Goal: Information Seeking & Learning: Learn about a topic

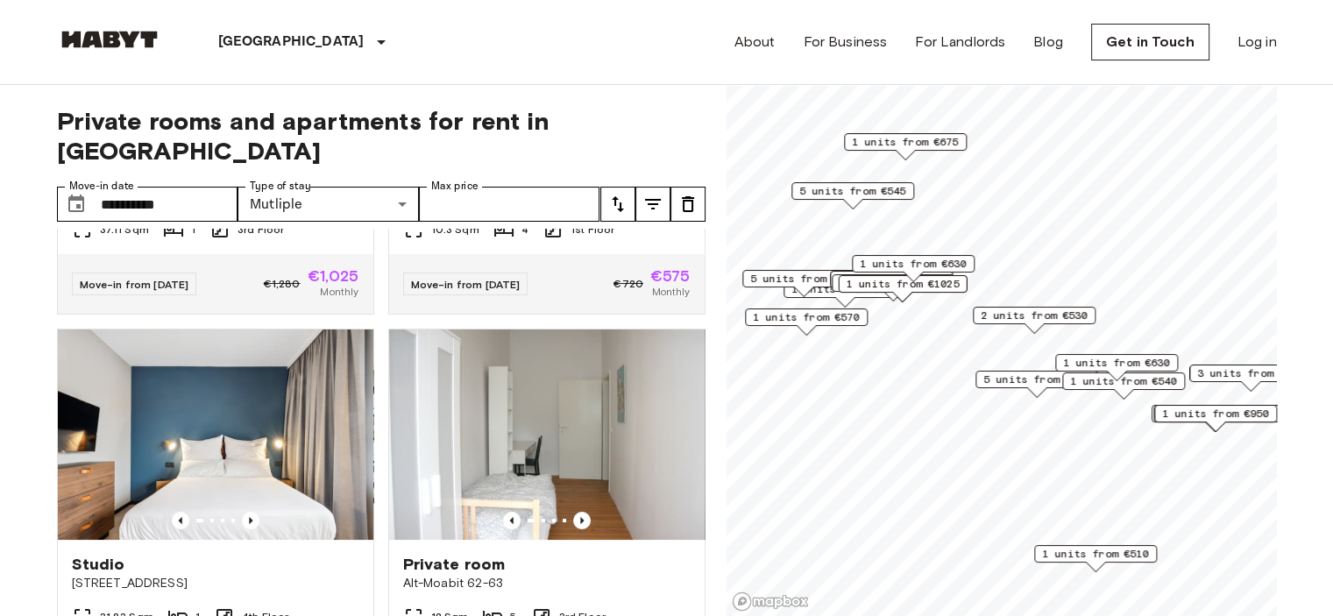
scroll to position [292, 0]
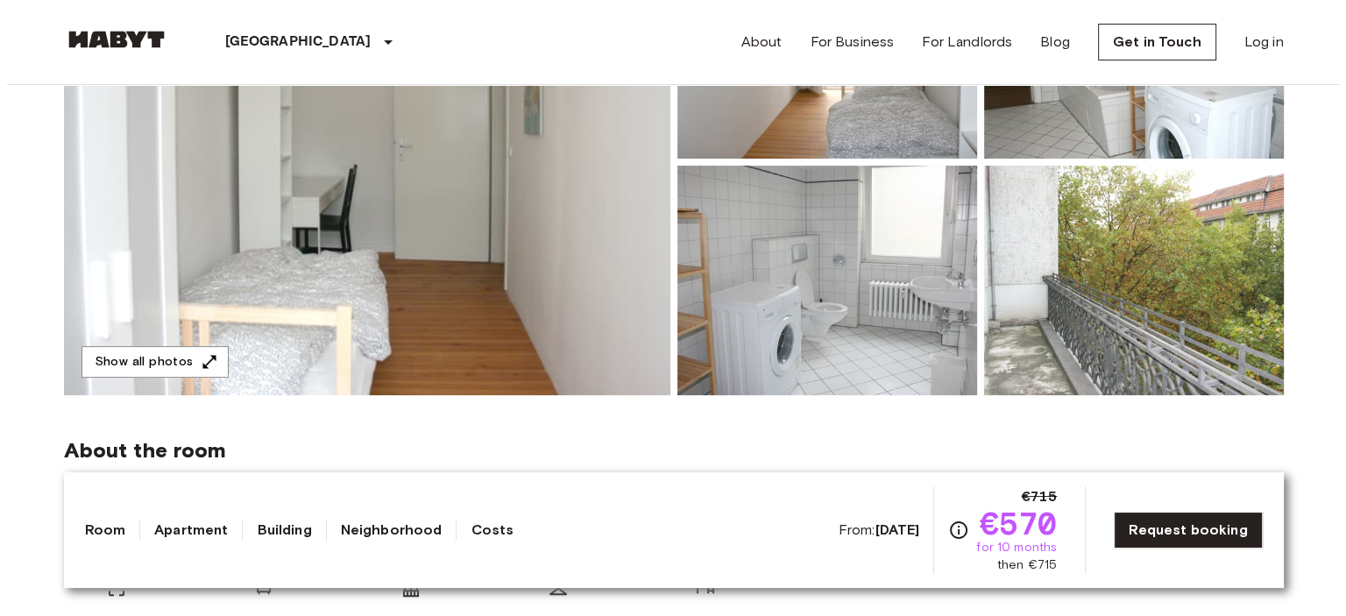
scroll to position [292, 0]
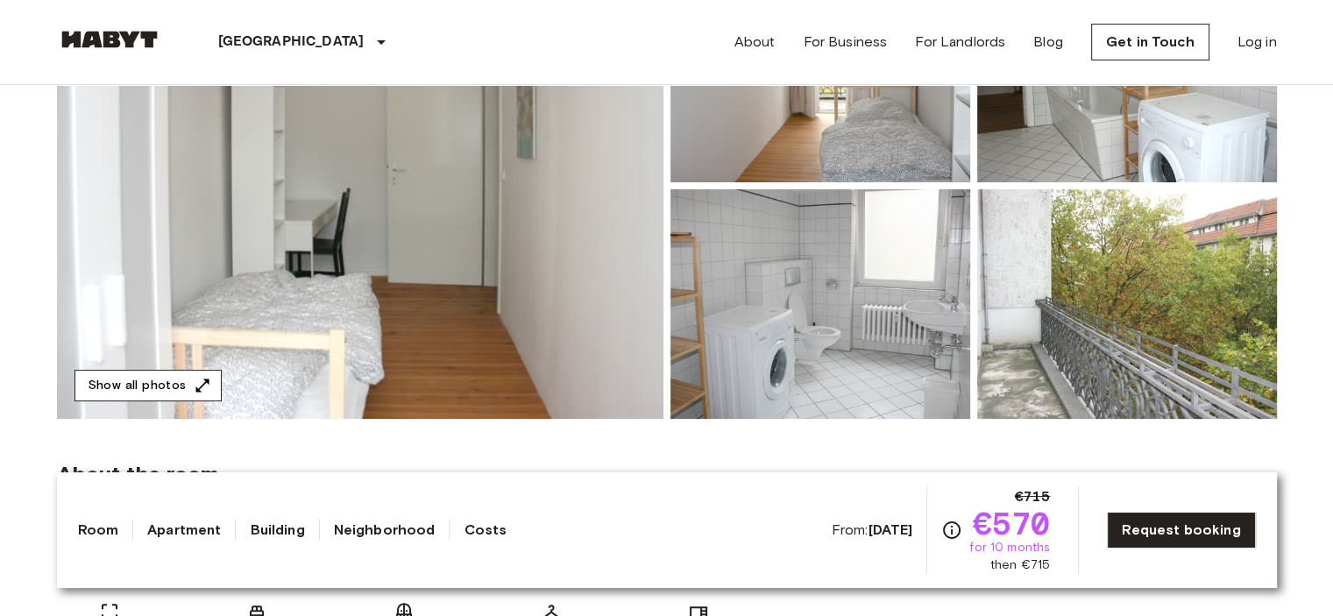
click at [151, 385] on button "Show all photos" at bounding box center [148, 386] width 147 height 32
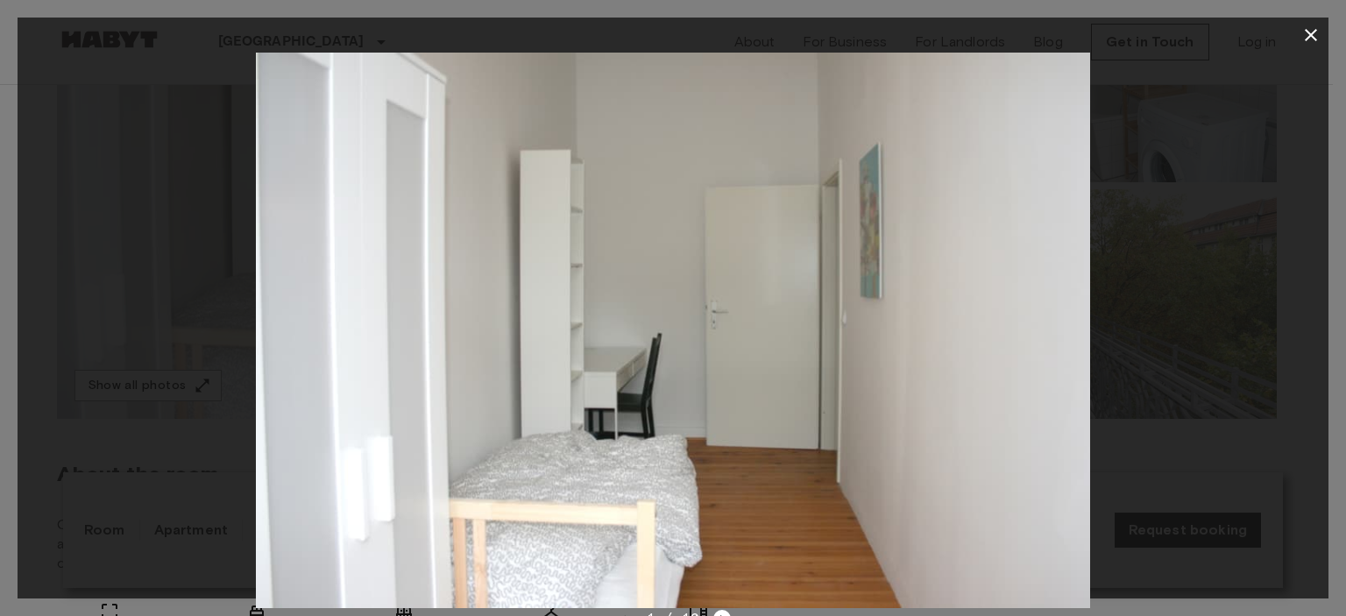
click at [1265, 293] on div at bounding box center [673, 331] width 1311 height 556
click at [645, 497] on img at bounding box center [673, 331] width 834 height 556
click at [1311, 38] on icon "button" at bounding box center [1311, 35] width 21 height 21
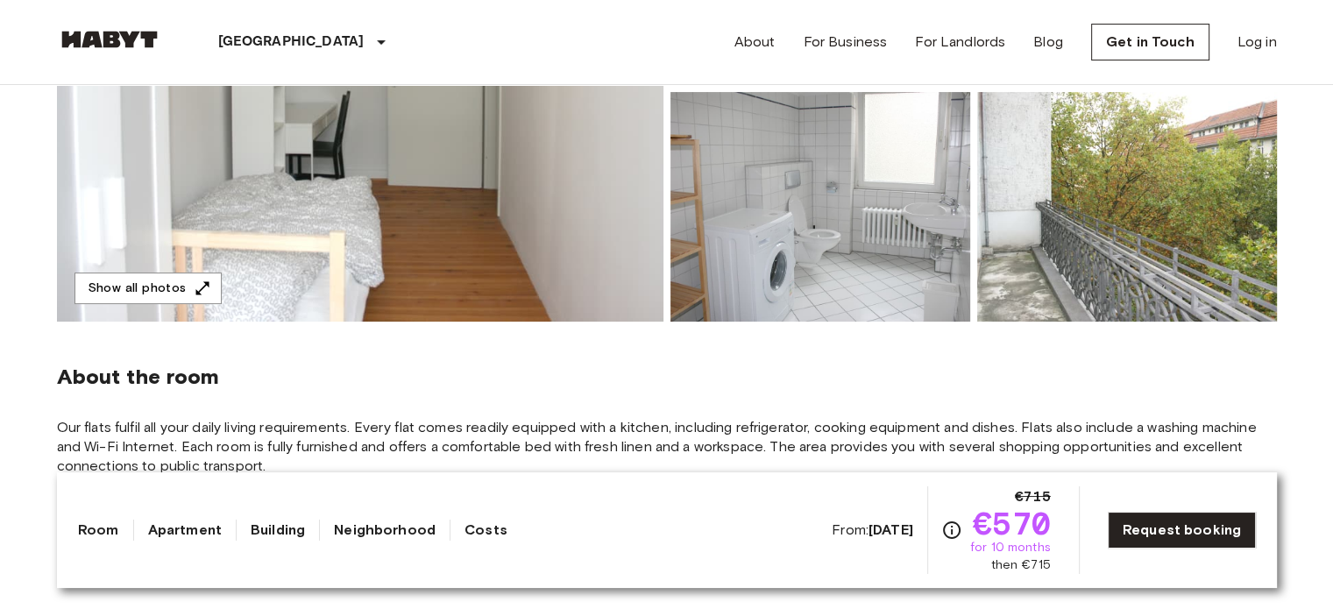
scroll to position [438, 0]
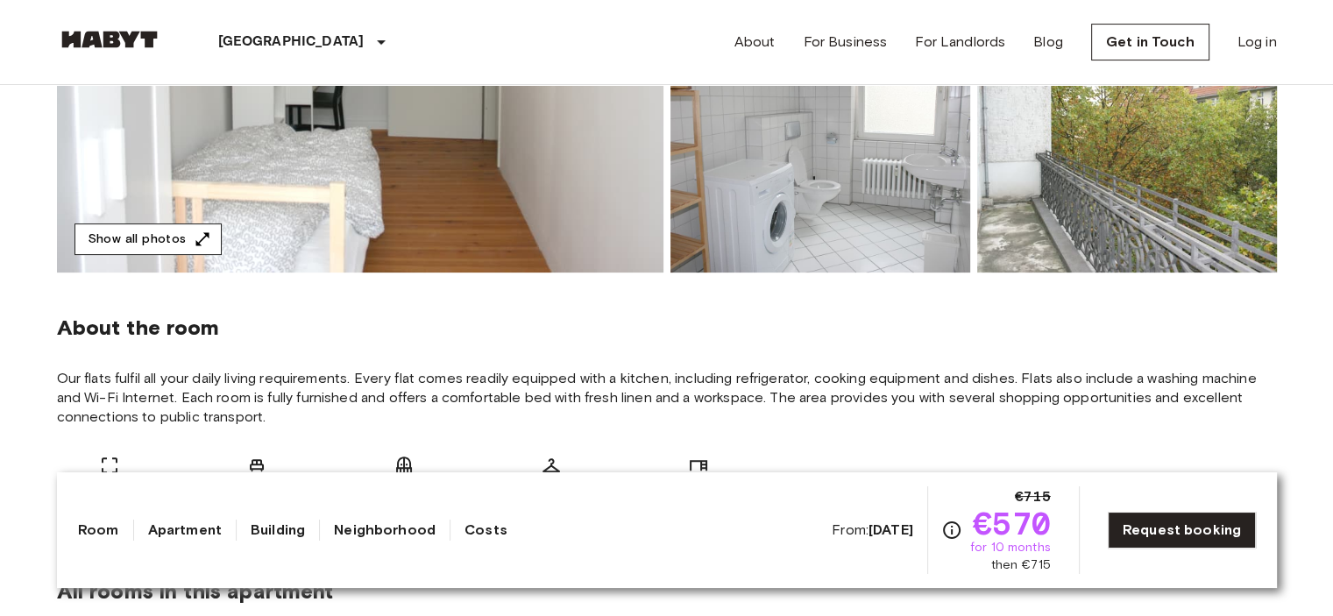
click at [197, 233] on icon "button" at bounding box center [203, 240] width 18 height 18
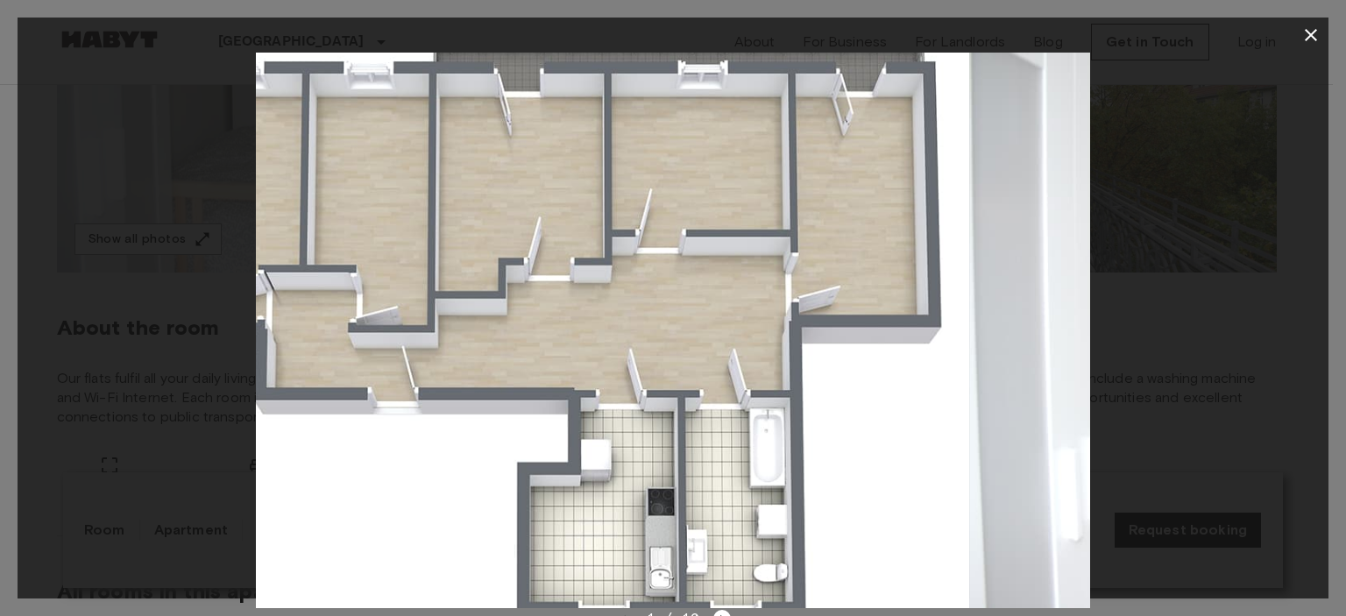
drag, startPoint x: 617, startPoint y: 437, endPoint x: 1331, endPoint y: 241, distance: 739.8
click at [1331, 241] on div "1 / 10" at bounding box center [673, 308] width 1346 height 616
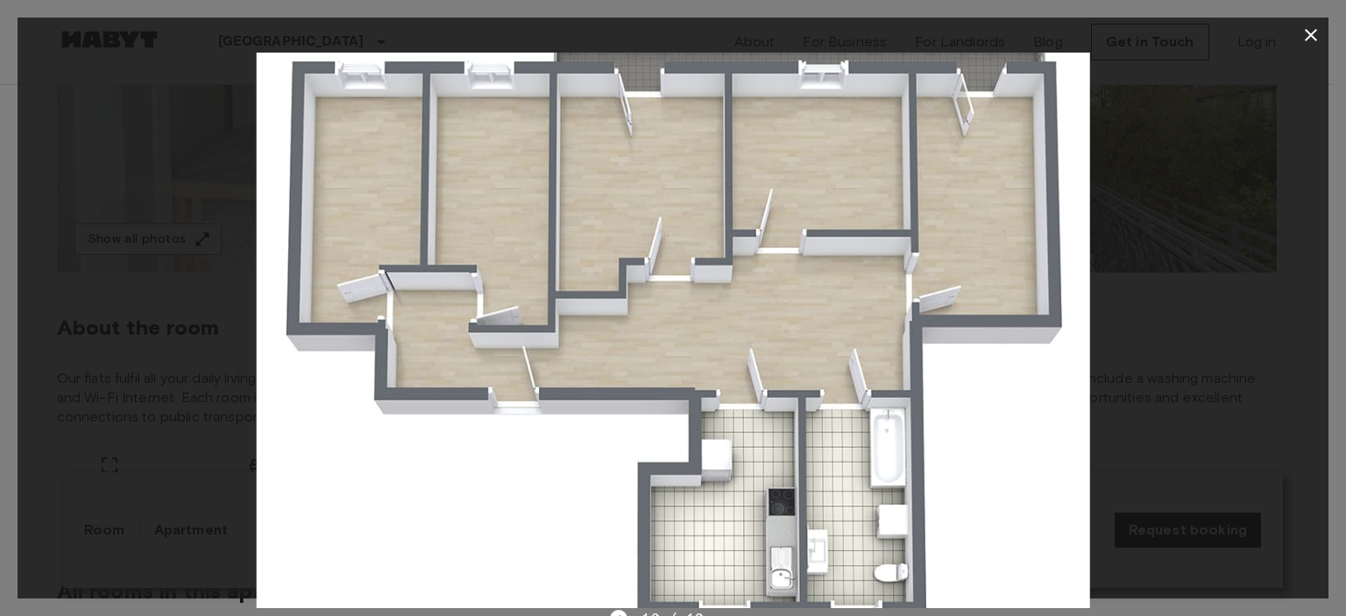
click at [1311, 38] on icon "button" at bounding box center [1311, 35] width 21 height 21
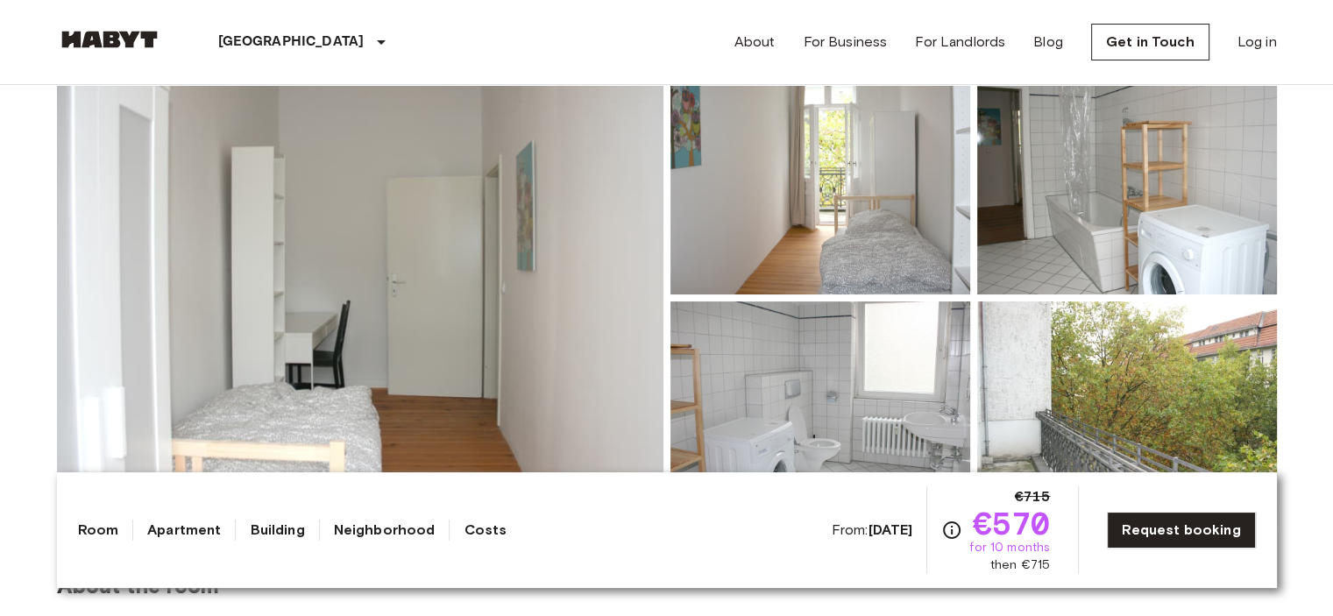
scroll to position [146, 0]
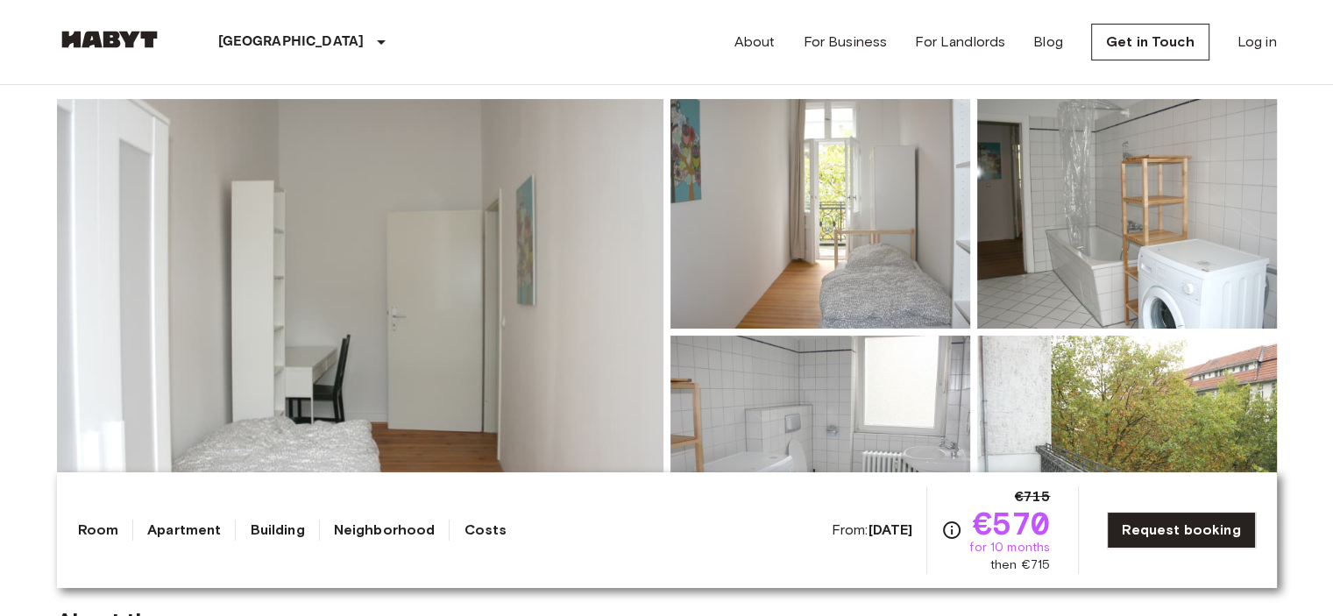
click at [491, 309] on img at bounding box center [360, 332] width 607 height 466
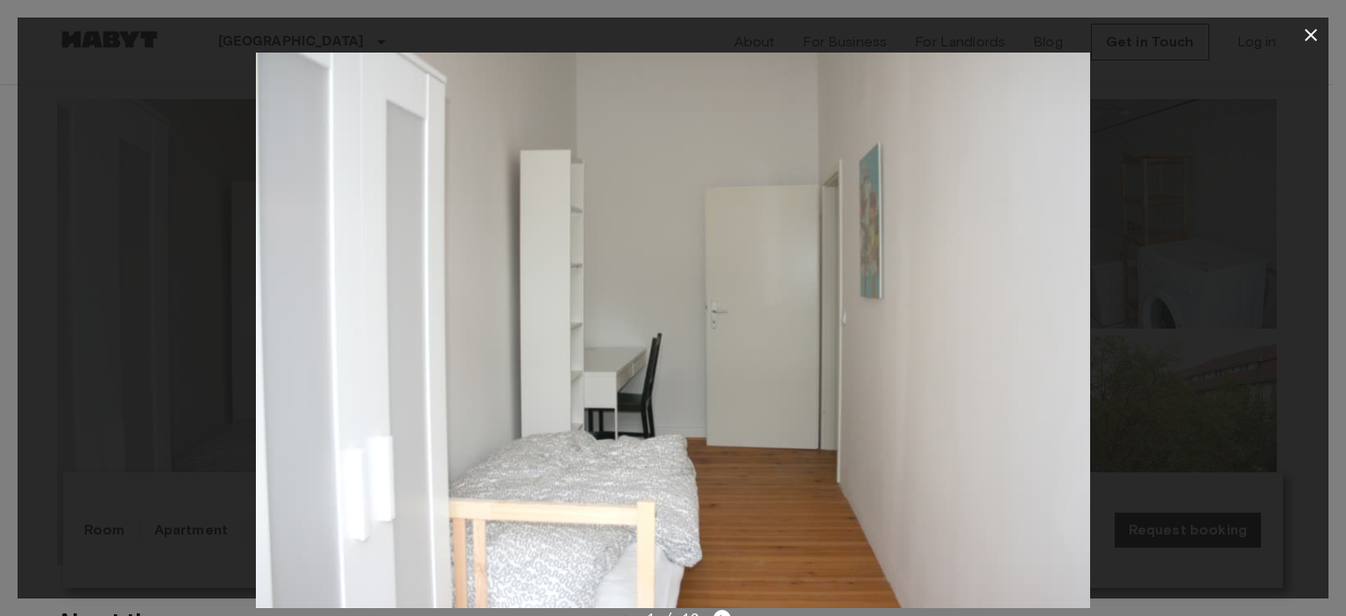
drag, startPoint x: 358, startPoint y: 318, endPoint x: 749, endPoint y: 315, distance: 391.8
click at [725, 315] on img at bounding box center [673, 331] width 834 height 556
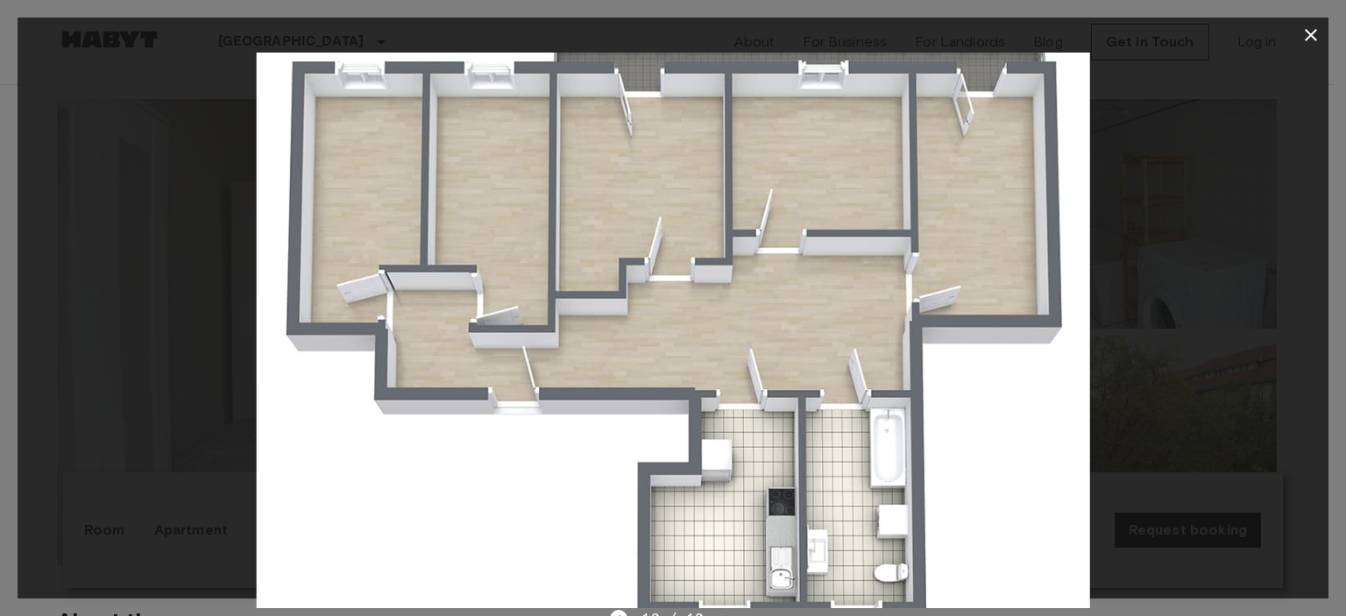
click at [1315, 37] on icon "button" at bounding box center [1311, 35] width 21 height 21
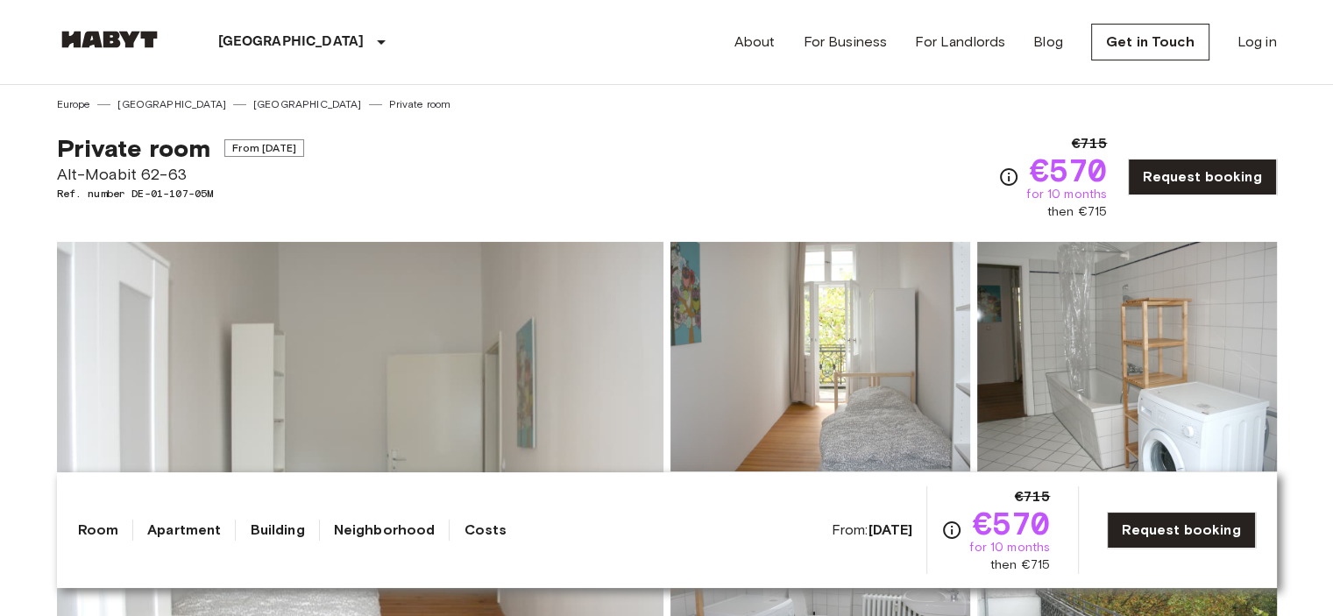
scroll to position [0, 0]
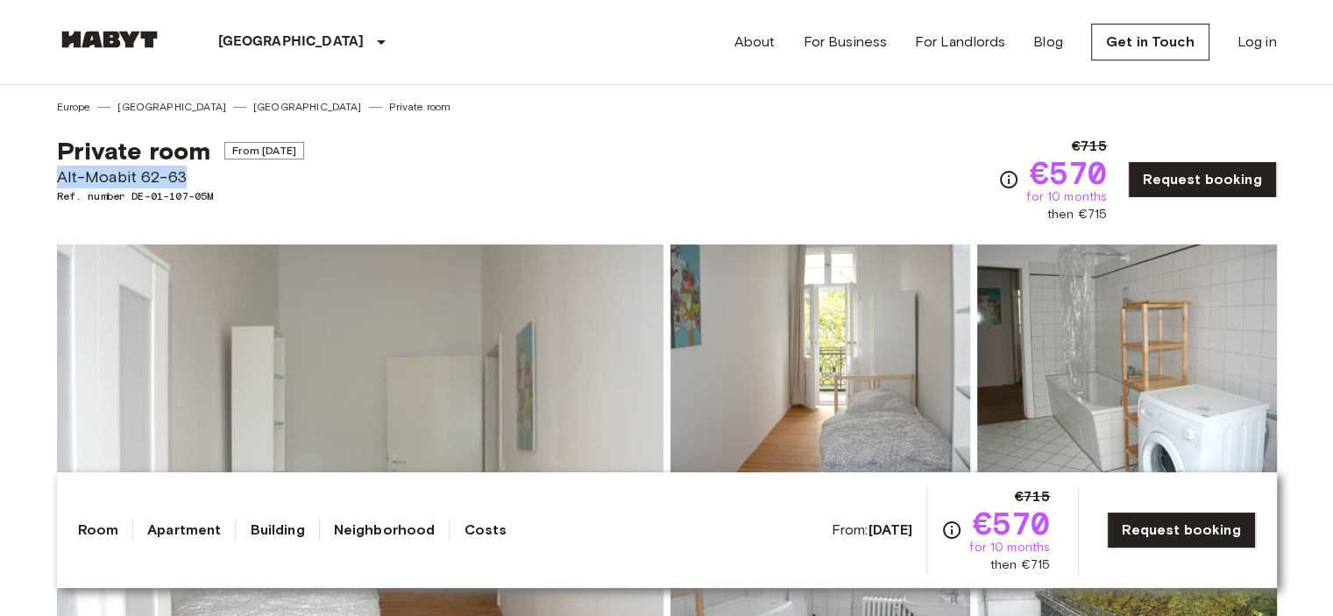
drag, startPoint x: 60, startPoint y: 177, endPoint x: 181, endPoint y: 177, distance: 121.0
click at [181, 177] on span "Alt-Moabit 62-63" at bounding box center [180, 177] width 247 height 23
copy span "Alt-Moabit 62-63"
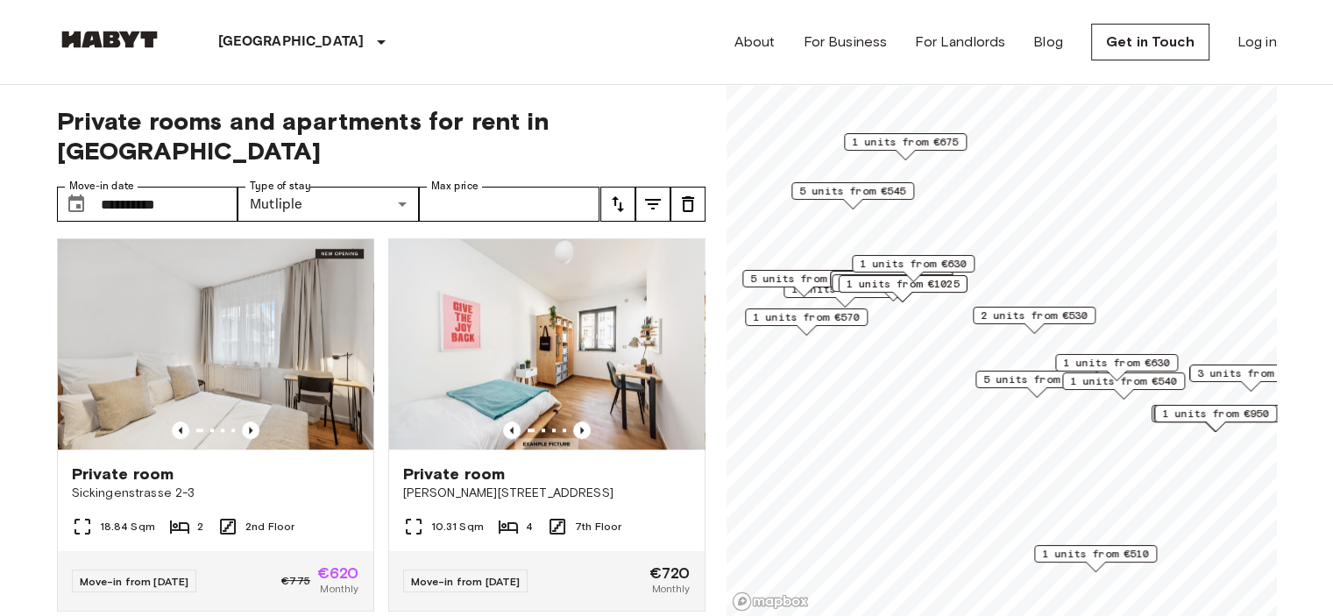
scroll to position [1607, 0]
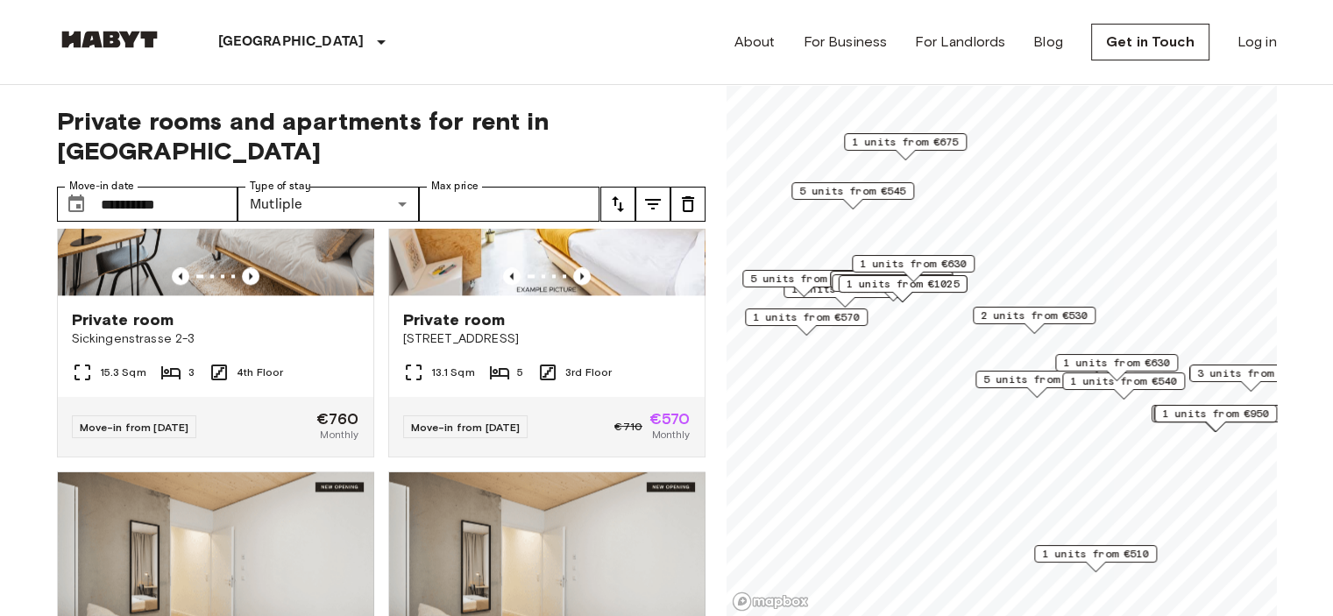
scroll to position [2337, 0]
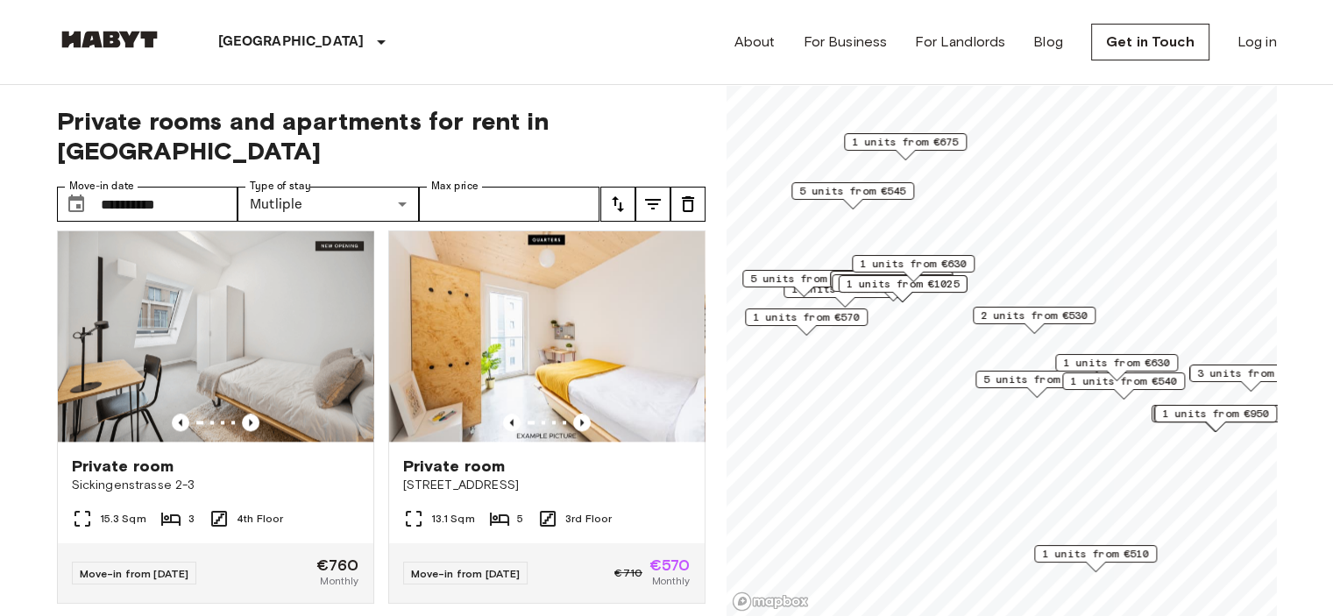
click at [375, 393] on div "Private room Müllerstraße 55A 13.1 Sqm 5 3rd Floor Move-in from 19 Nov 25 €710 …" at bounding box center [539, 410] width 331 height 387
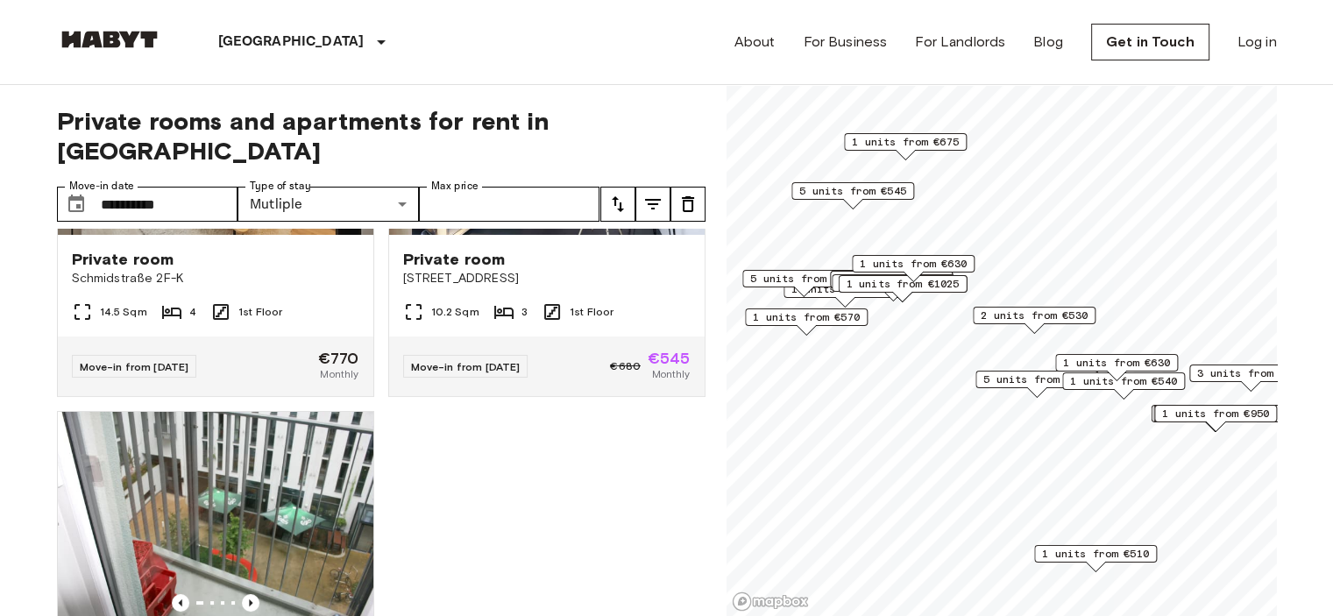
scroll to position [6660, 0]
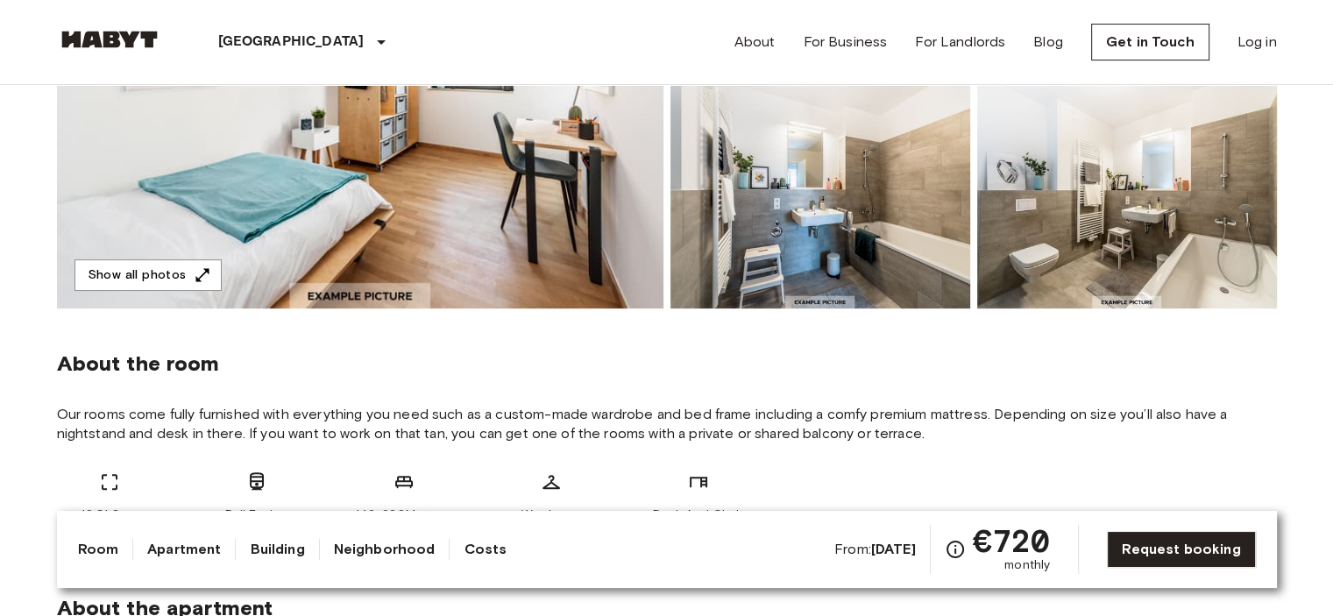
scroll to position [438, 0]
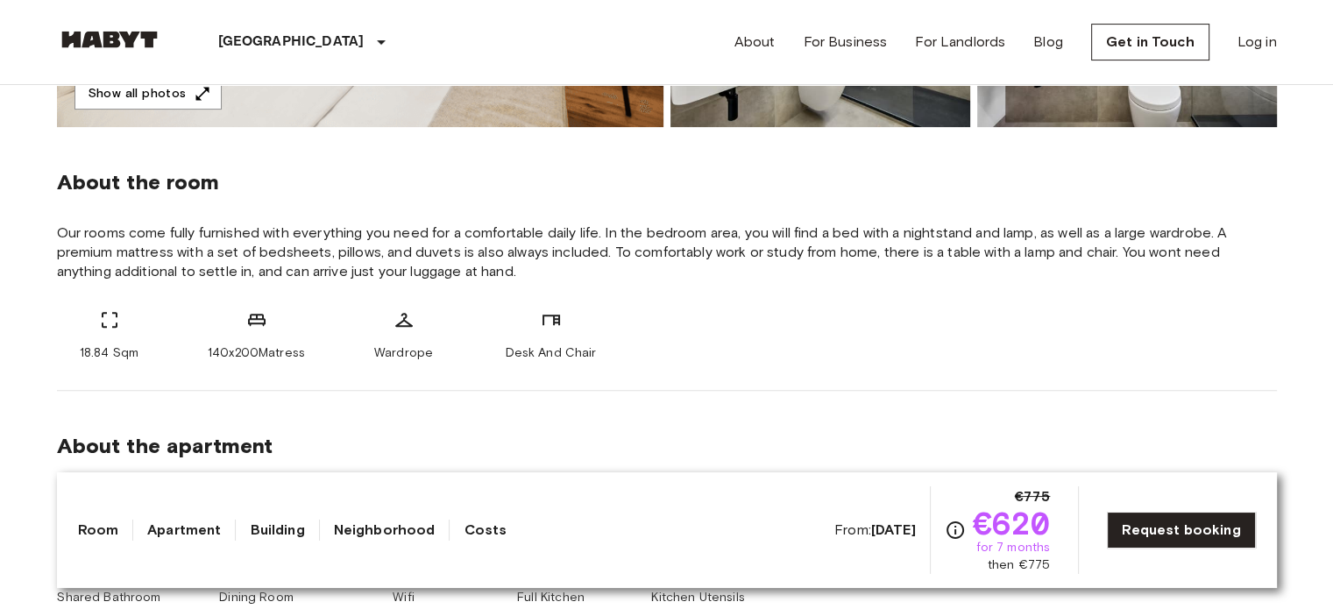
scroll to position [438, 0]
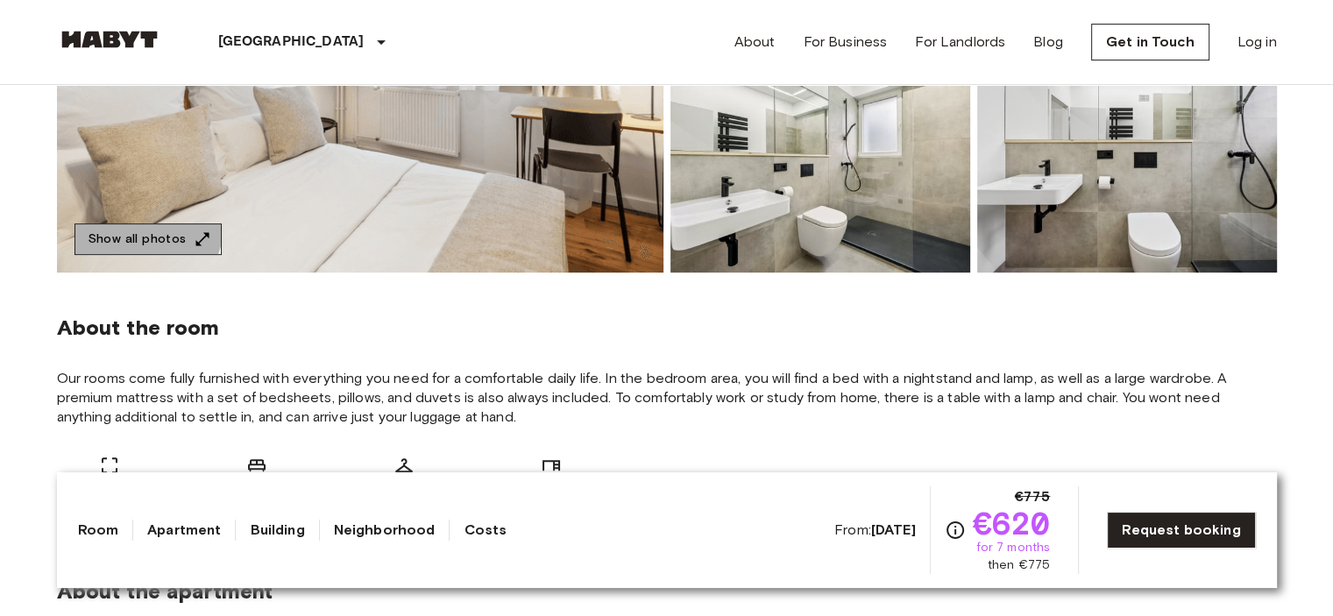
click at [143, 225] on button "Show all photos" at bounding box center [148, 240] width 147 height 32
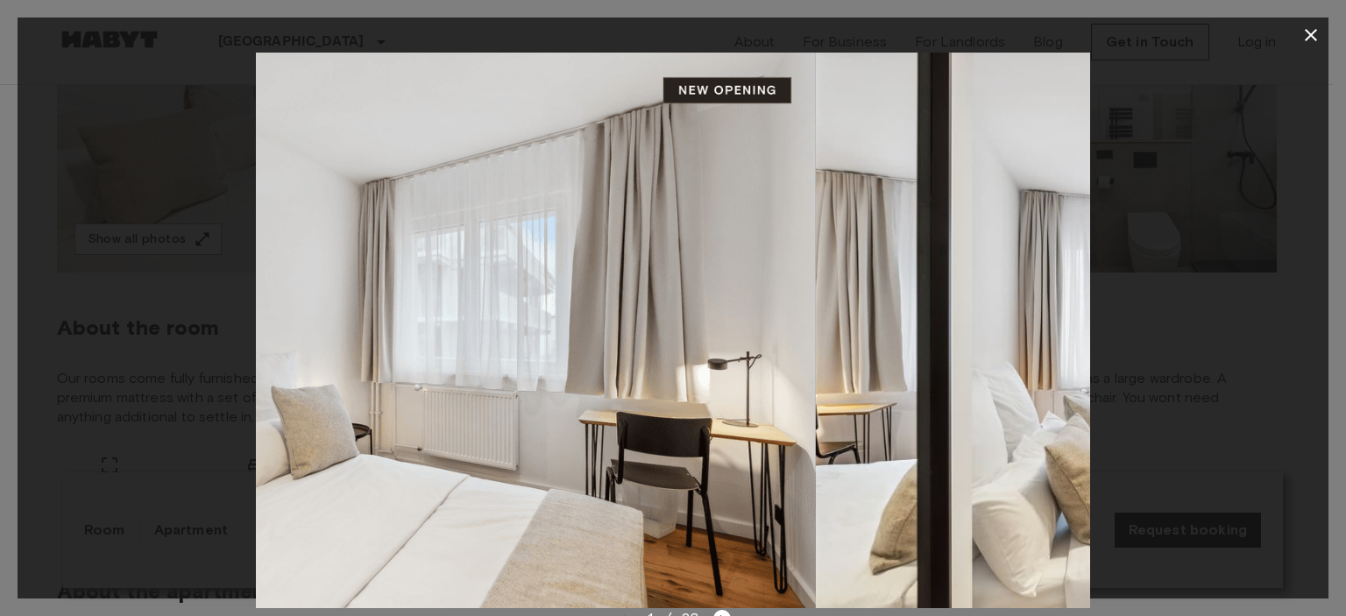
drag, startPoint x: 1087, startPoint y: 414, endPoint x: 561, endPoint y: 428, distance: 526.1
click at [571, 429] on img at bounding box center [399, 331] width 834 height 556
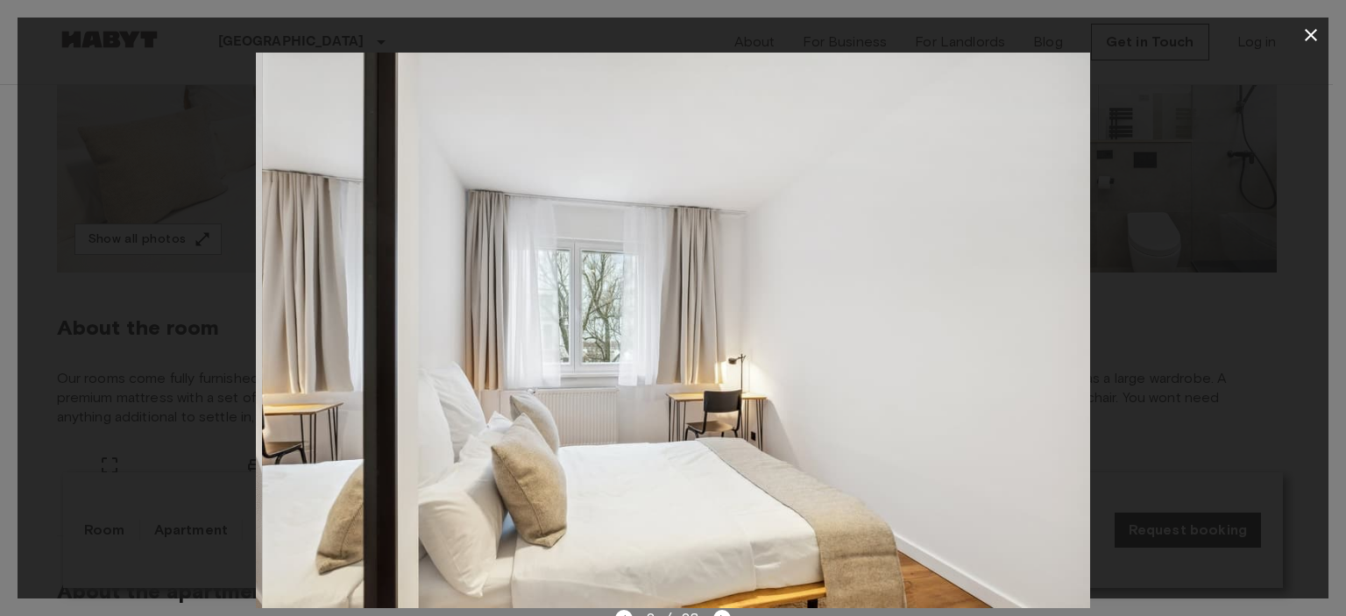
drag, startPoint x: 941, startPoint y: 406, endPoint x: 428, endPoint y: 412, distance: 512.8
click at [478, 415] on img at bounding box center [679, 331] width 834 height 556
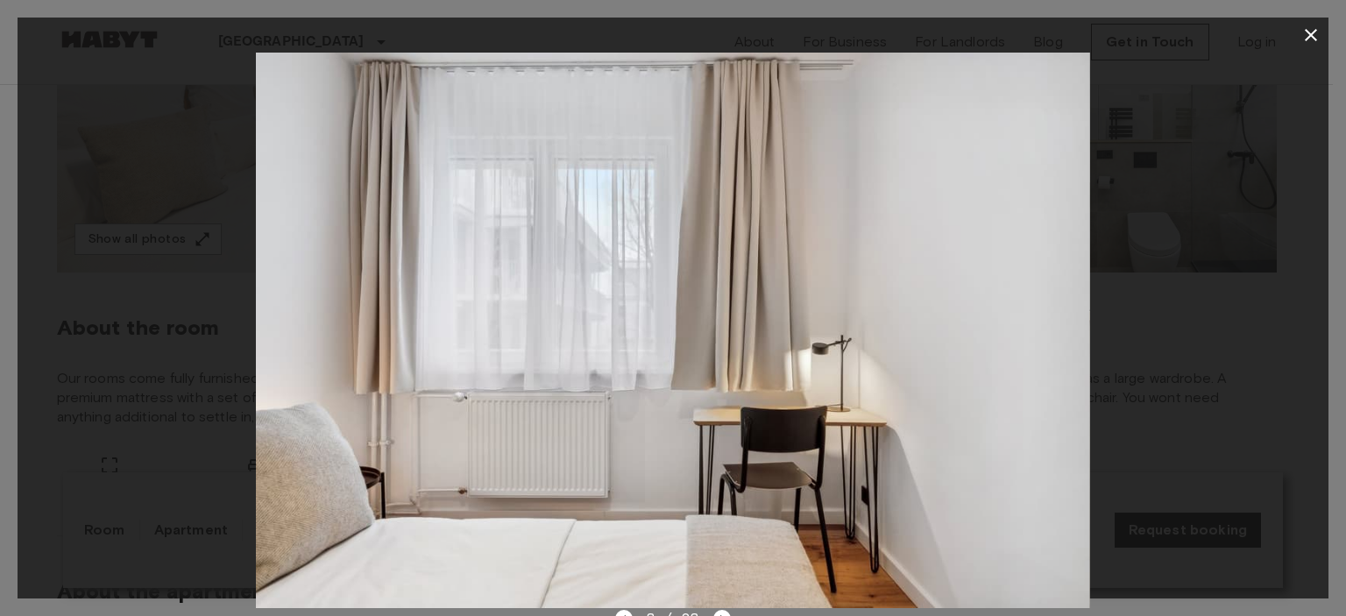
drag, startPoint x: 1019, startPoint y: 388, endPoint x: 400, endPoint y: 429, distance: 621.0
click at [458, 430] on img at bounding box center [673, 331] width 834 height 556
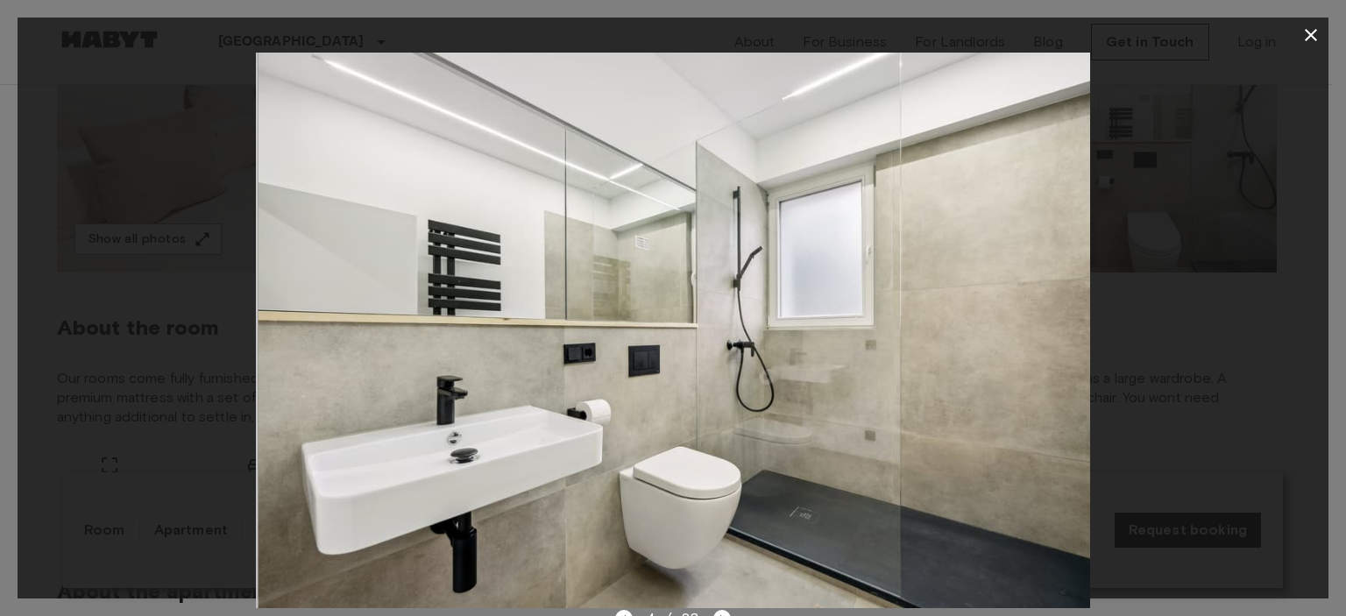
drag, startPoint x: 964, startPoint y: 383, endPoint x: 428, endPoint y: 420, distance: 537.7
click at [517, 416] on img at bounding box center [676, 331] width 834 height 556
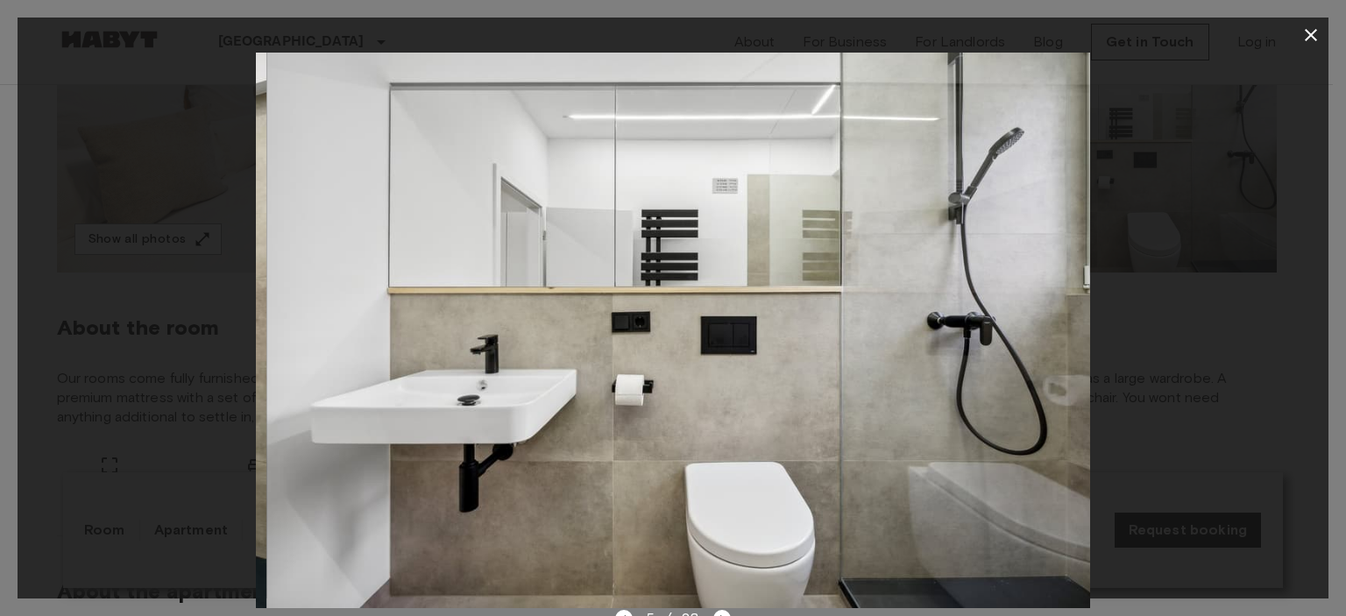
drag, startPoint x: 941, startPoint y: 349, endPoint x: 740, endPoint y: 353, distance: 200.8
click at [782, 352] on img at bounding box center [683, 331] width 834 height 556
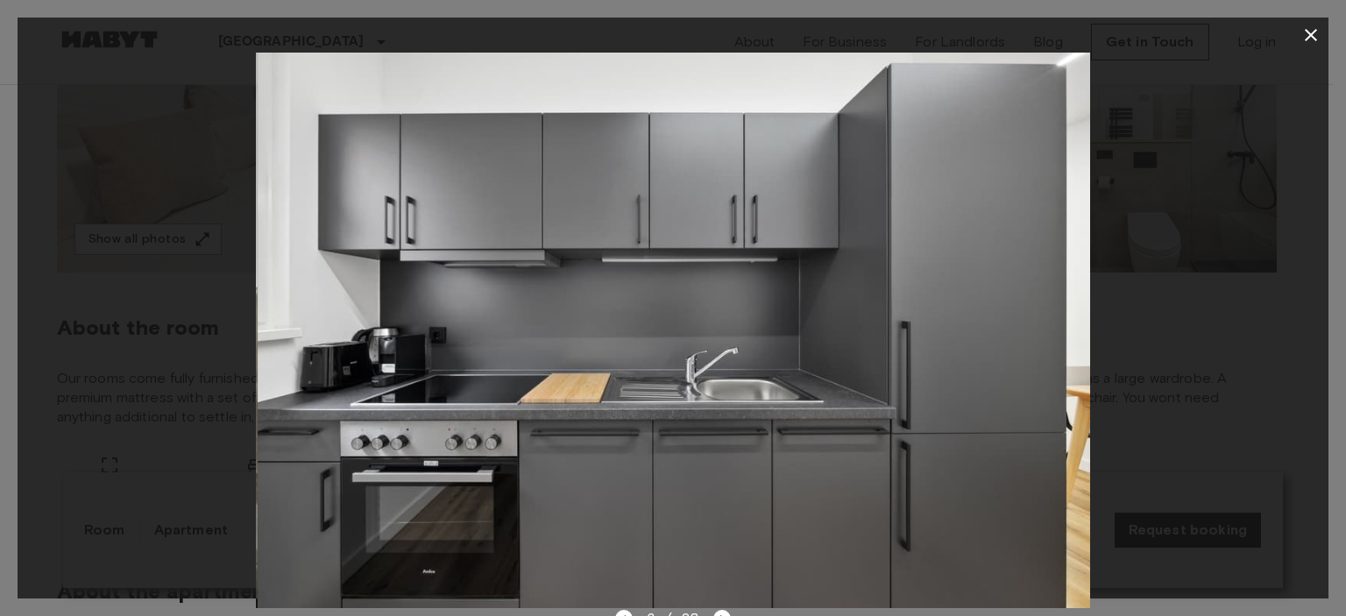
drag, startPoint x: 990, startPoint y: 339, endPoint x: 421, endPoint y: 402, distance: 572.4
click at [699, 368] on img at bounding box center [675, 331] width 834 height 556
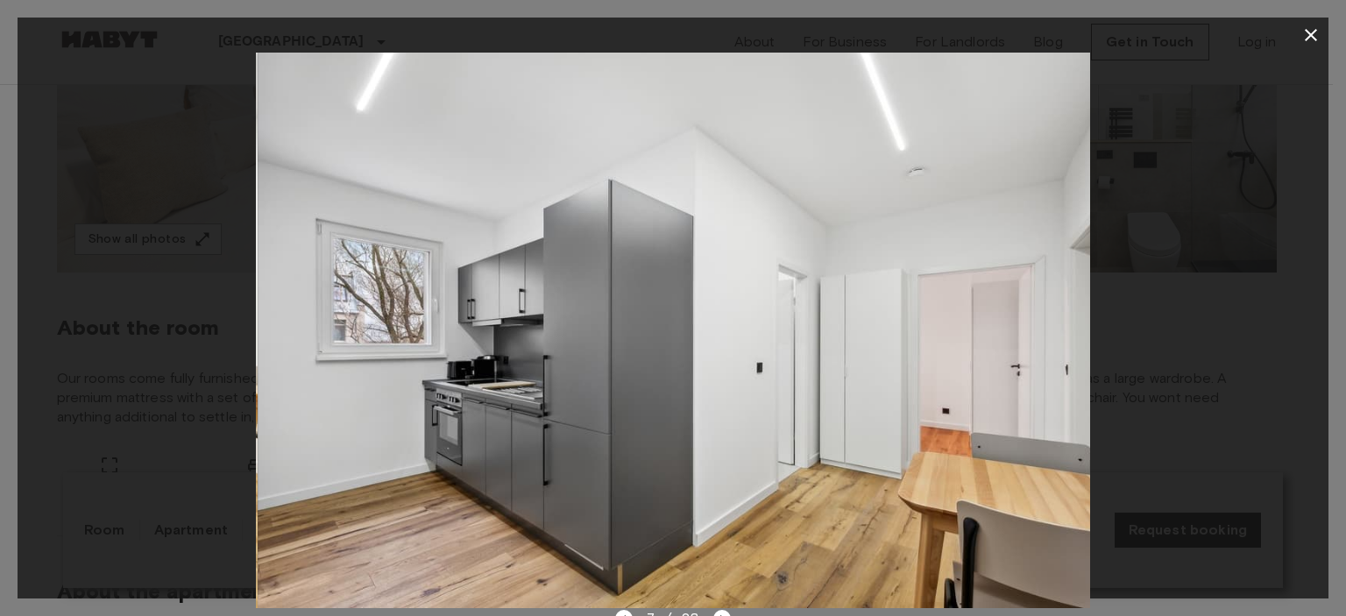
drag, startPoint x: 957, startPoint y: 366, endPoint x: 598, endPoint y: 397, distance: 360.7
click at [666, 392] on img at bounding box center [675, 331] width 834 height 556
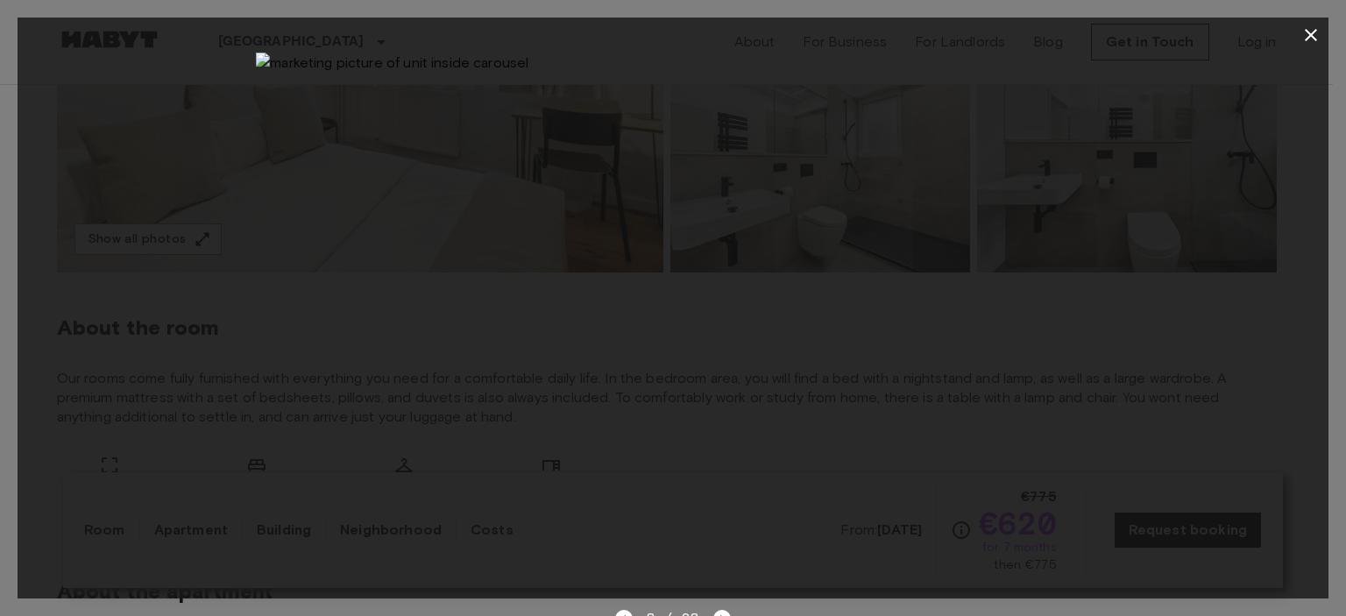
drag, startPoint x: 1065, startPoint y: 326, endPoint x: 582, endPoint y: 338, distance: 483.1
click at [784, 331] on img at bounding box center [673, 331] width 834 height 556
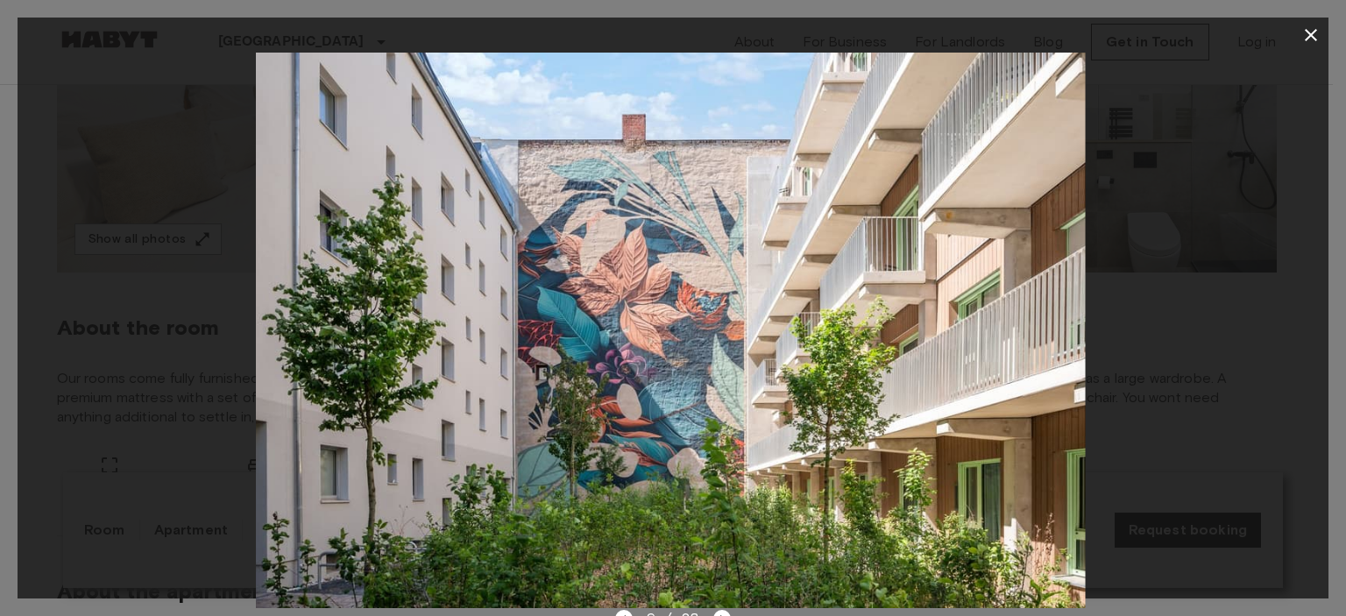
drag, startPoint x: 962, startPoint y: 350, endPoint x: 459, endPoint y: 363, distance: 503.3
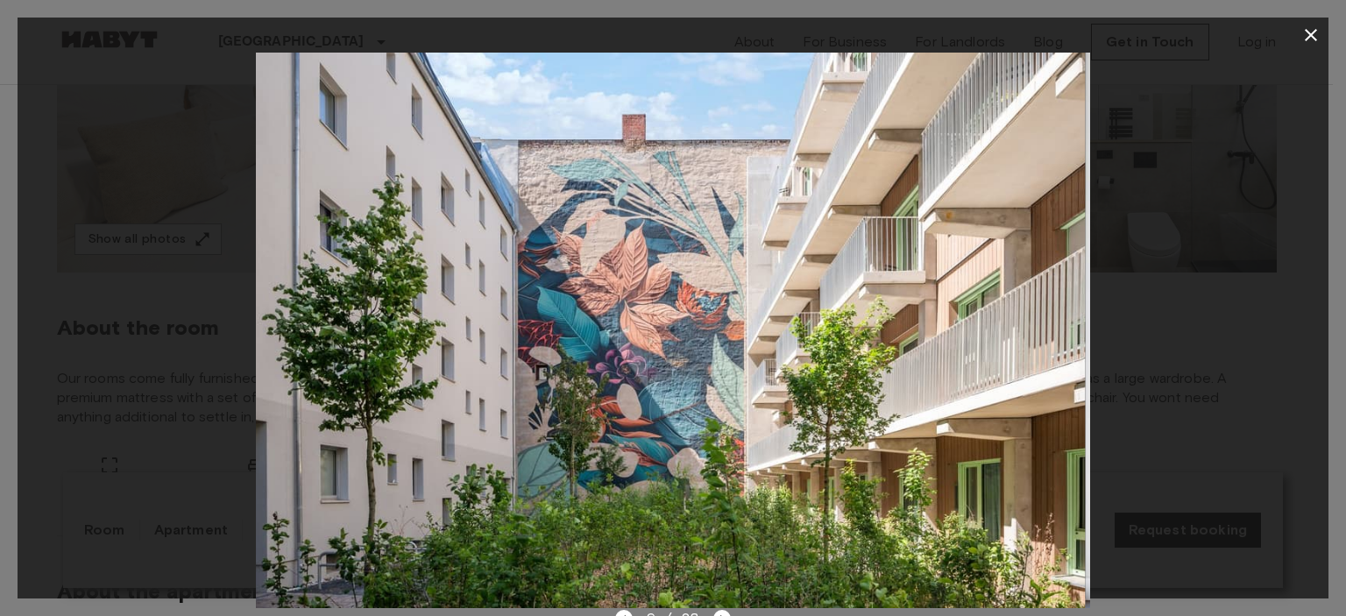
click at [657, 357] on img at bounding box center [668, 331] width 834 height 556
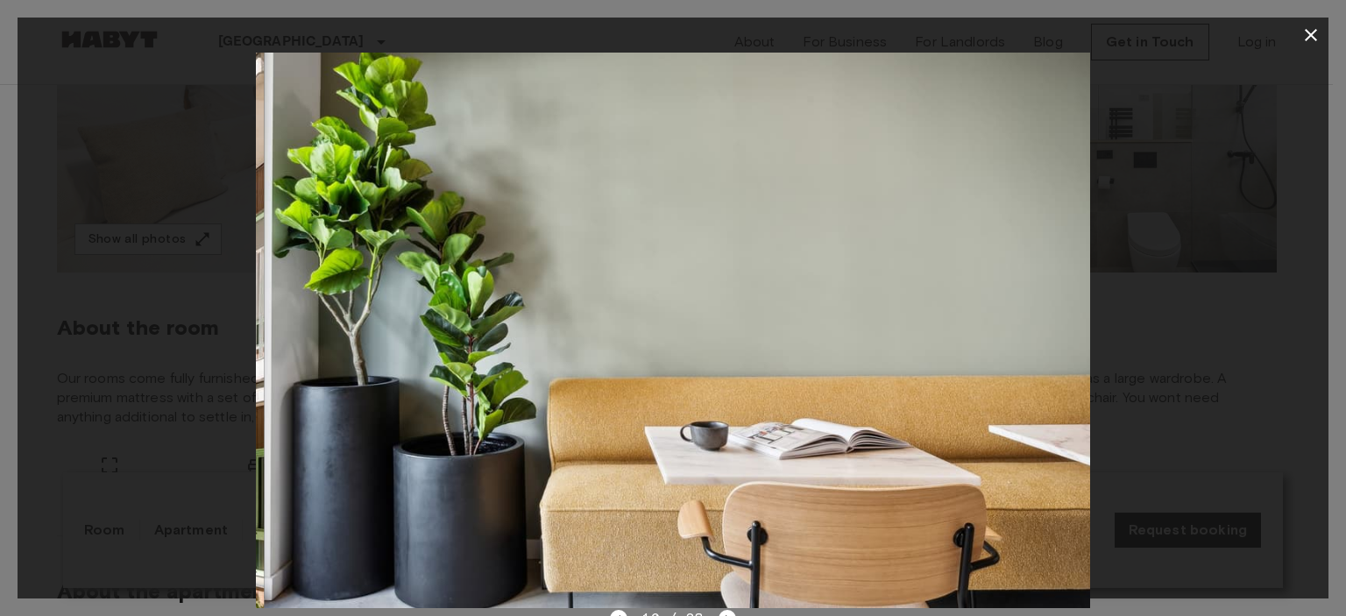
drag, startPoint x: 966, startPoint y: 335, endPoint x: 586, endPoint y: 363, distance: 381.4
click at [684, 350] on img at bounding box center [681, 331] width 834 height 556
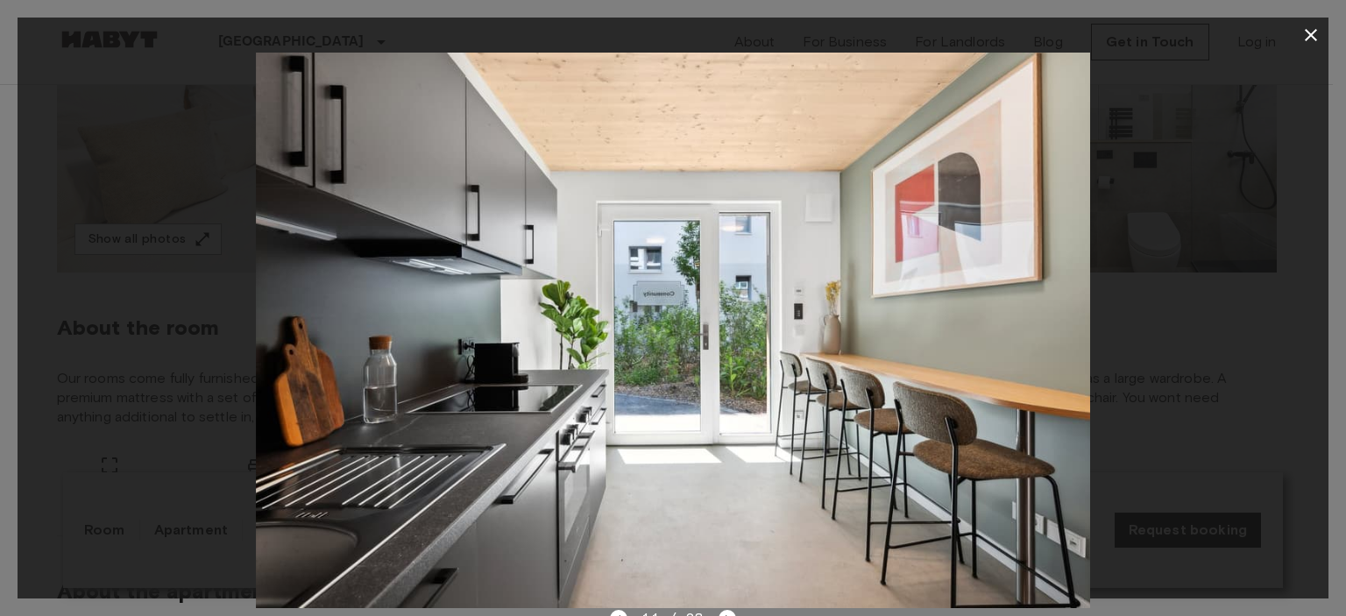
drag, startPoint x: 1023, startPoint y: 348, endPoint x: 594, endPoint y: 363, distance: 428.9
click at [740, 361] on img at bounding box center [673, 331] width 834 height 556
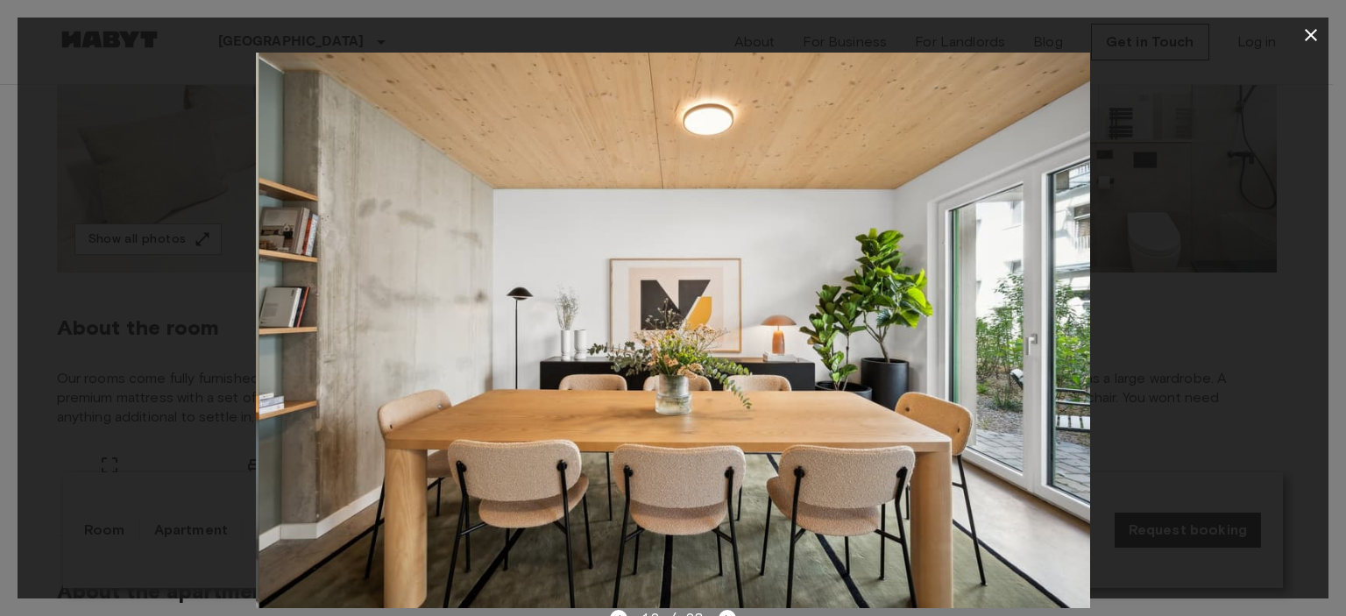
drag, startPoint x: 1042, startPoint y: 366, endPoint x: 577, endPoint y: 375, distance: 465.5
click at [816, 371] on img at bounding box center [676, 331] width 834 height 556
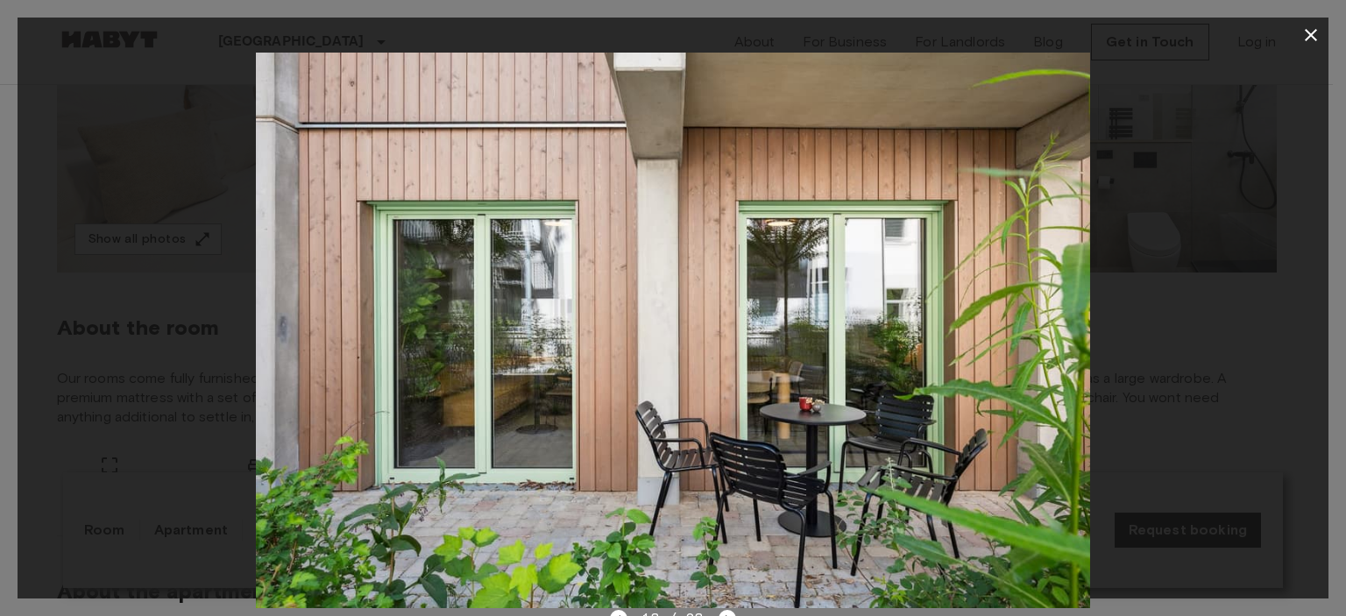
drag, startPoint x: 952, startPoint y: 377, endPoint x: 446, endPoint y: 415, distance: 507.2
click at [779, 388] on img at bounding box center [673, 331] width 834 height 556
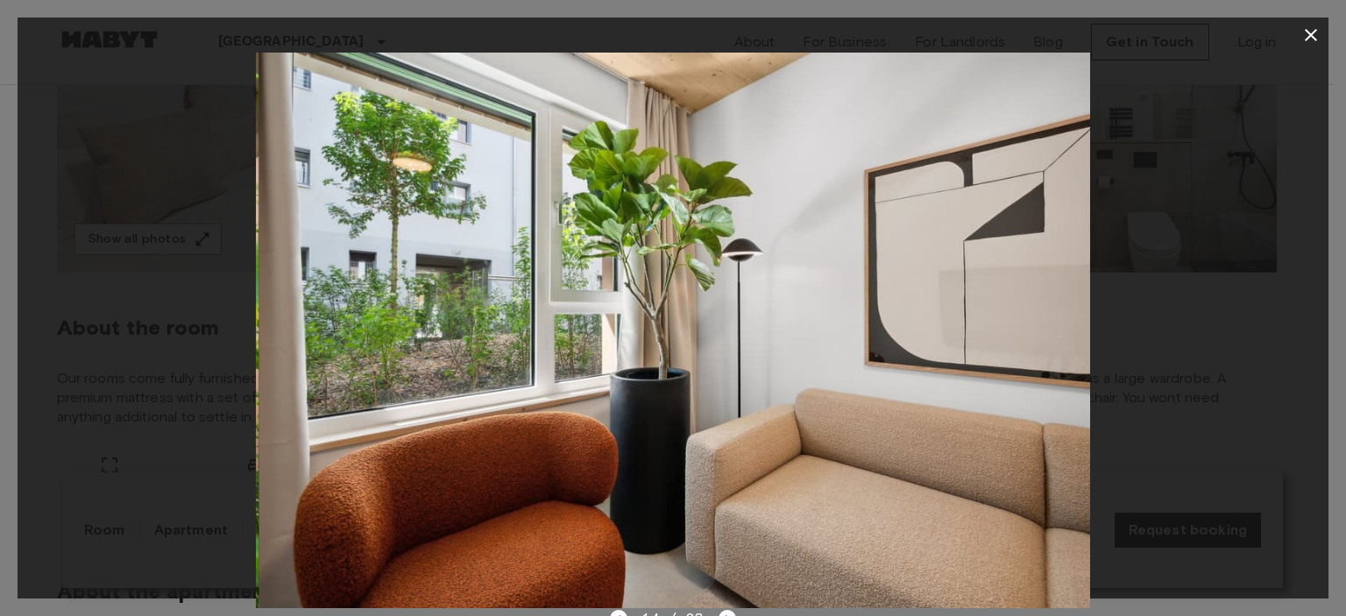
drag, startPoint x: 941, startPoint y: 386, endPoint x: 574, endPoint y: 409, distance: 367.2
click at [731, 397] on img at bounding box center [676, 331] width 834 height 556
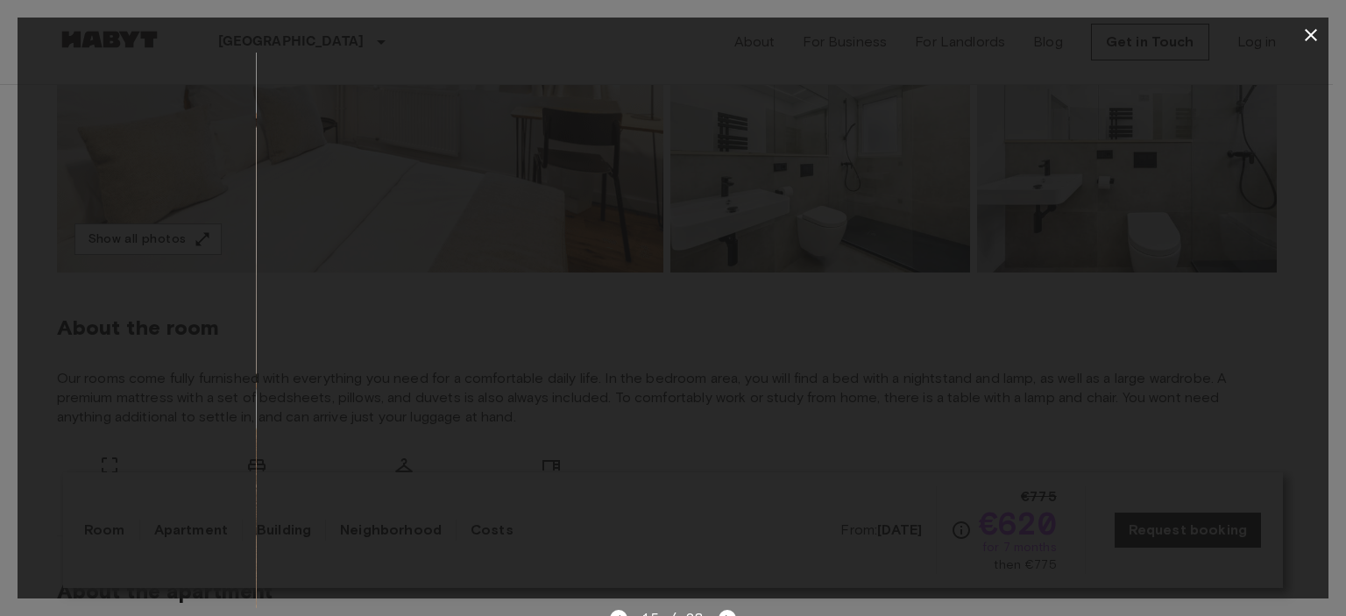
drag, startPoint x: 975, startPoint y: 378, endPoint x: 548, endPoint y: 398, distance: 427.3
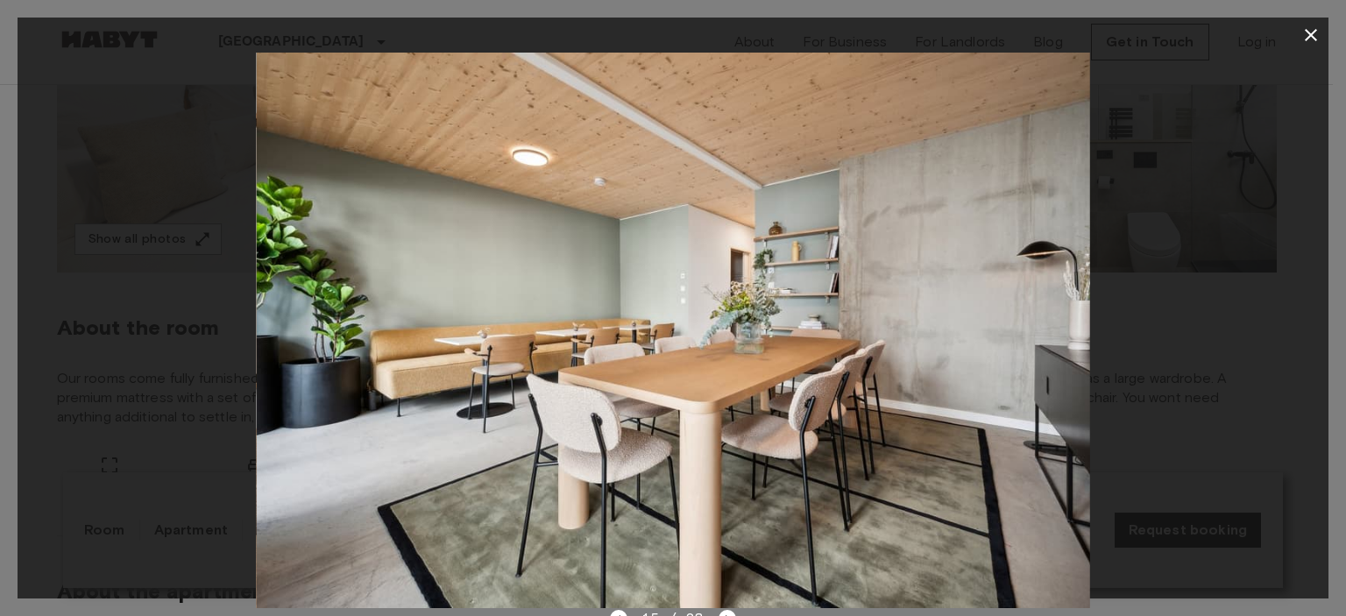
click at [784, 381] on img at bounding box center [673, 331] width 834 height 556
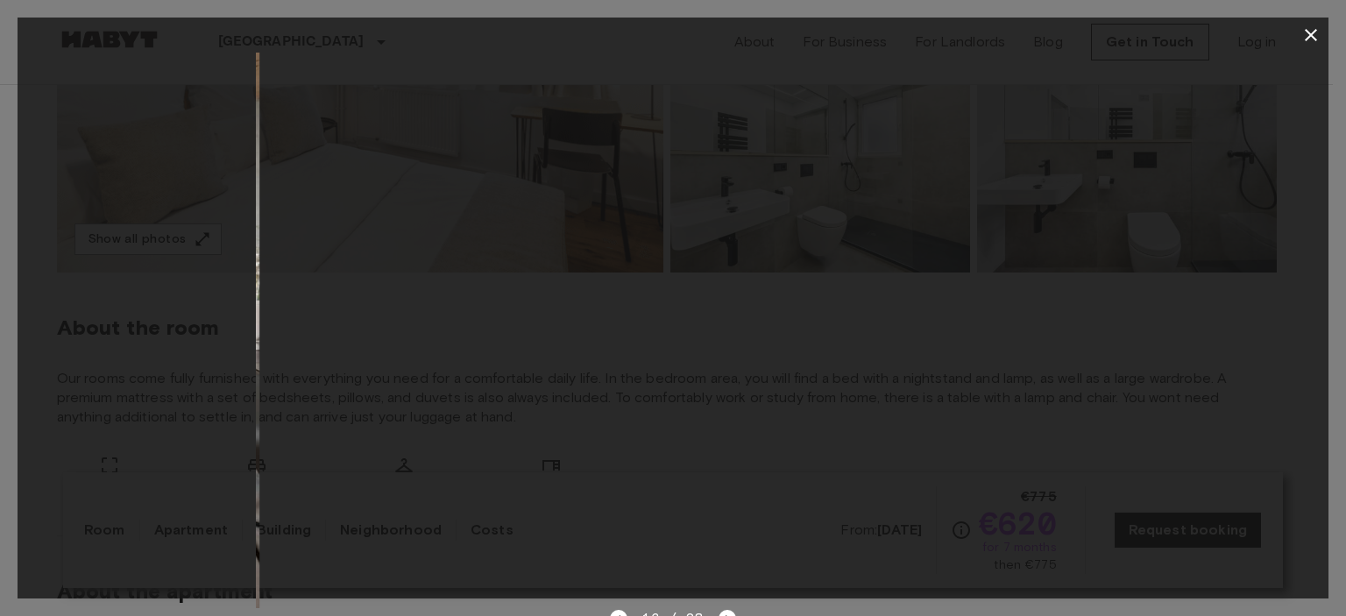
drag, startPoint x: 950, startPoint y: 358, endPoint x: 494, endPoint y: 408, distance: 458.6
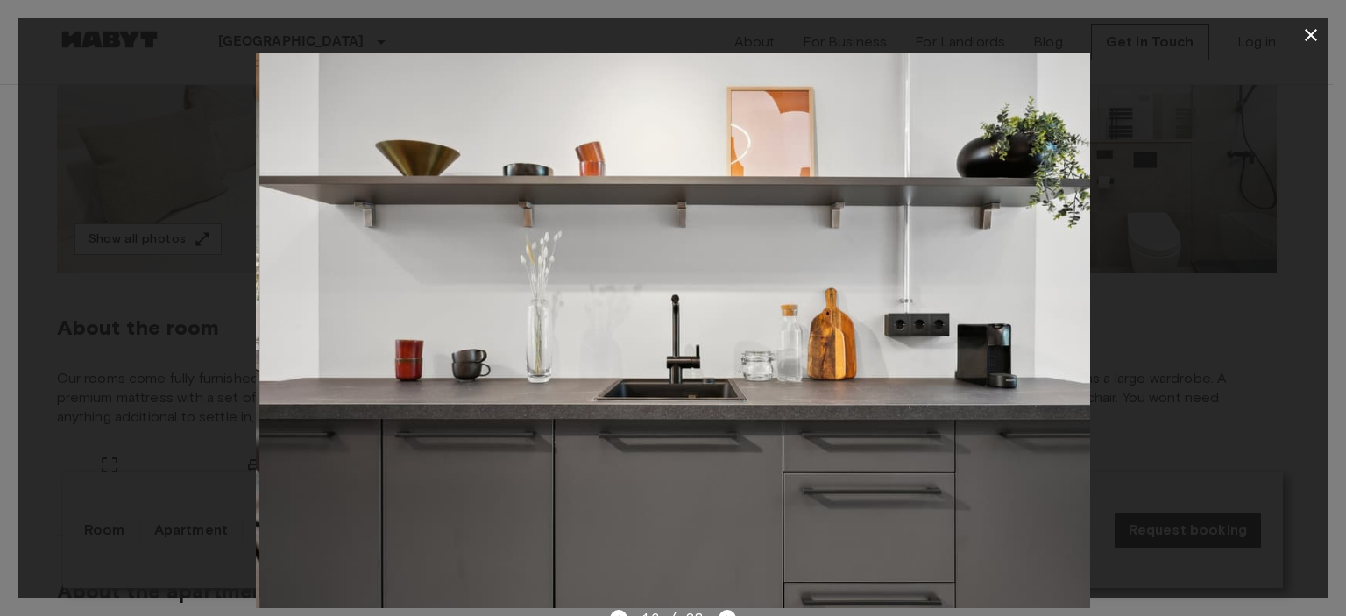
click at [881, 359] on img at bounding box center [676, 331] width 834 height 556
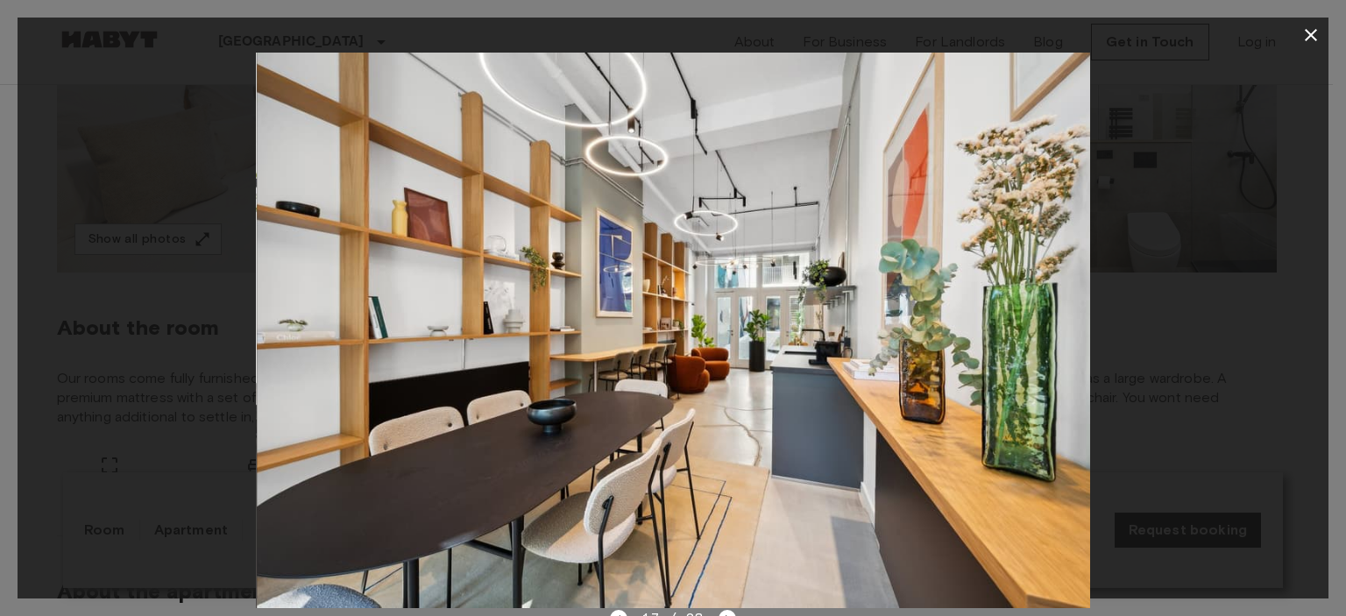
click at [1317, 33] on icon "button" at bounding box center [1311, 35] width 21 height 21
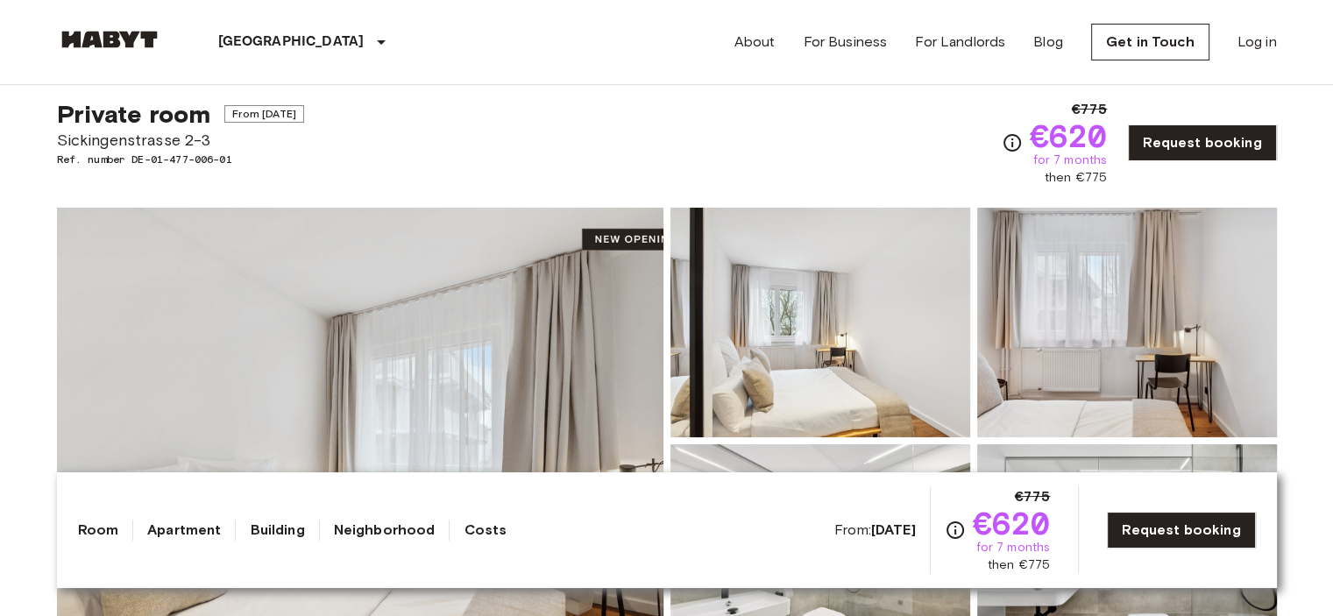
scroll to position [0, 0]
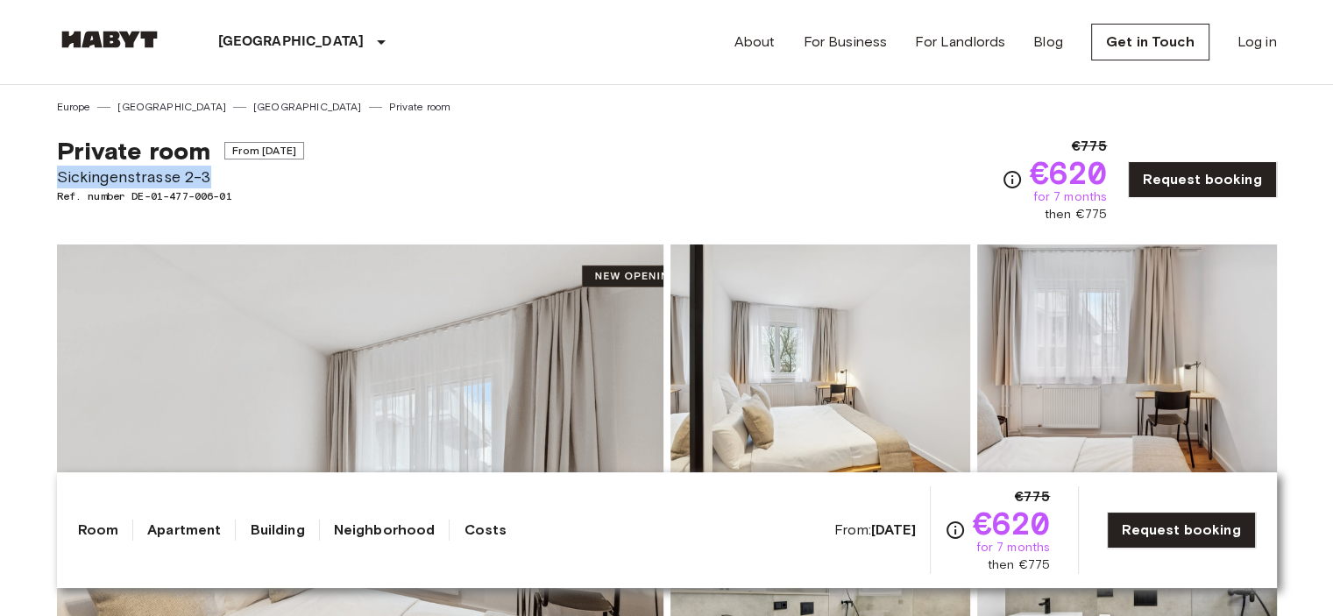
drag, startPoint x: 59, startPoint y: 176, endPoint x: 240, endPoint y: 185, distance: 181.7
click at [240, 185] on span "Sickingenstrasse 2-3" at bounding box center [180, 177] width 247 height 23
copy span "Sickingenstrasse 2-3"
click at [653, 227] on div "Show all photos" at bounding box center [663, 464] width 1227 height 494
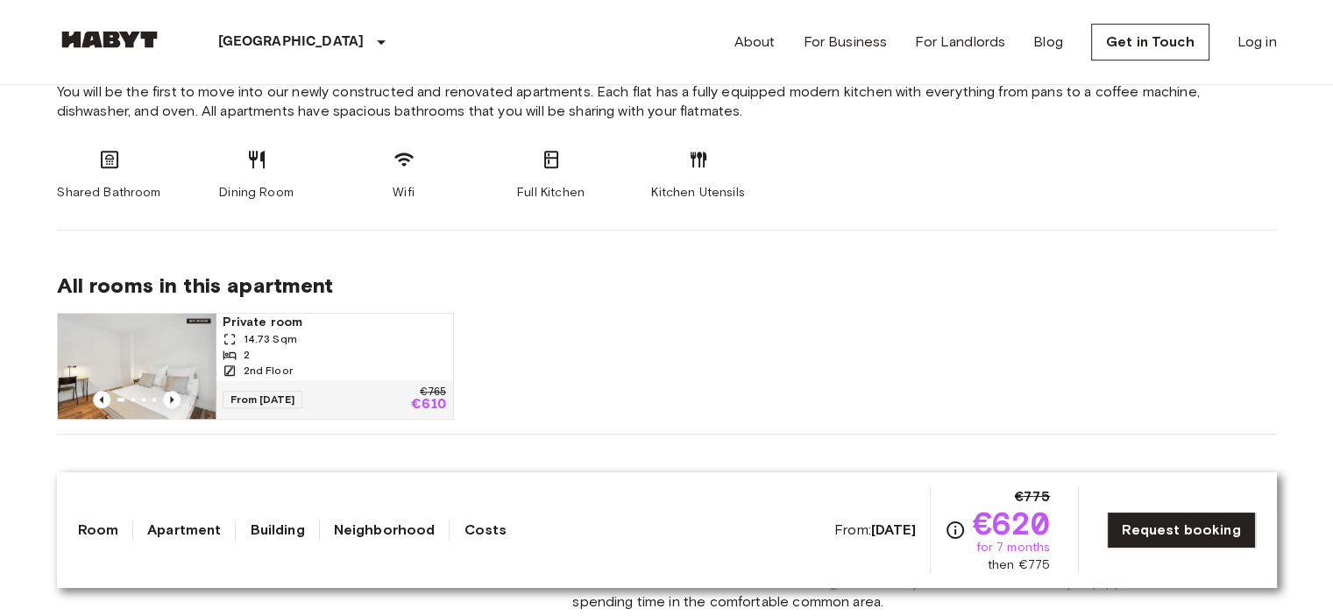
scroll to position [1022, 0]
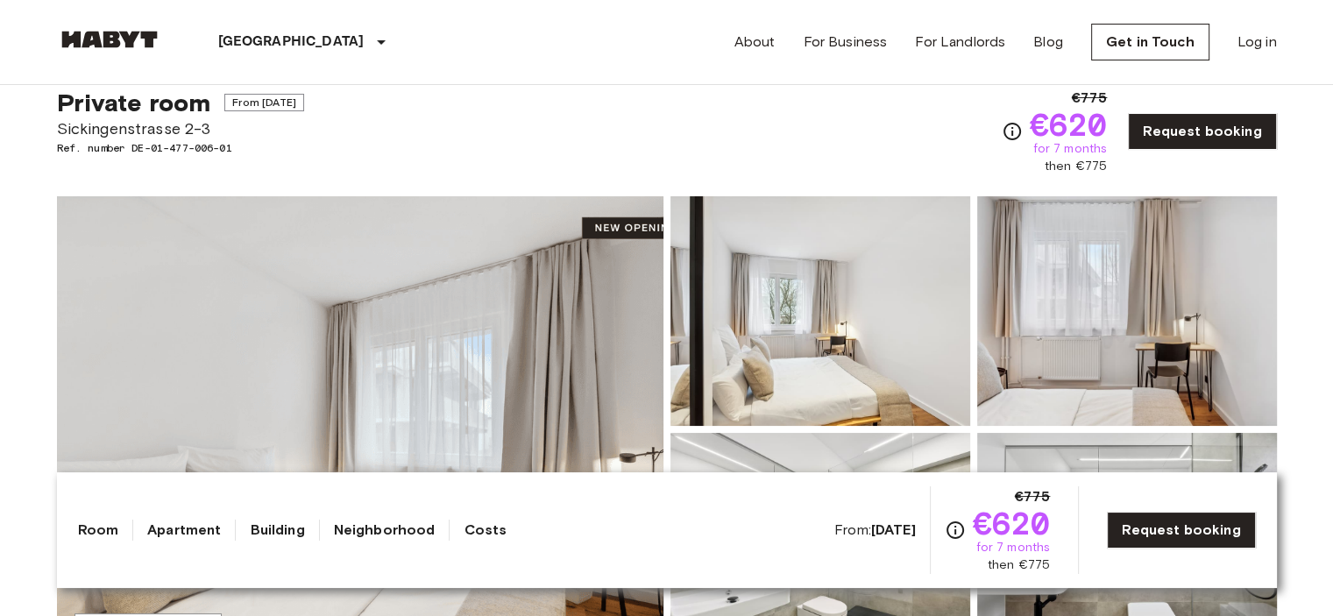
scroll to position [0, 0]
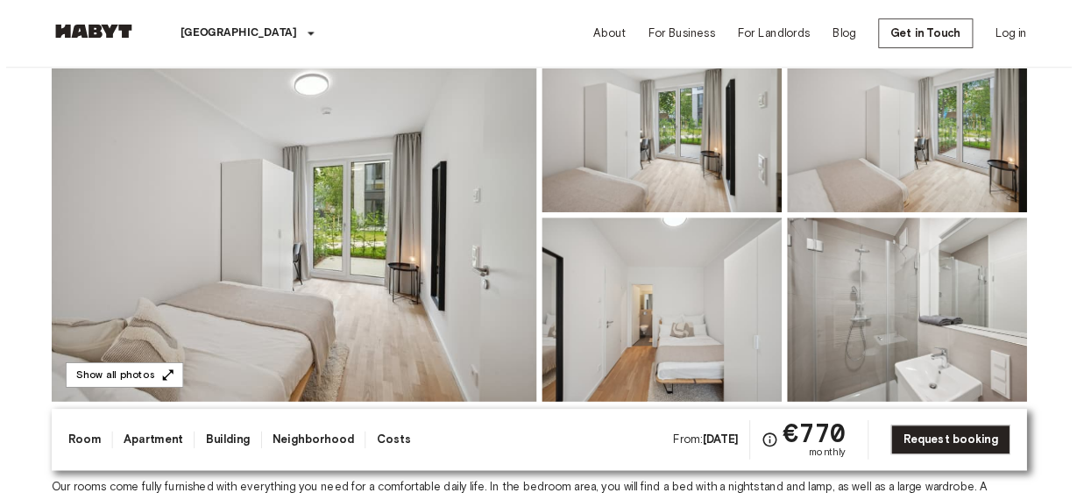
scroll to position [146, 0]
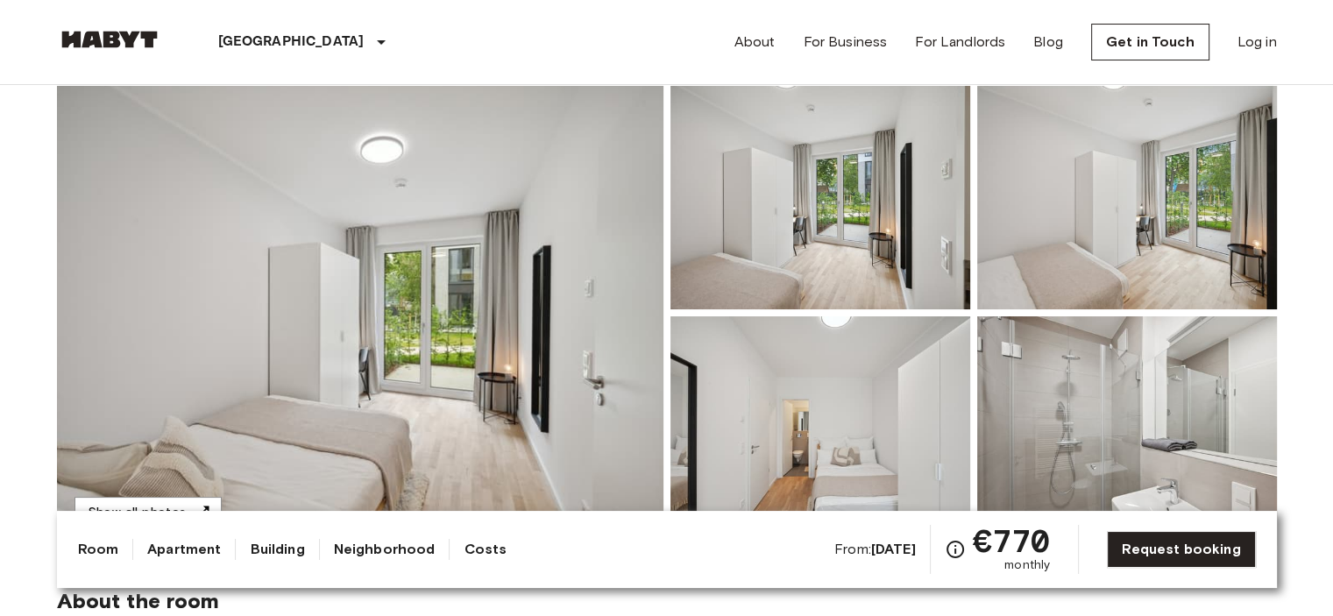
click at [435, 273] on img at bounding box center [360, 313] width 607 height 466
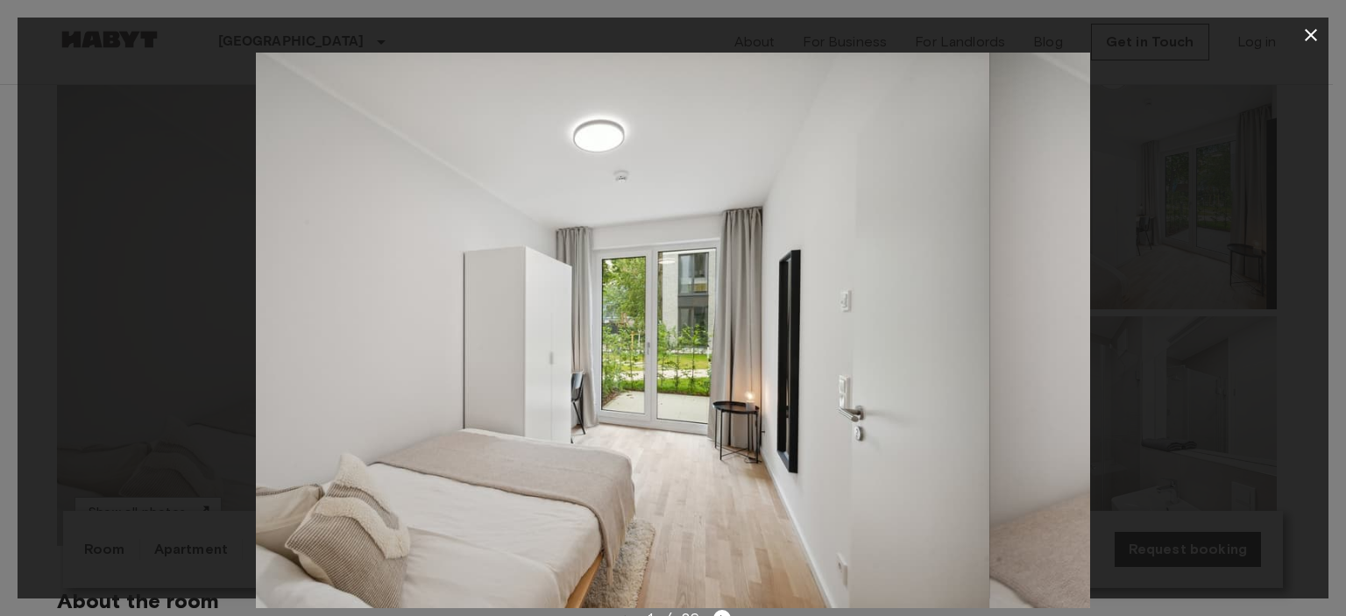
drag, startPoint x: 799, startPoint y: 336, endPoint x: 480, endPoint y: 328, distance: 319.2
click at [666, 325] on img at bounding box center [572, 331] width 834 height 556
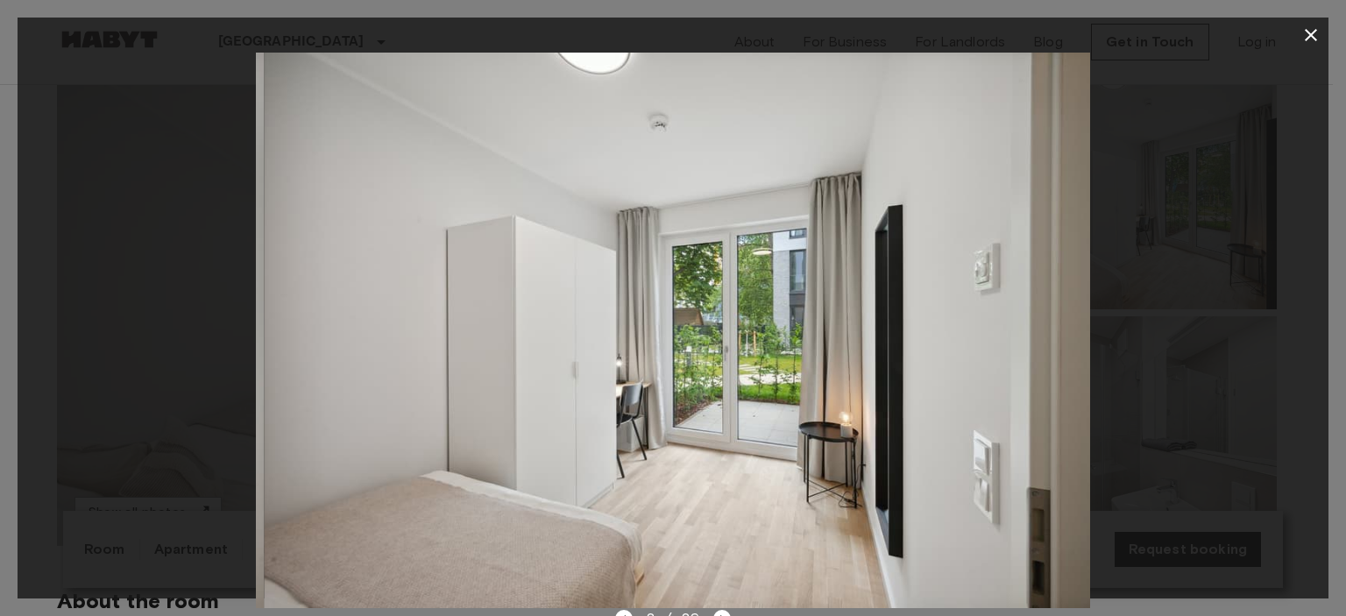
drag, startPoint x: 781, startPoint y: 363, endPoint x: 347, endPoint y: 362, distance: 433.9
click at [524, 360] on img at bounding box center [681, 331] width 834 height 556
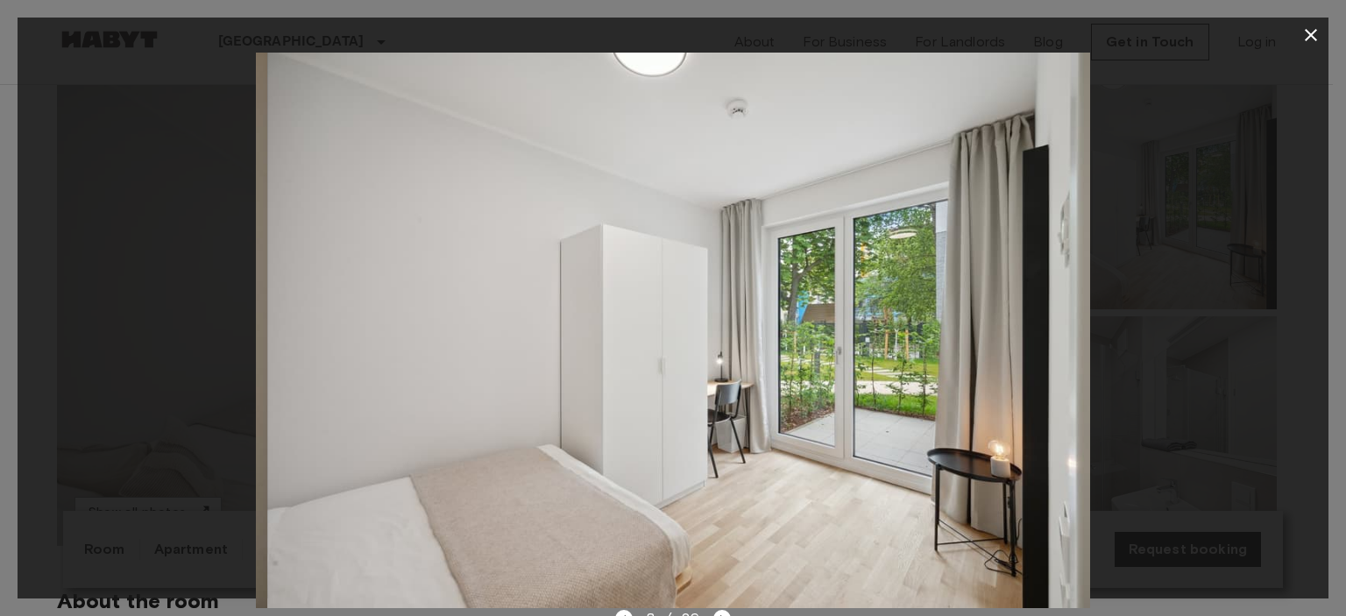
drag, startPoint x: 826, startPoint y: 383, endPoint x: 434, endPoint y: 363, distance: 392.3
click at [708, 367] on img at bounding box center [685, 331] width 834 height 556
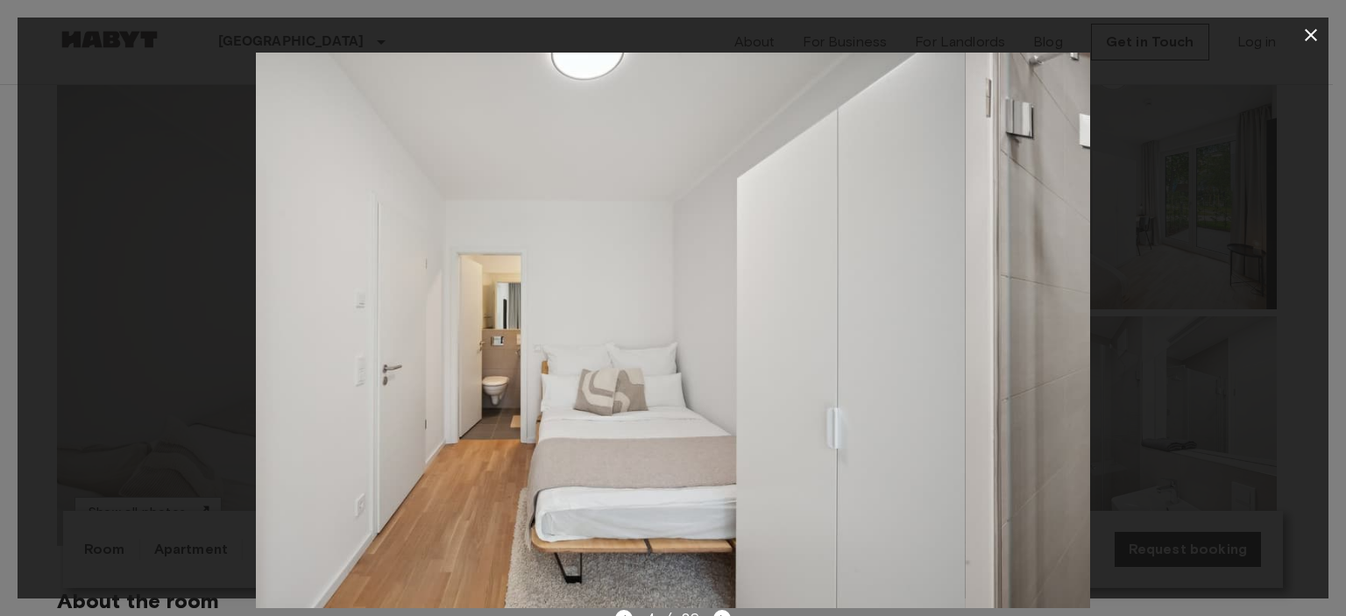
drag, startPoint x: 870, startPoint y: 380, endPoint x: 365, endPoint y: 378, distance: 505.8
click at [524, 376] on img at bounding box center [548, 331] width 834 height 556
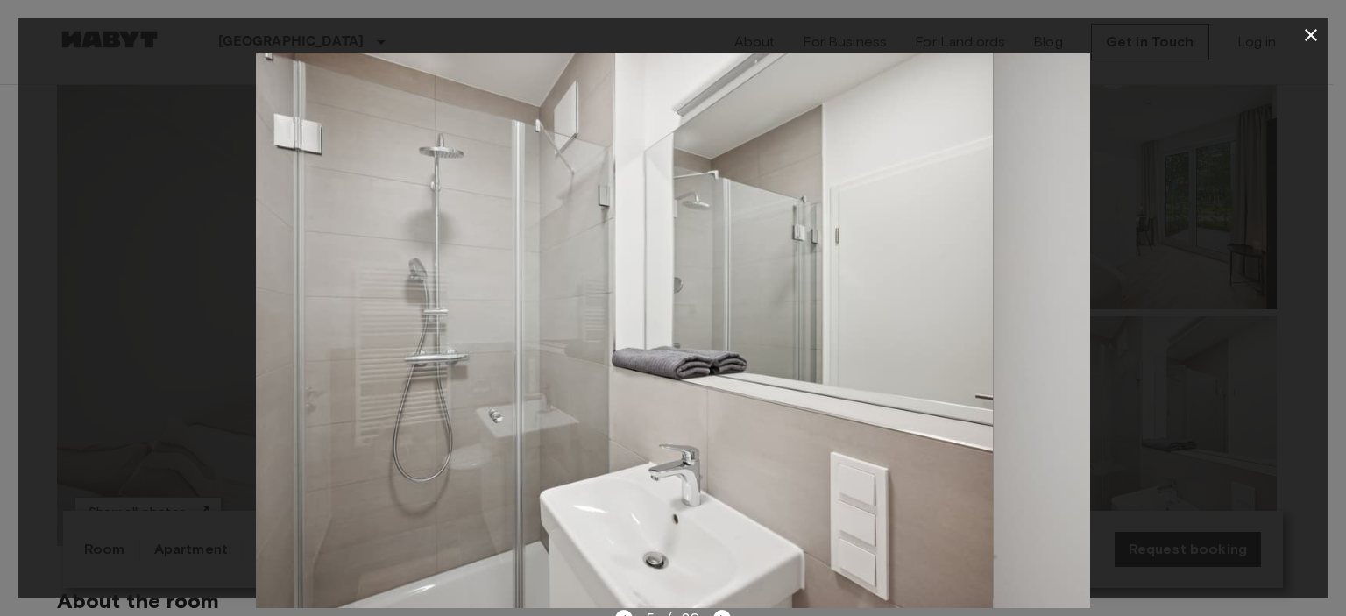
drag, startPoint x: 848, startPoint y: 380, endPoint x: 349, endPoint y: 368, distance: 498.9
click at [571, 362] on img at bounding box center [577, 331] width 834 height 556
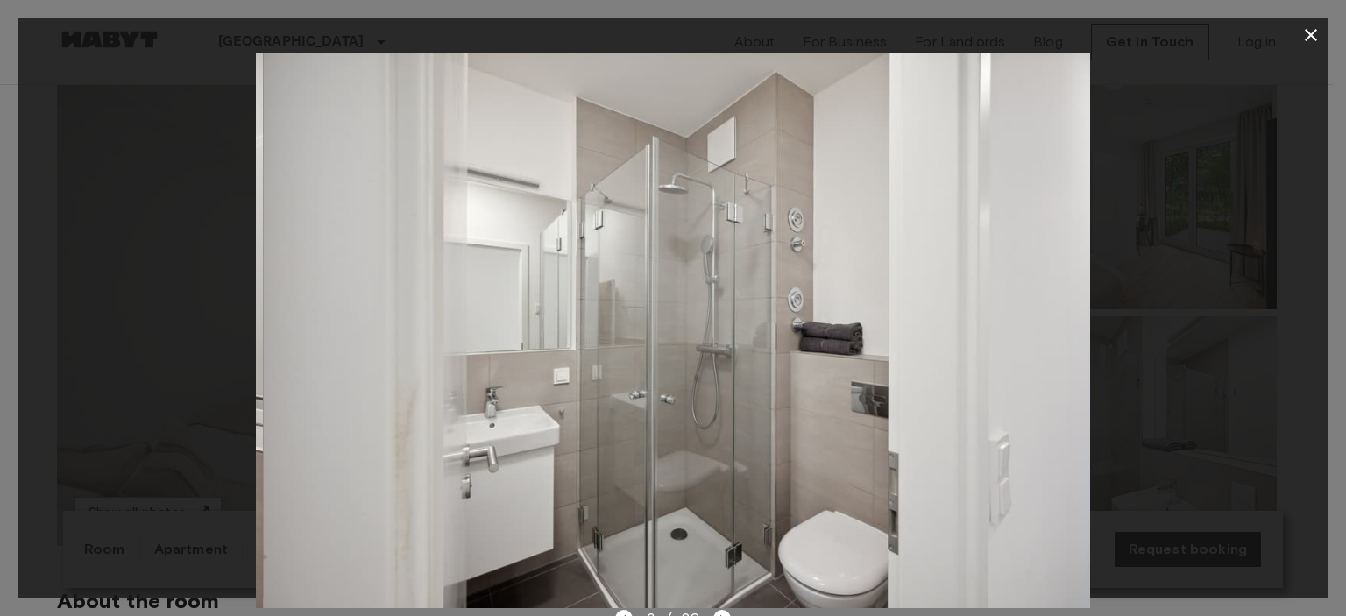
drag, startPoint x: 1006, startPoint y: 344, endPoint x: 564, endPoint y: 344, distance: 442.7
click at [694, 341] on img at bounding box center [680, 331] width 834 height 556
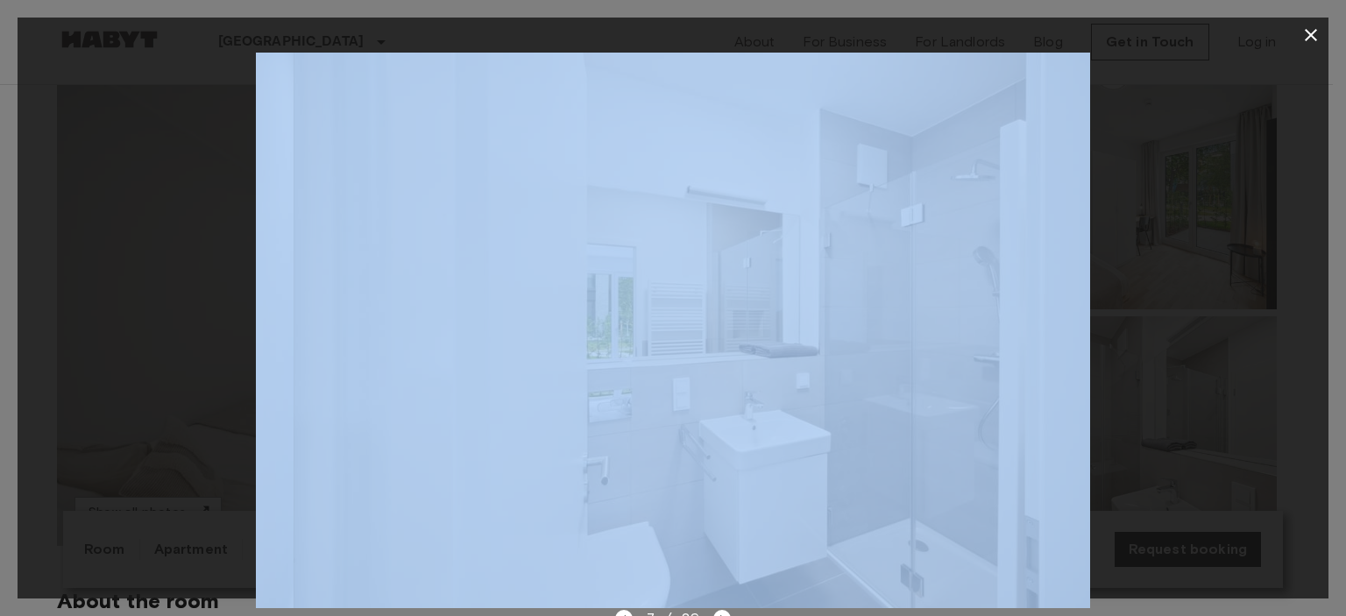
drag, startPoint x: 990, startPoint y: 364, endPoint x: 533, endPoint y: 360, distance: 457.6
click at [747, 363] on div at bounding box center [673, 331] width 1311 height 556
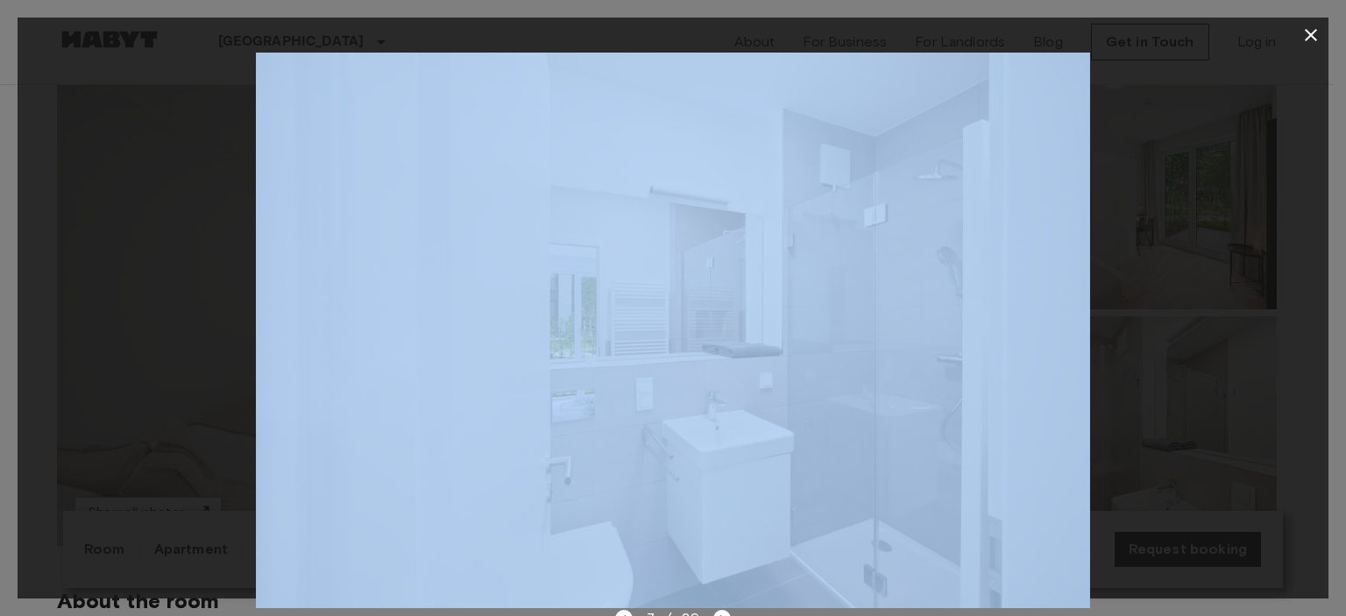
drag, startPoint x: 844, startPoint y: 354, endPoint x: 271, endPoint y: 339, distance: 573.4
click at [482, 337] on img at bounding box center [674, 331] width 834 height 556
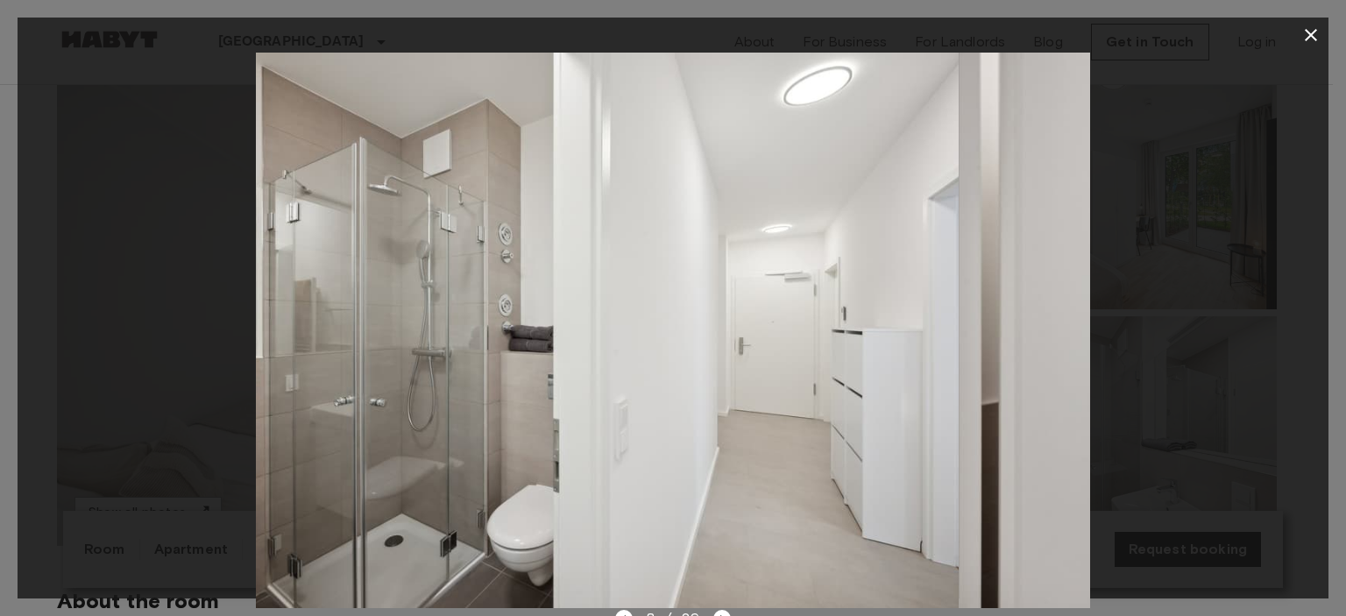
drag, startPoint x: 828, startPoint y: 341, endPoint x: 288, endPoint y: 347, distance: 540.0
click at [456, 344] on img at bounding box center [542, 331] width 834 height 556
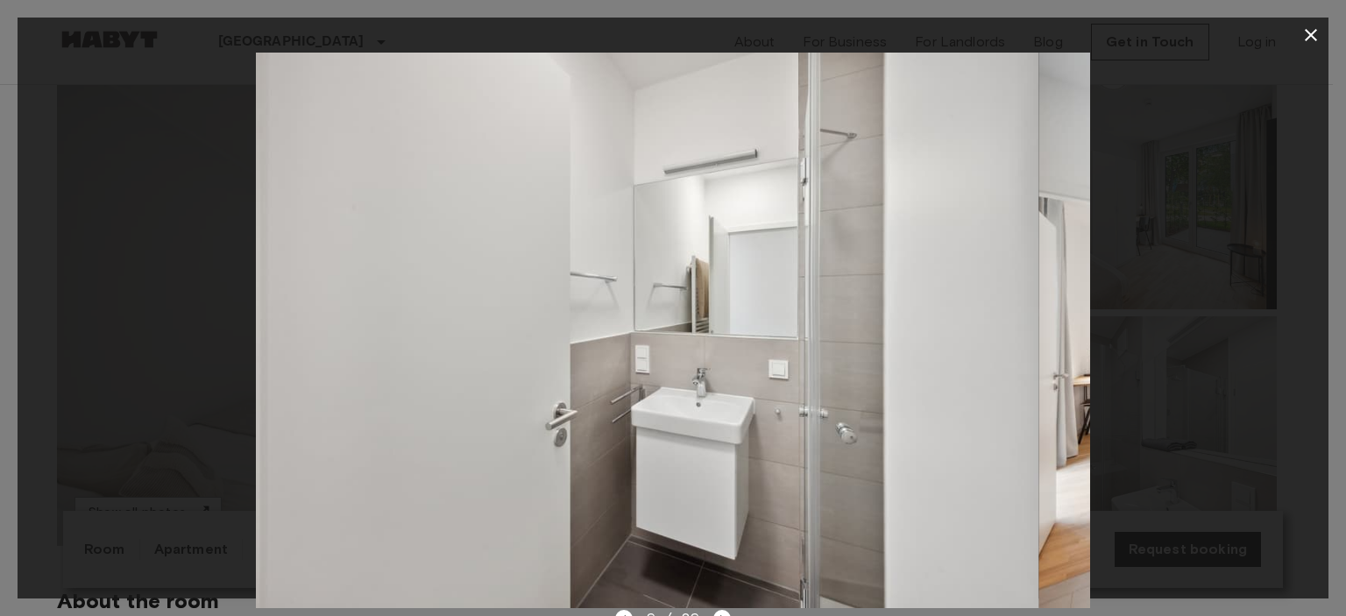
drag, startPoint x: 810, startPoint y: 340, endPoint x: 347, endPoint y: 347, distance: 462.9
click at [495, 339] on img at bounding box center [621, 331] width 834 height 556
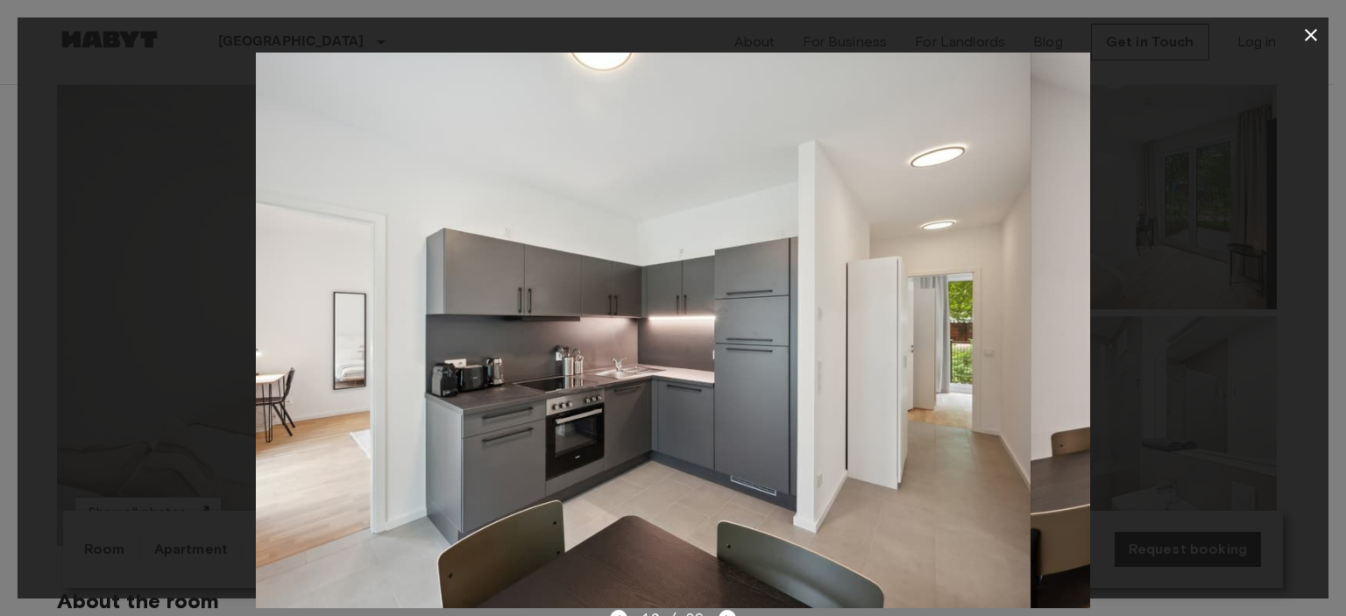
drag, startPoint x: 909, startPoint y: 339, endPoint x: 491, endPoint y: 346, distance: 418.2
click at [684, 340] on img at bounding box center [614, 331] width 834 height 556
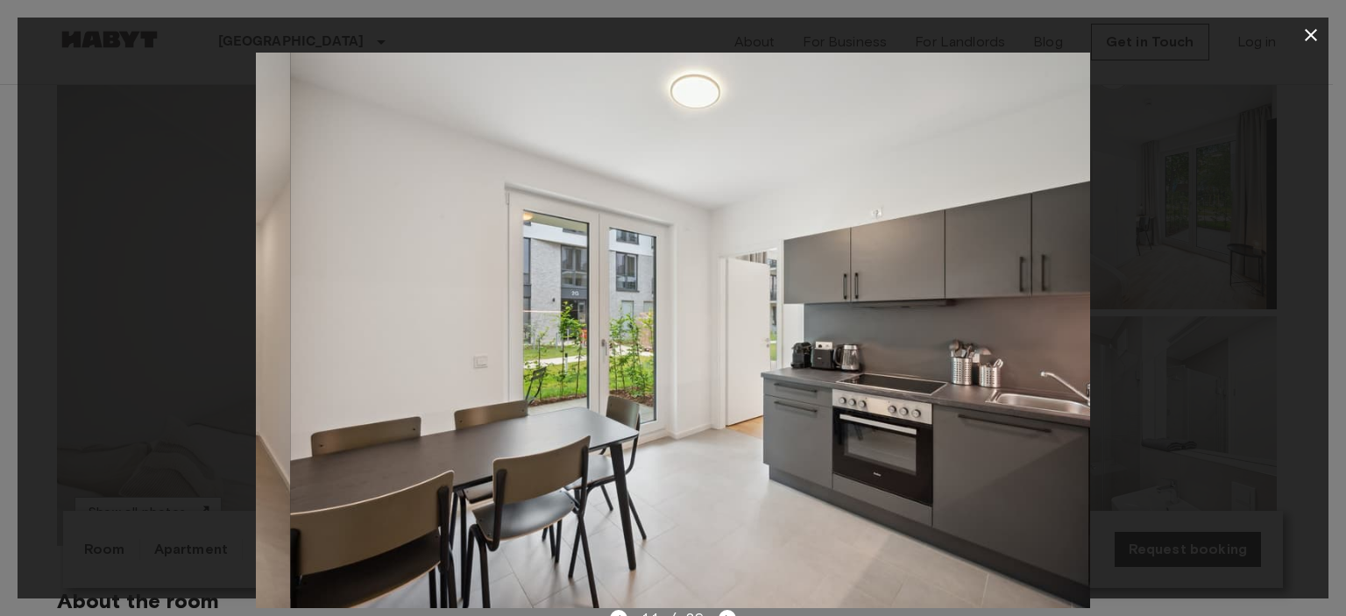
drag, startPoint x: 941, startPoint y: 344, endPoint x: 410, endPoint y: 353, distance: 530.4
click at [596, 344] on img at bounding box center [708, 331] width 834 height 556
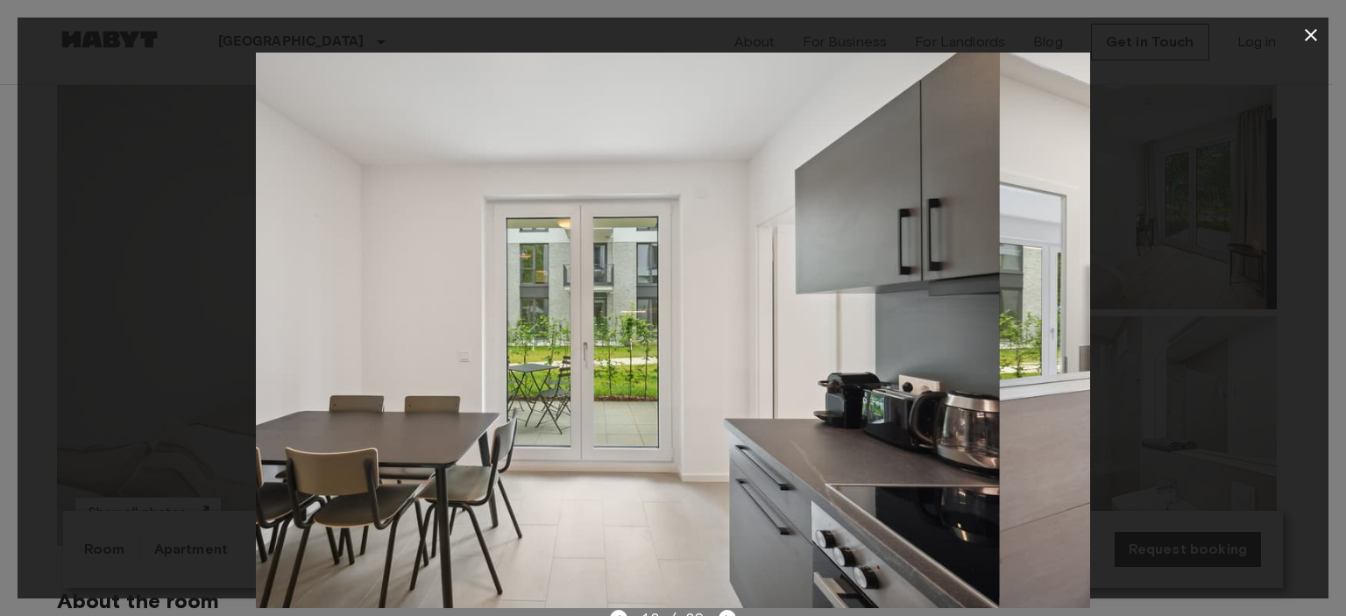
drag, startPoint x: 773, startPoint y: 344, endPoint x: 459, endPoint y: 353, distance: 313.9
click at [538, 346] on img at bounding box center [583, 331] width 834 height 556
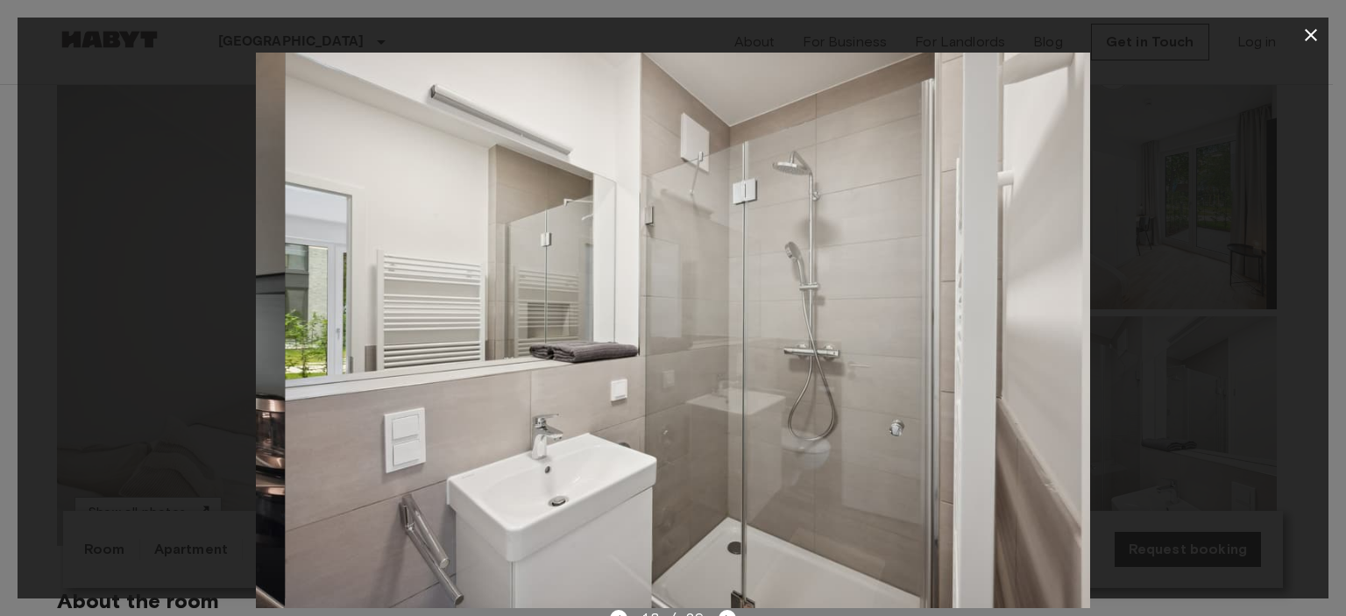
drag, startPoint x: 873, startPoint y: 359, endPoint x: 221, endPoint y: 380, distance: 652.5
click at [435, 363] on img at bounding box center [703, 331] width 834 height 556
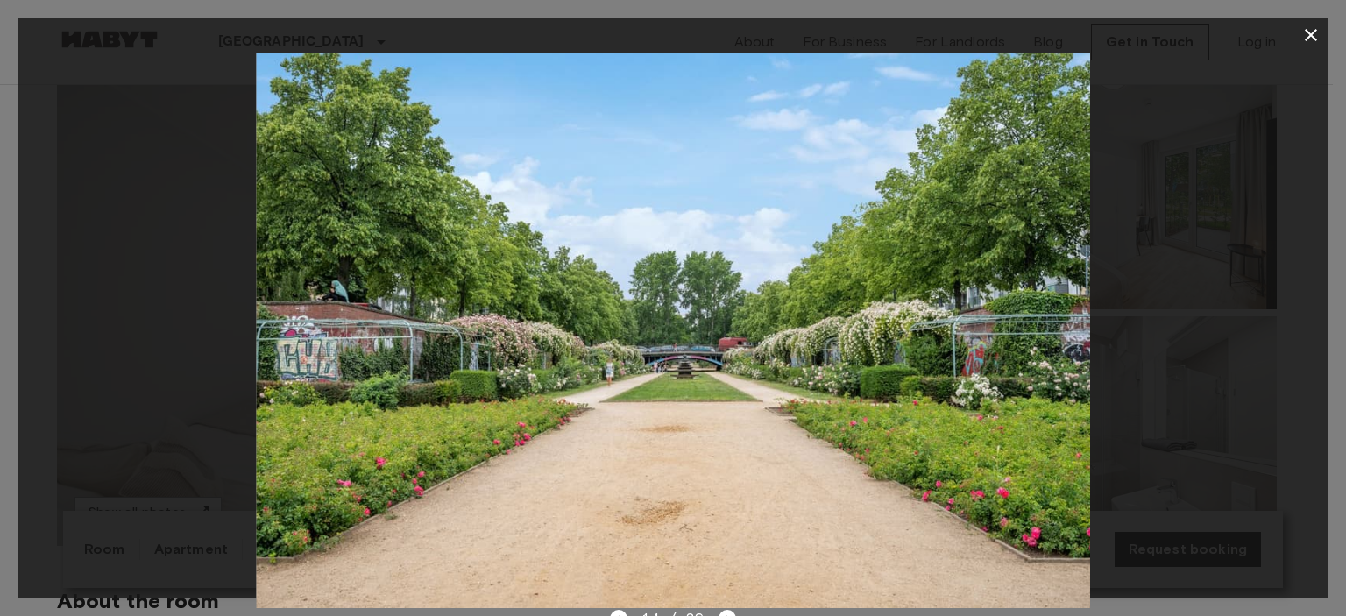
drag, startPoint x: 845, startPoint y: 353, endPoint x: 289, endPoint y: 378, distance: 556.3
click at [434, 360] on img at bounding box center [673, 331] width 834 height 556
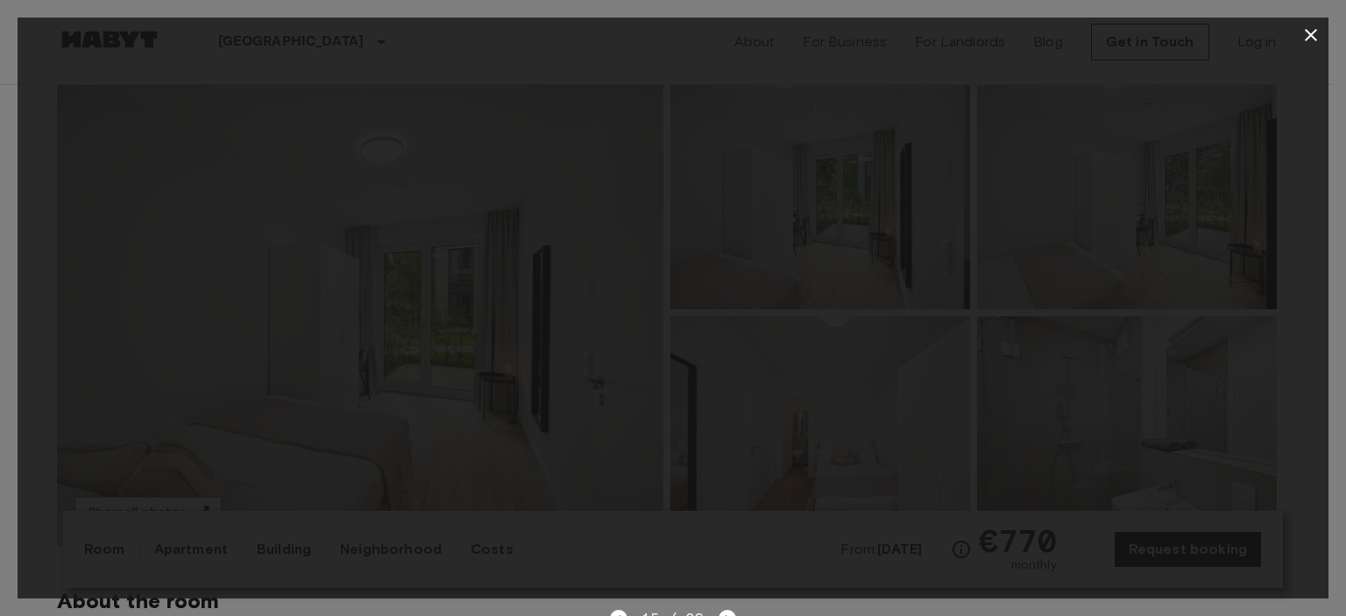
drag, startPoint x: 910, startPoint y: 357, endPoint x: 494, endPoint y: 373, distance: 415.8
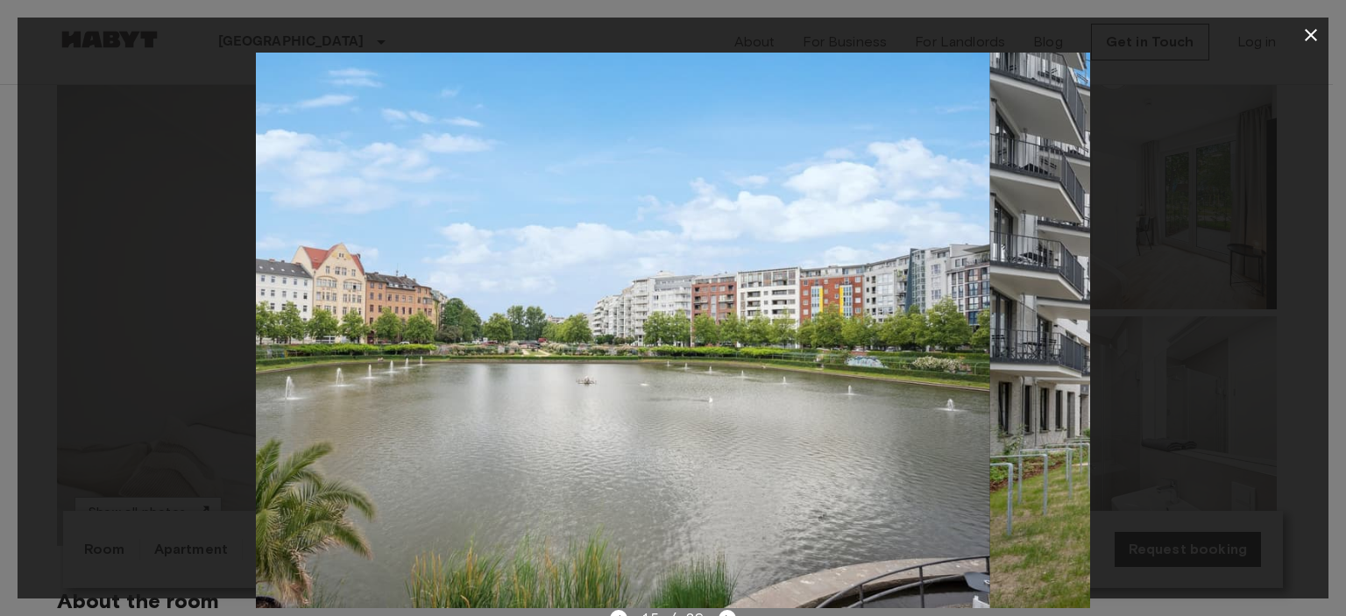
click at [707, 364] on img at bounding box center [573, 331] width 834 height 556
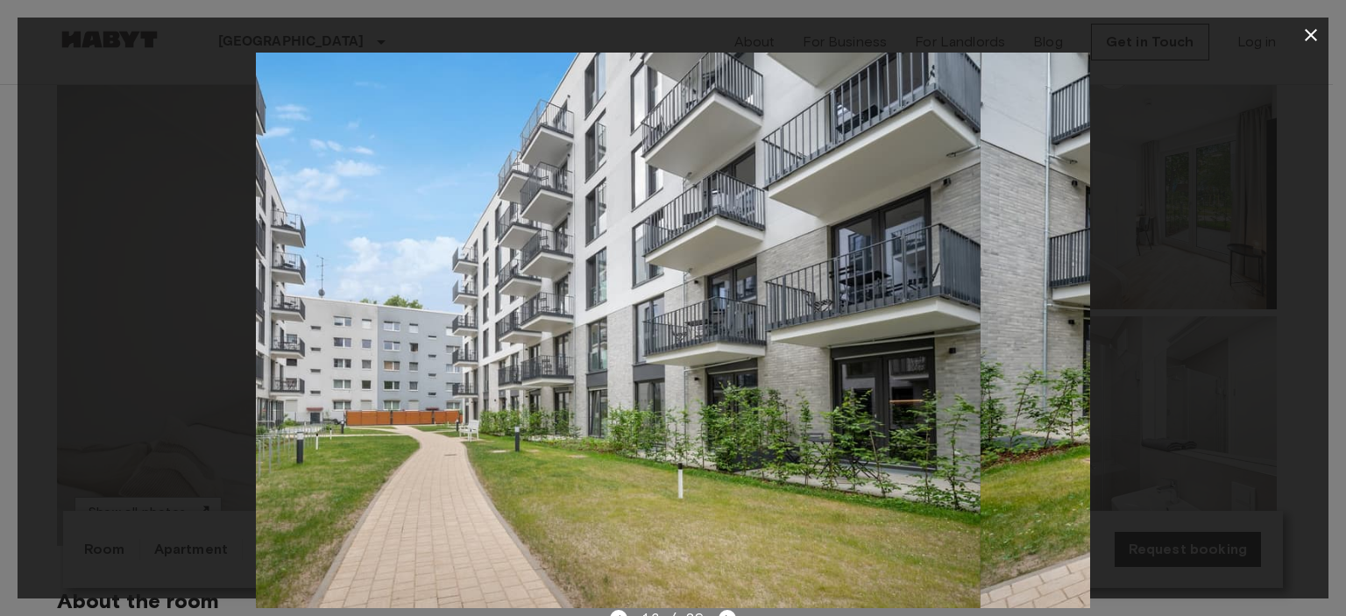
drag, startPoint x: 911, startPoint y: 364, endPoint x: 412, endPoint y: 374, distance: 498.9
click at [608, 364] on img at bounding box center [563, 331] width 834 height 556
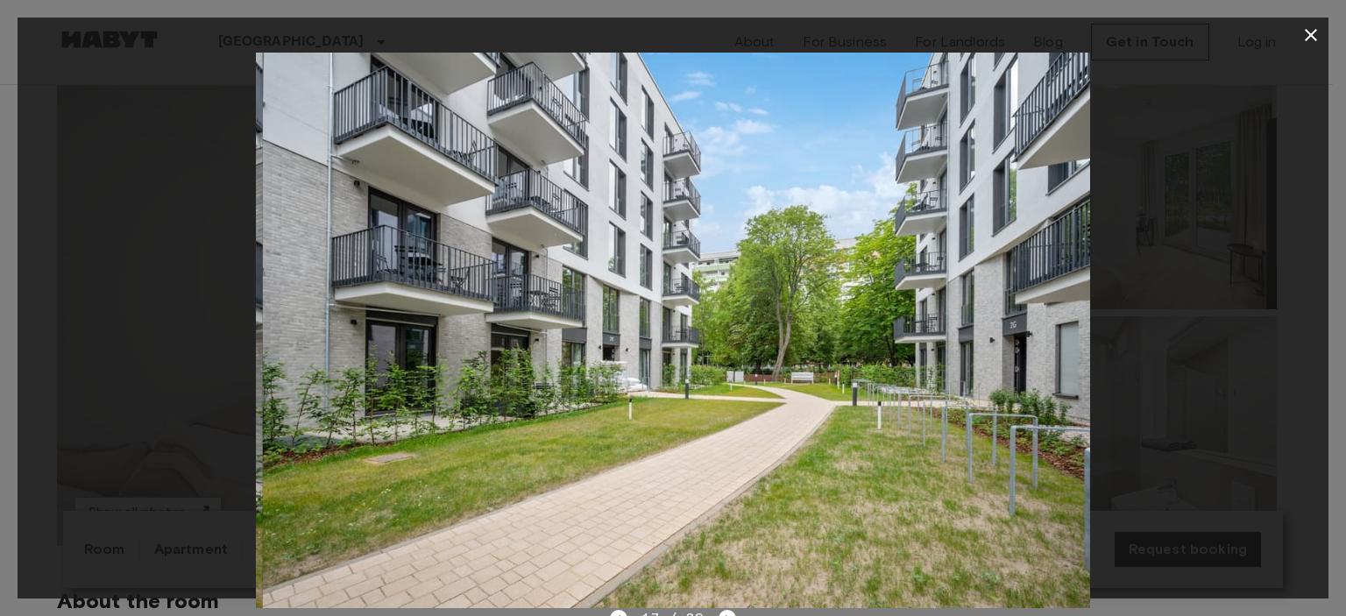
click at [477, 360] on img at bounding box center [680, 331] width 834 height 556
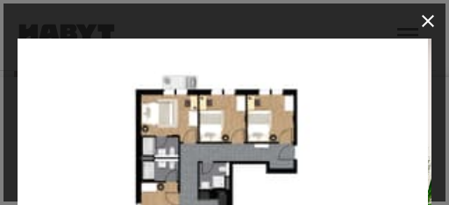
drag, startPoint x: 245, startPoint y: 171, endPoint x: 242, endPoint y: 109, distance: 62.3
click at [242, 109] on img at bounding box center [221, 177] width 414 height 276
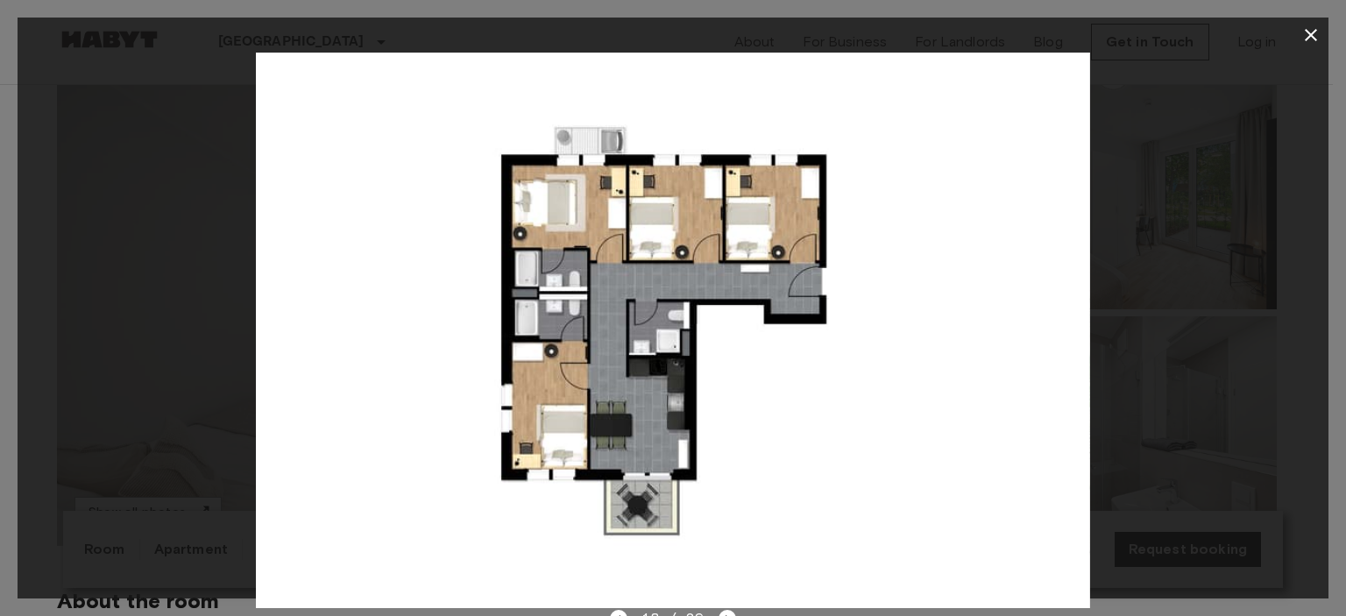
click at [1308, 25] on icon "button" at bounding box center [1311, 35] width 21 height 21
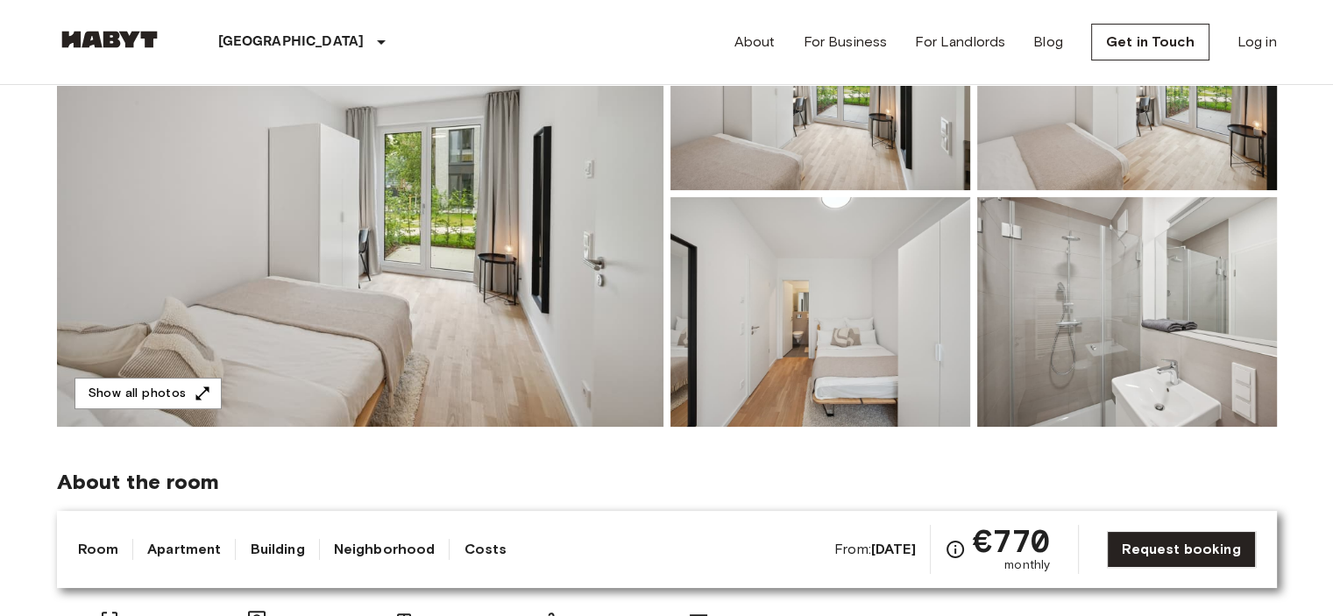
scroll to position [292, 0]
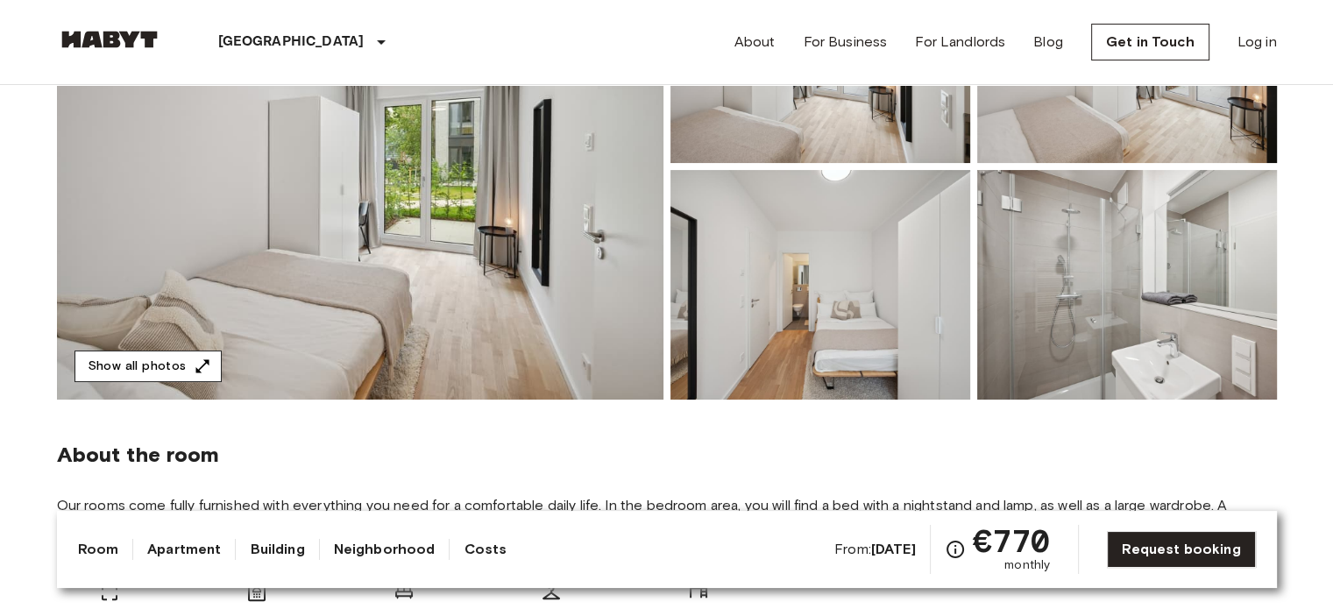
click at [168, 360] on button "Show all photos" at bounding box center [148, 367] width 147 height 32
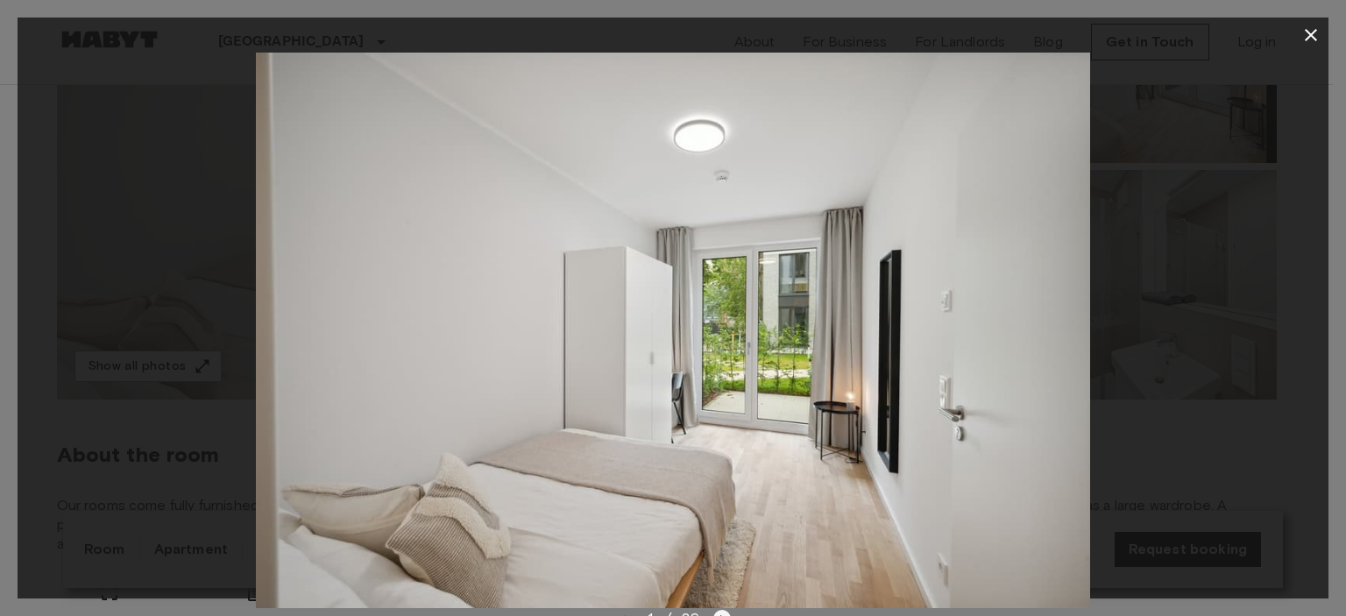
click at [720, 612] on icon "Next image" at bounding box center [722, 619] width 18 height 18
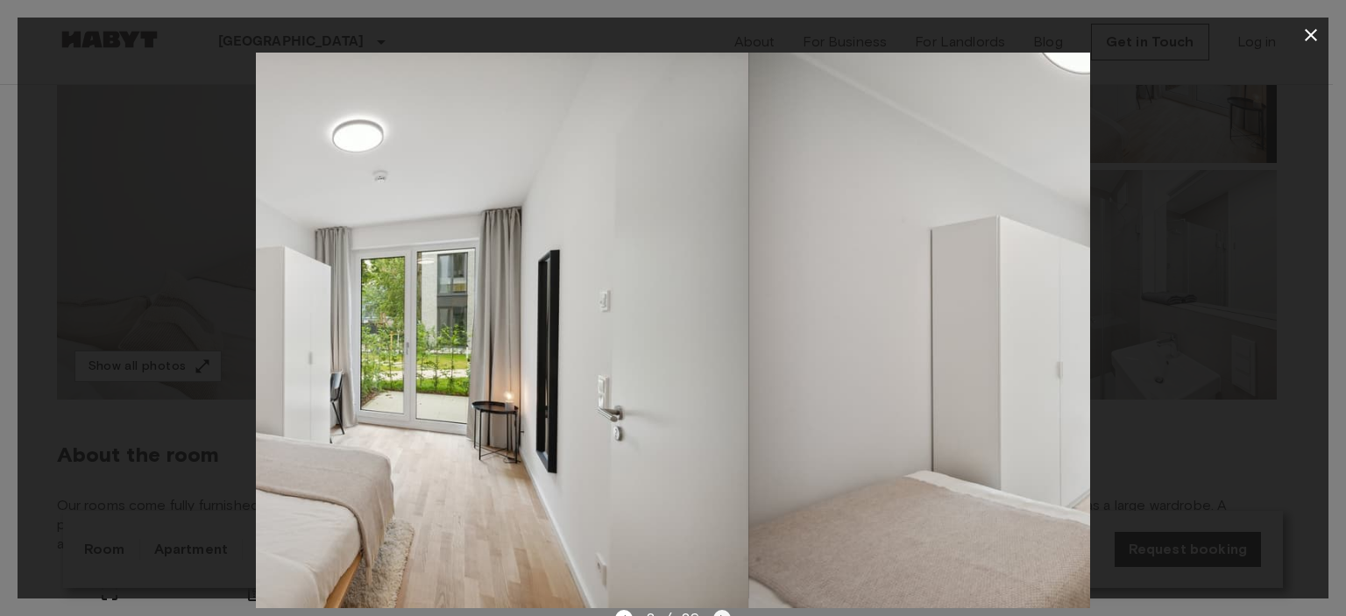
click at [720, 612] on icon "Next image" at bounding box center [722, 619] width 18 height 18
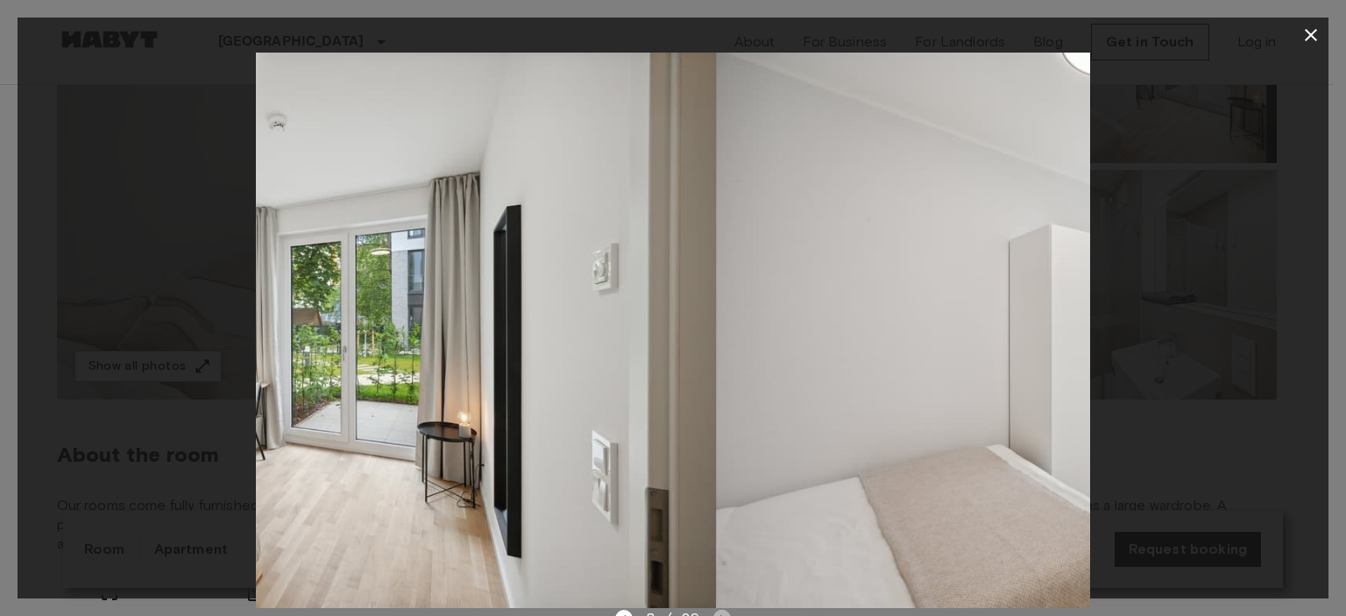
click at [720, 612] on icon "Next image" at bounding box center [722, 619] width 18 height 18
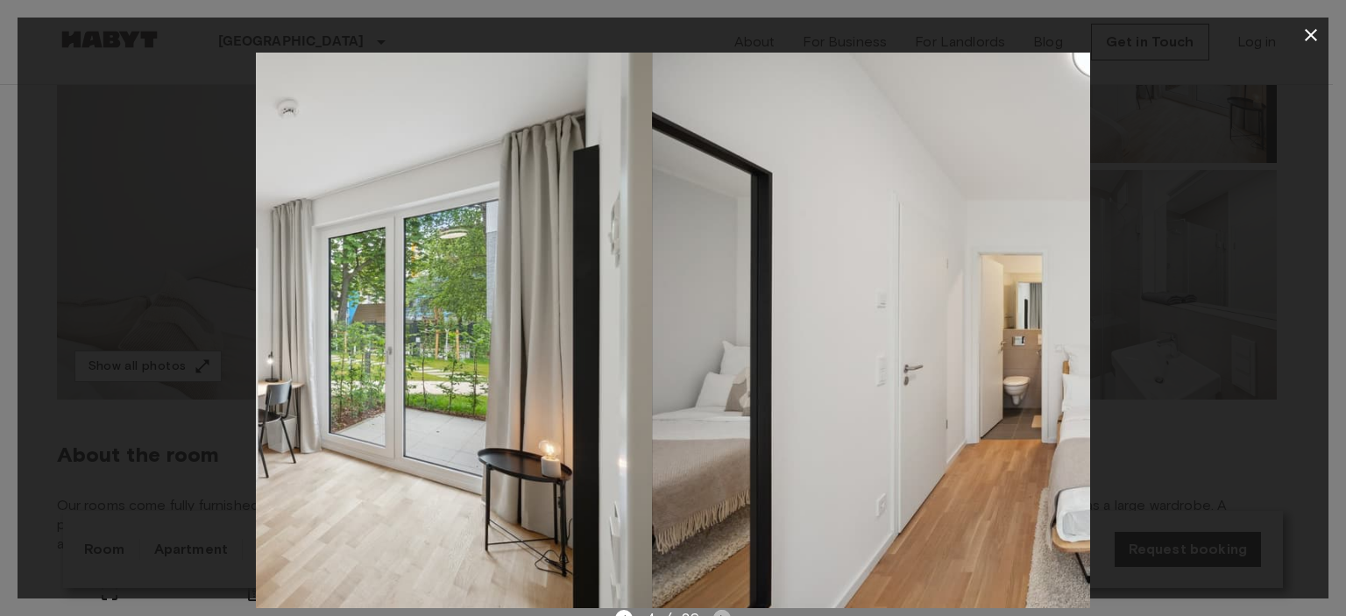
click at [720, 612] on icon "Next image" at bounding box center [722, 619] width 18 height 18
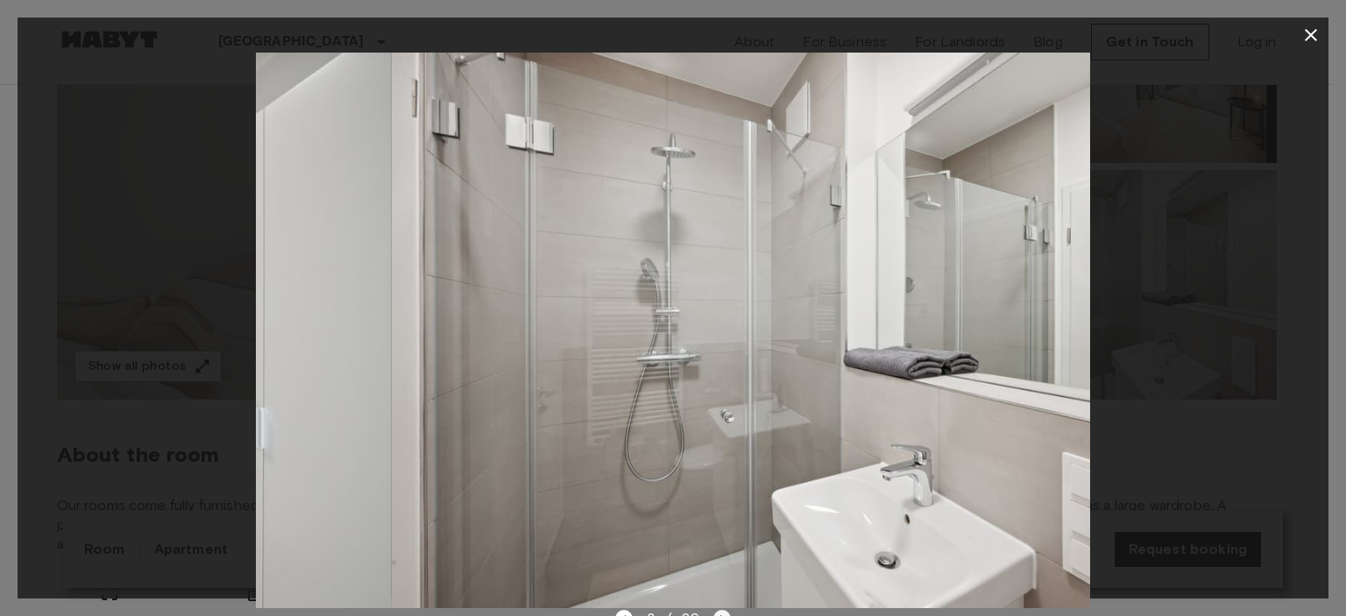
click at [720, 612] on icon "Next image" at bounding box center [722, 619] width 18 height 18
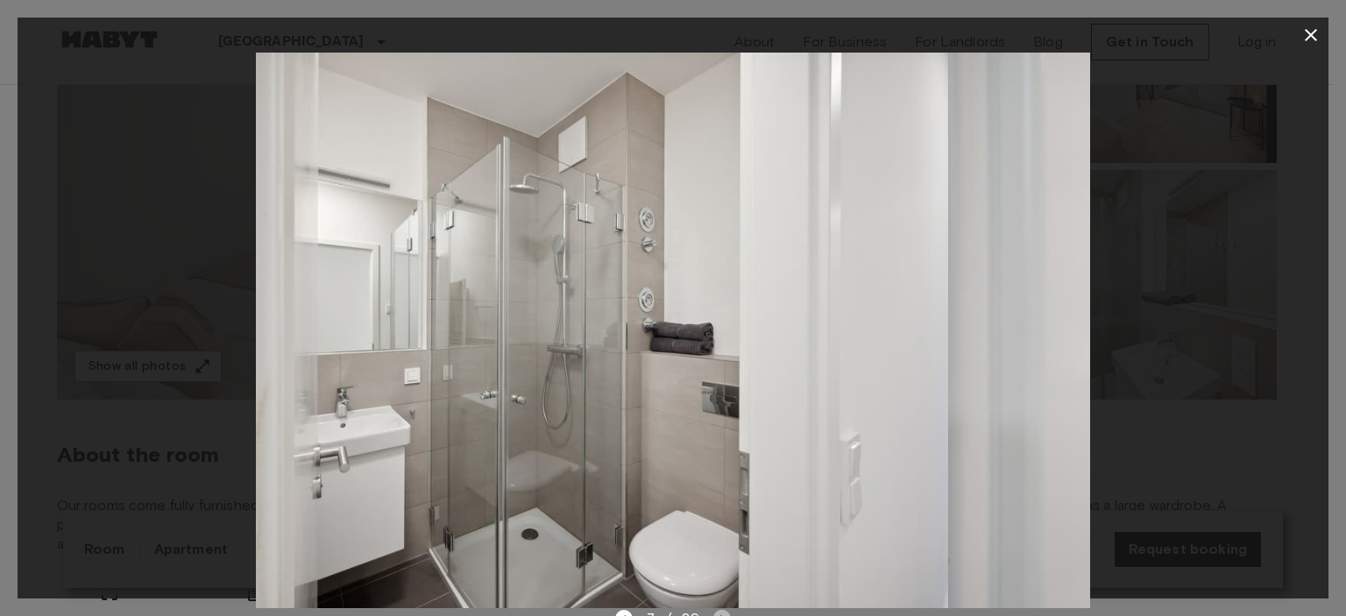
click at [720, 612] on icon "Next image" at bounding box center [722, 619] width 18 height 18
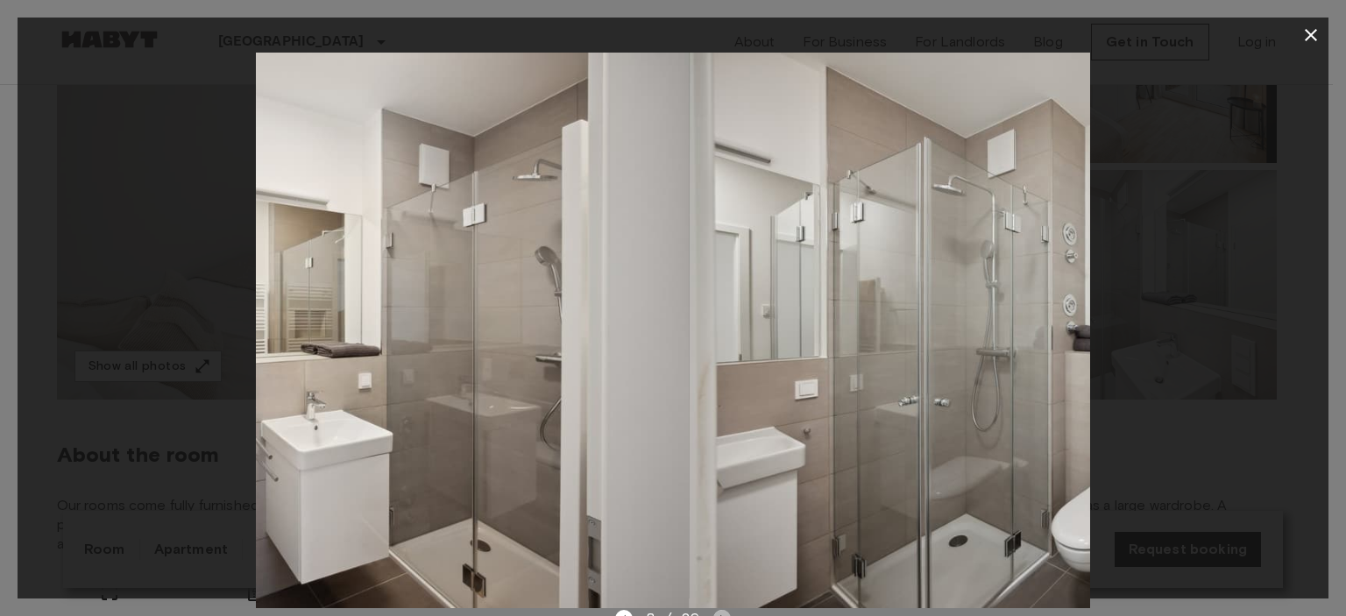
click at [720, 612] on icon "Next image" at bounding box center [722, 619] width 18 height 18
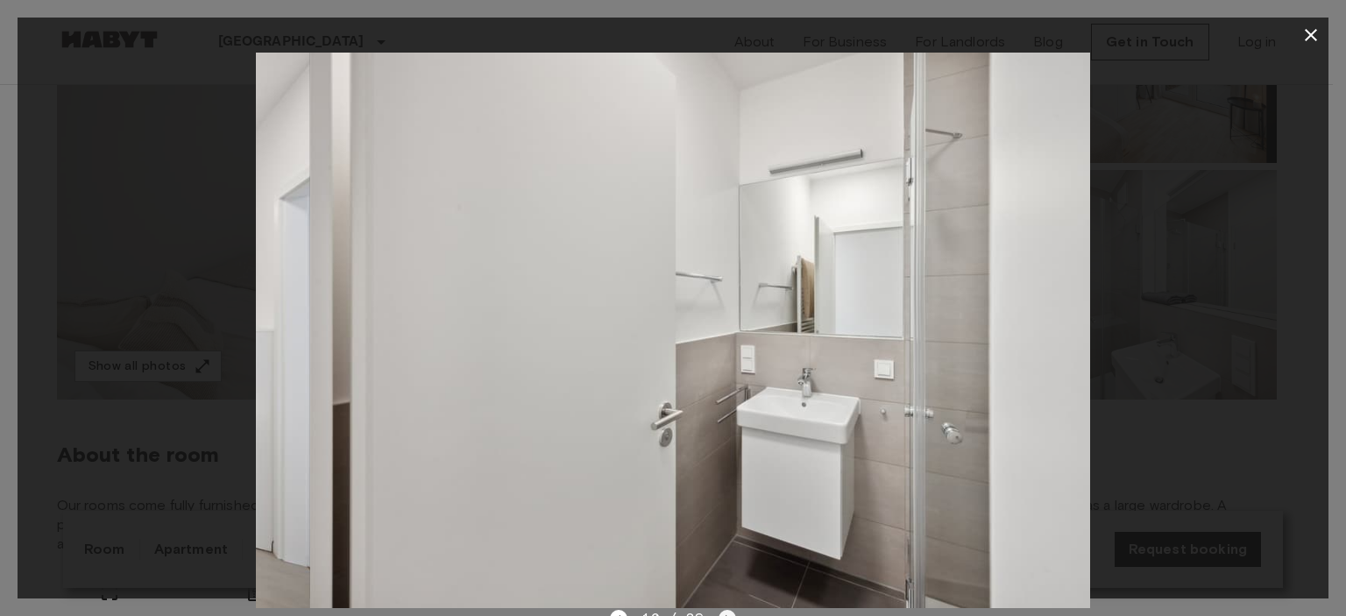
click at [720, 612] on icon "Next image" at bounding box center [728, 619] width 18 height 18
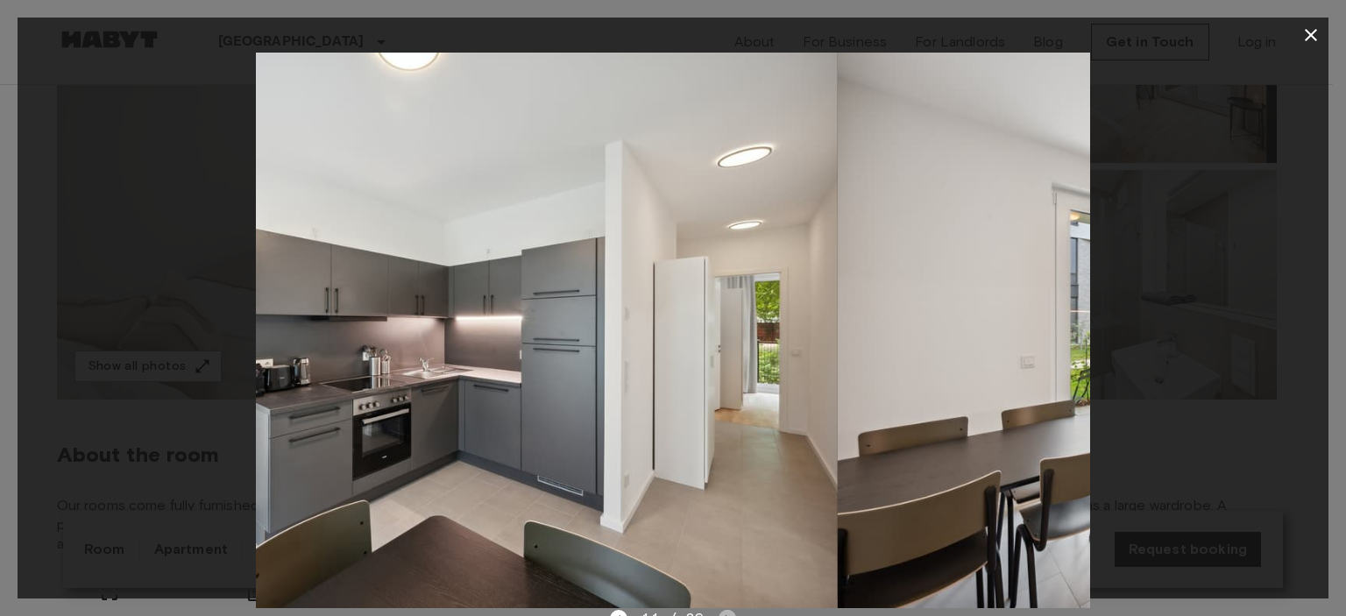
click at [720, 612] on icon "Next image" at bounding box center [728, 619] width 18 height 18
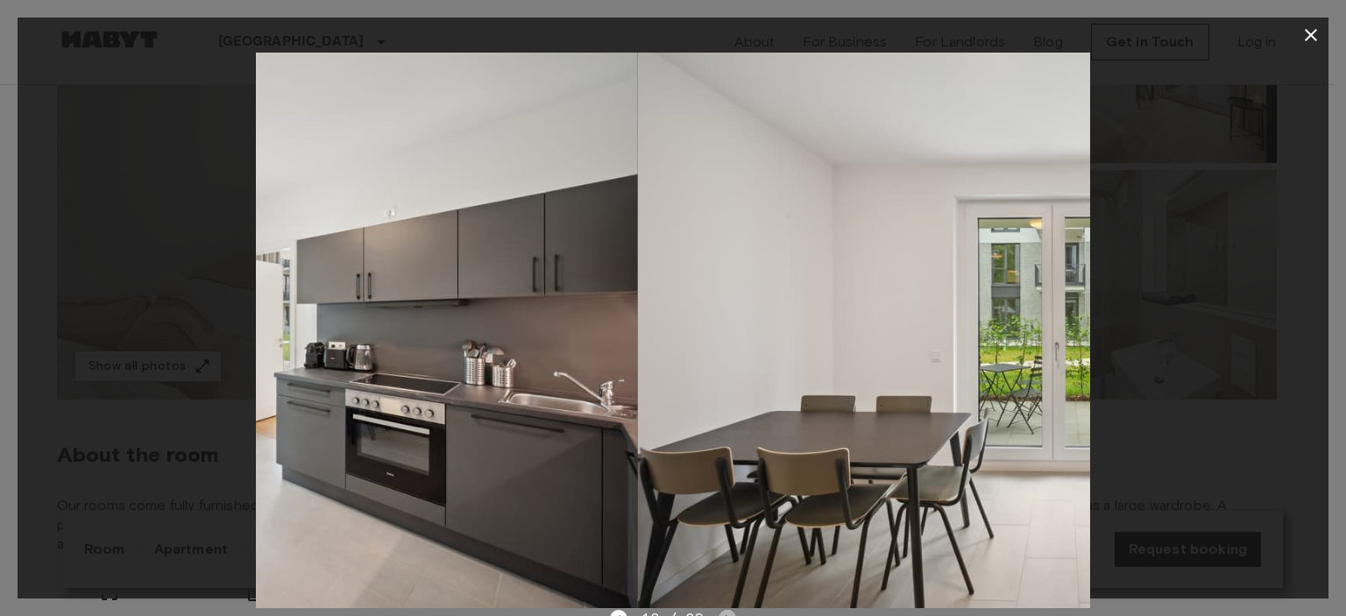
click at [720, 612] on icon "Next image" at bounding box center [728, 619] width 18 height 18
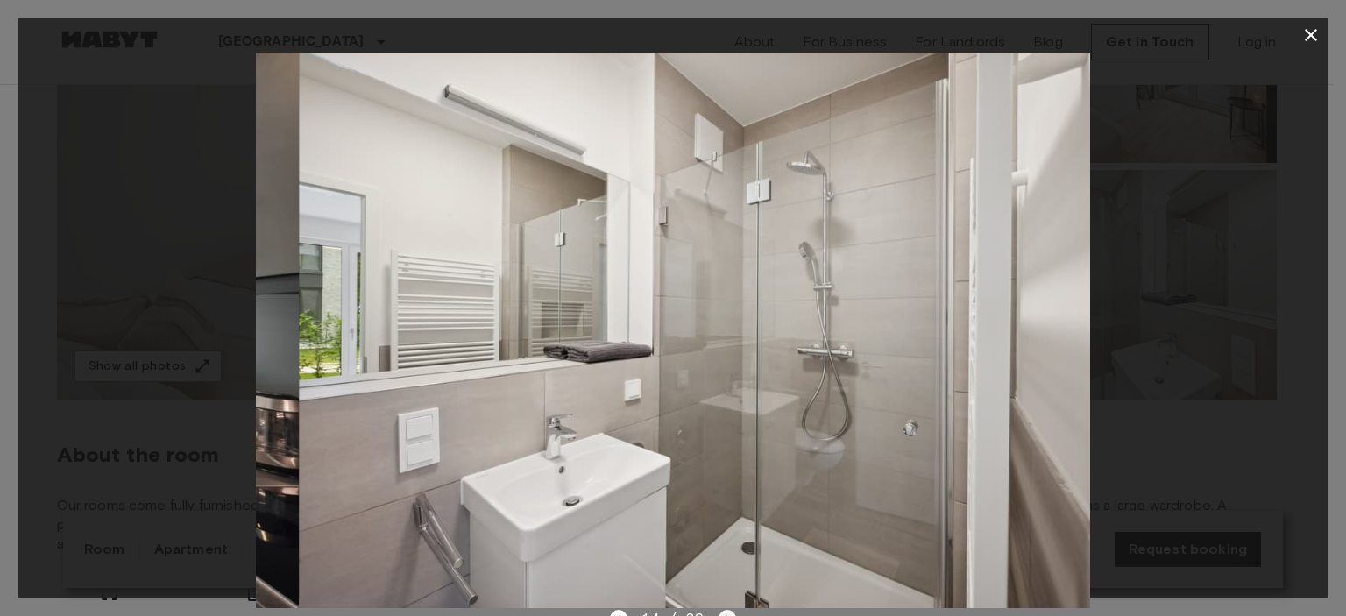
click at [720, 612] on icon "Next image" at bounding box center [728, 619] width 18 height 18
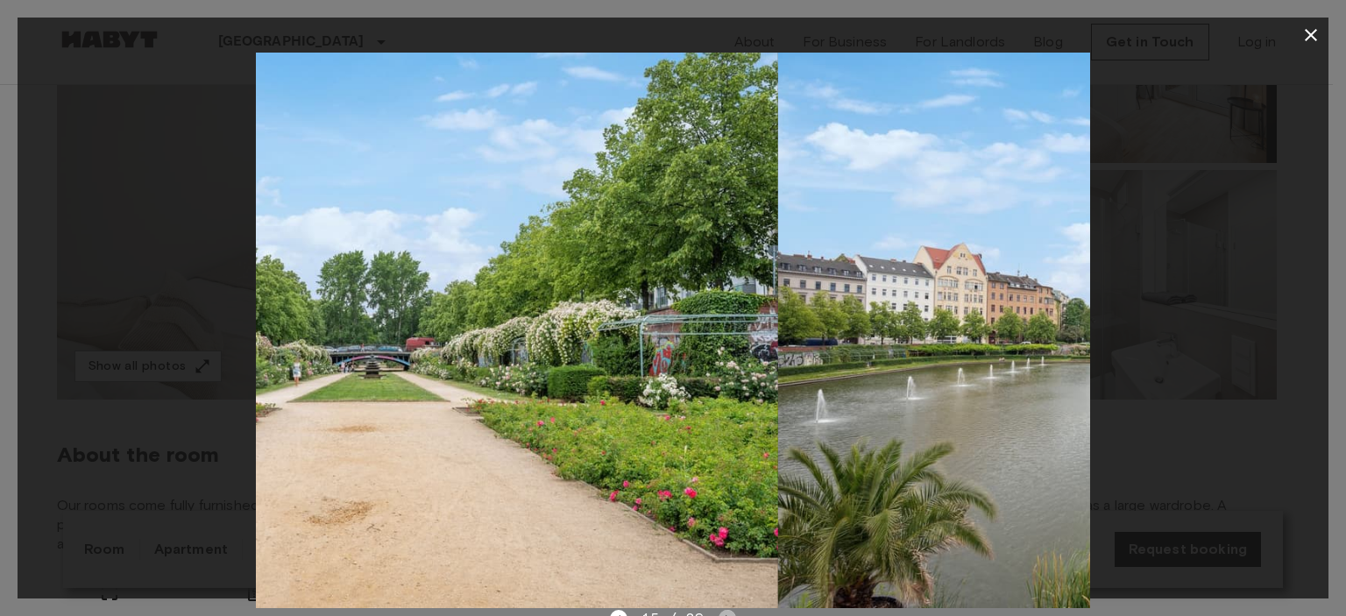
click at [720, 612] on icon "Next image" at bounding box center [728, 619] width 18 height 18
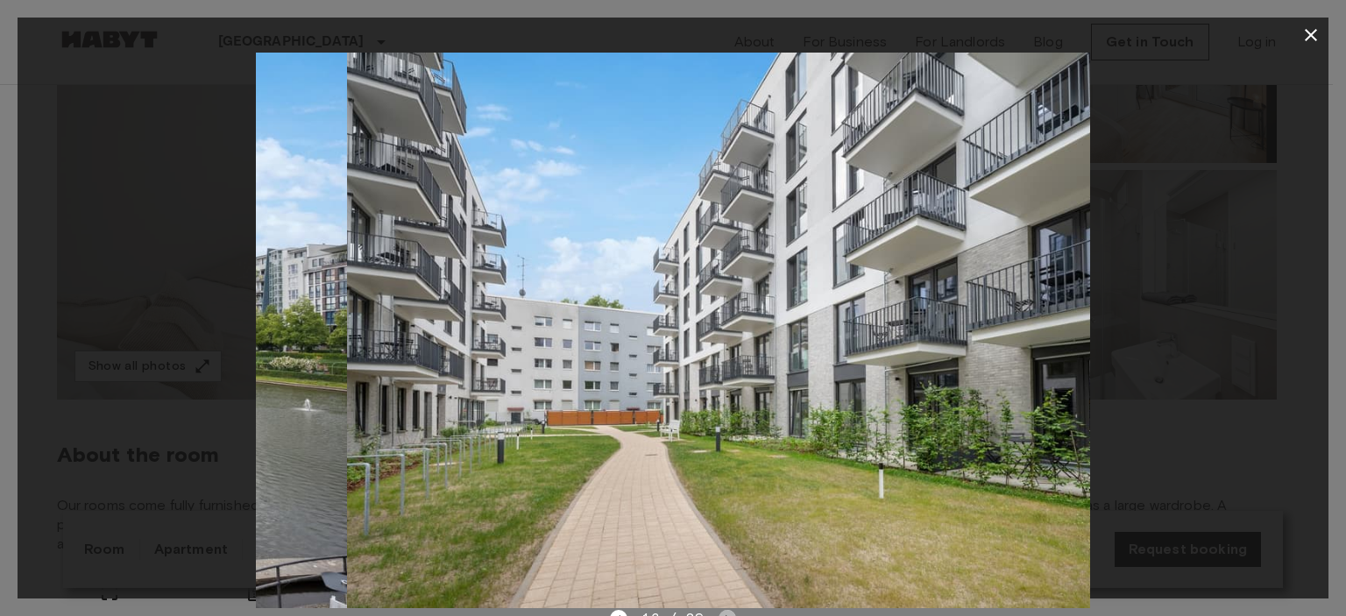
click at [720, 612] on icon "Next image" at bounding box center [728, 619] width 18 height 18
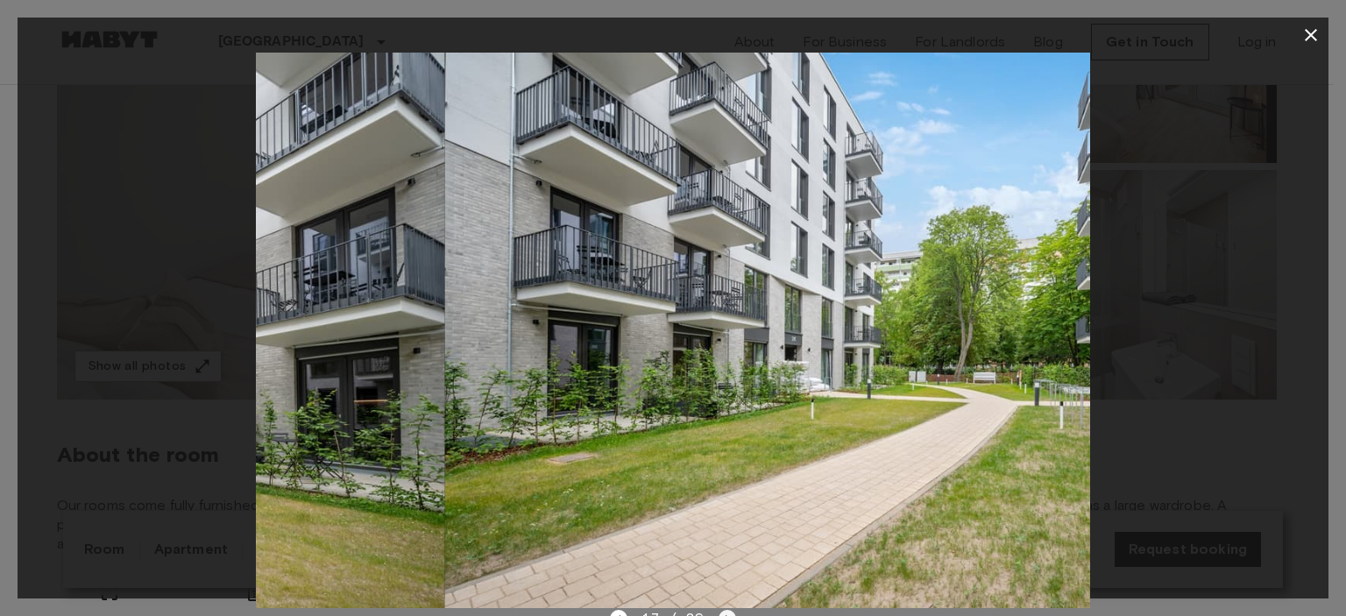
click at [720, 612] on icon "Next image" at bounding box center [728, 619] width 18 height 18
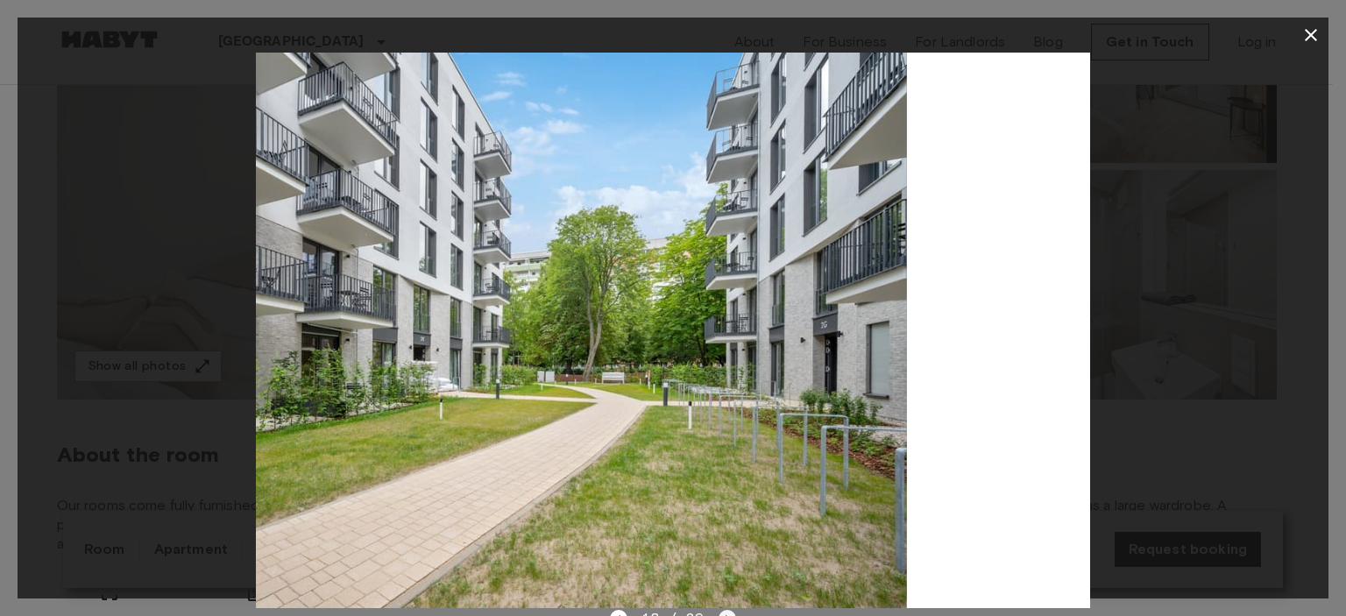
click at [720, 612] on icon "Next image" at bounding box center [728, 619] width 18 height 18
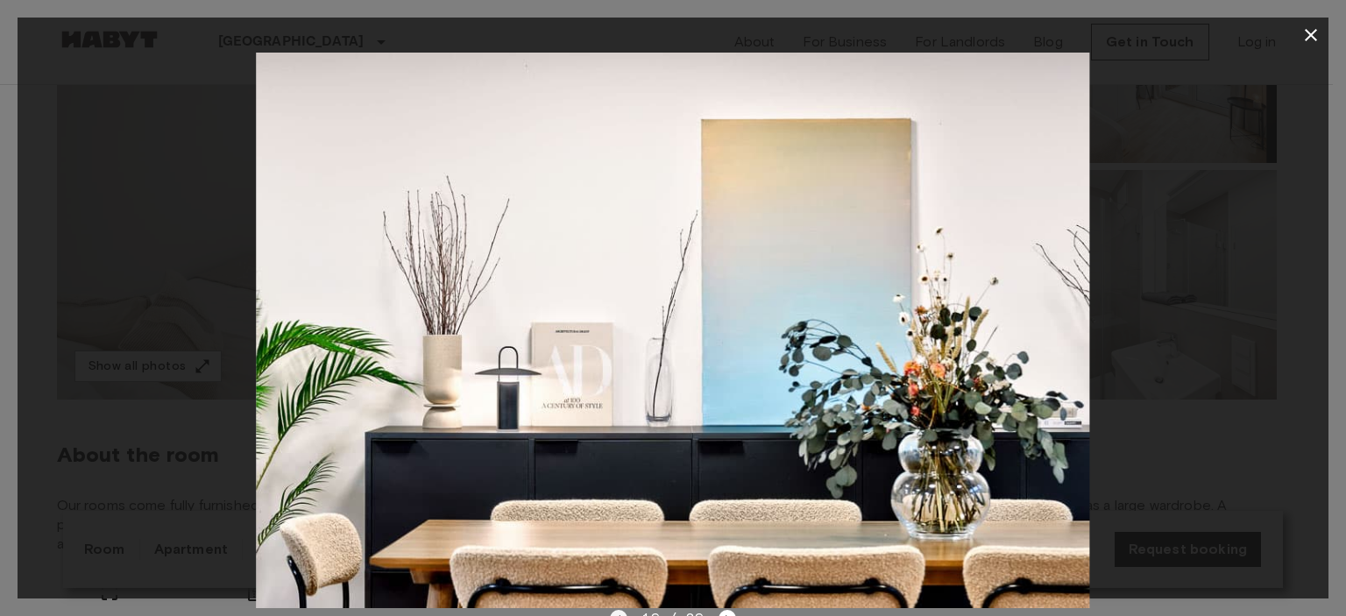
click at [615, 613] on icon "Previous image" at bounding box center [619, 619] width 18 height 18
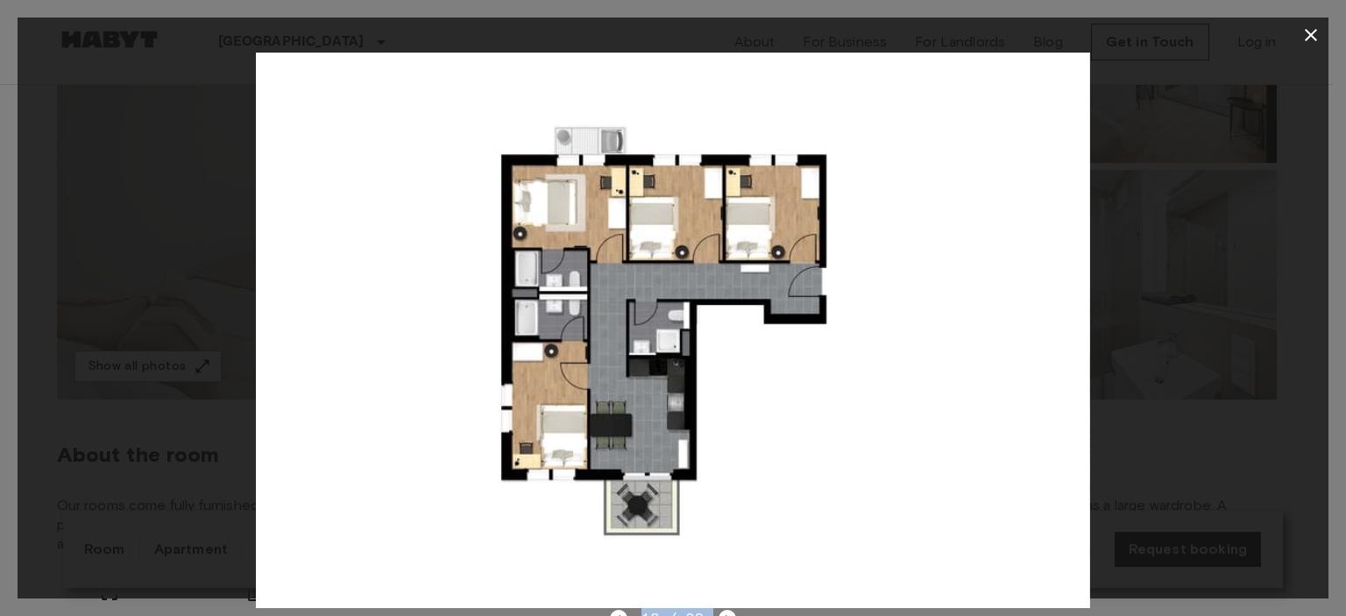
drag, startPoint x: 792, startPoint y: 613, endPoint x: 811, endPoint y: 492, distance: 122.5
click at [811, 492] on div "18 / 29" at bounding box center [673, 308] width 1311 height 581
click at [770, 333] on img at bounding box center [673, 331] width 834 height 556
click at [1310, 33] on icon "button" at bounding box center [1311, 35] width 12 height 12
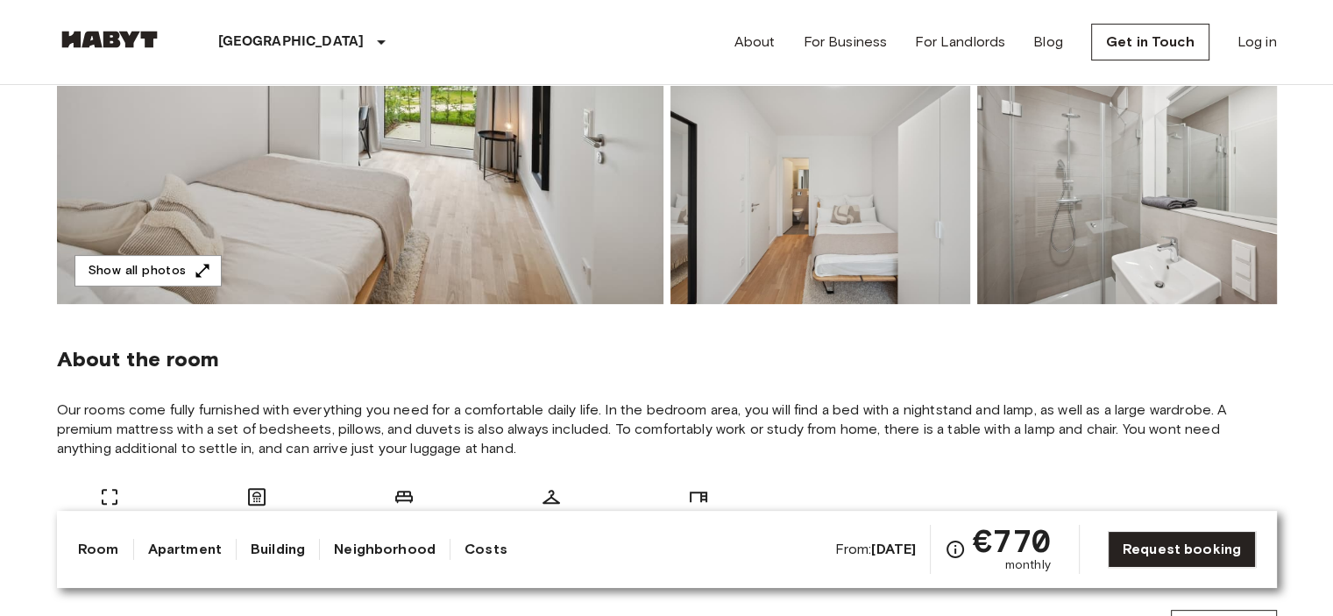
scroll to position [438, 0]
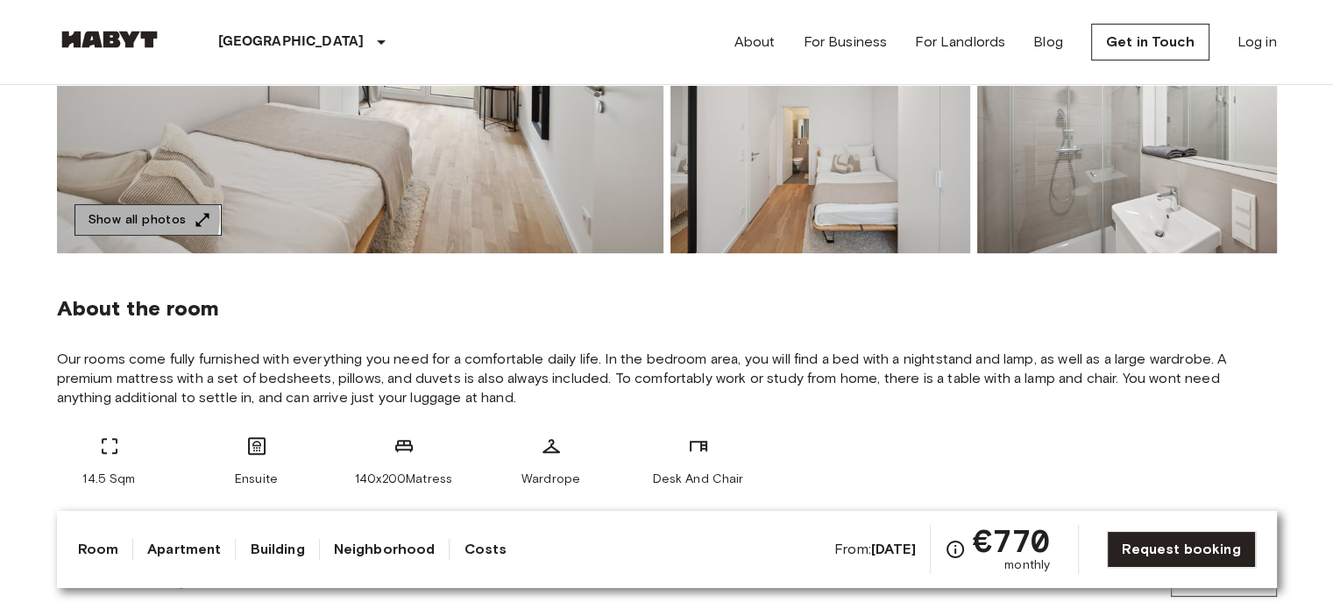
click at [130, 217] on button "Show all photos" at bounding box center [148, 220] width 147 height 32
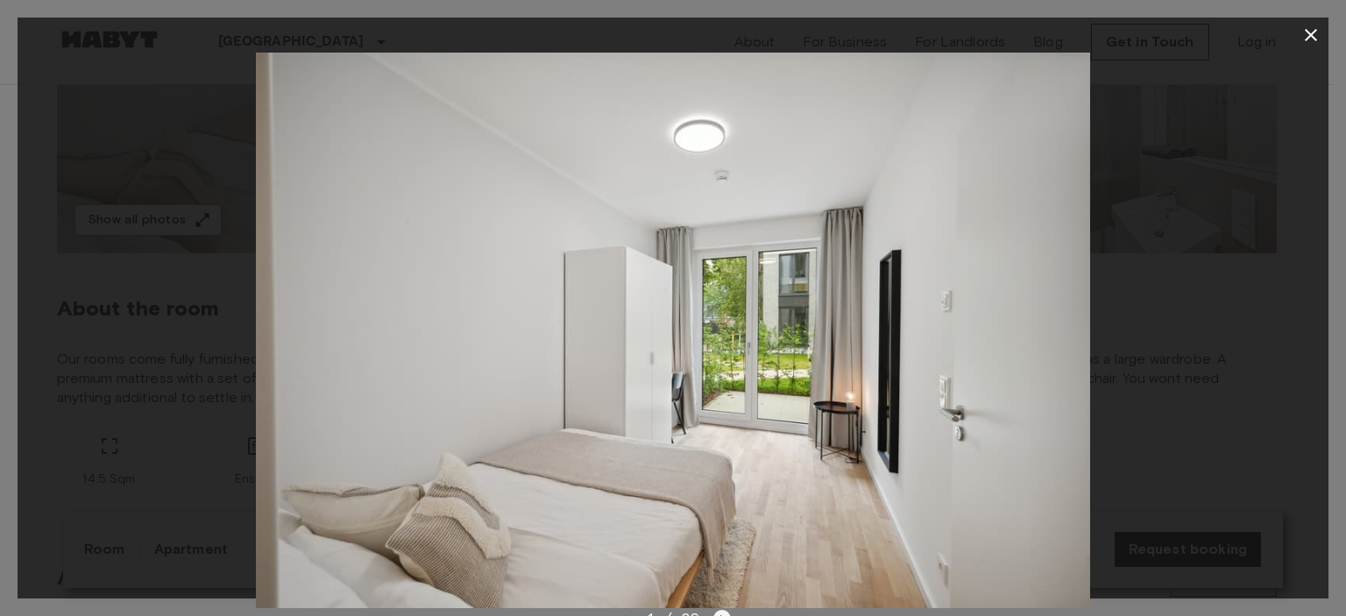
click at [719, 613] on icon "Next image" at bounding box center [722, 619] width 18 height 18
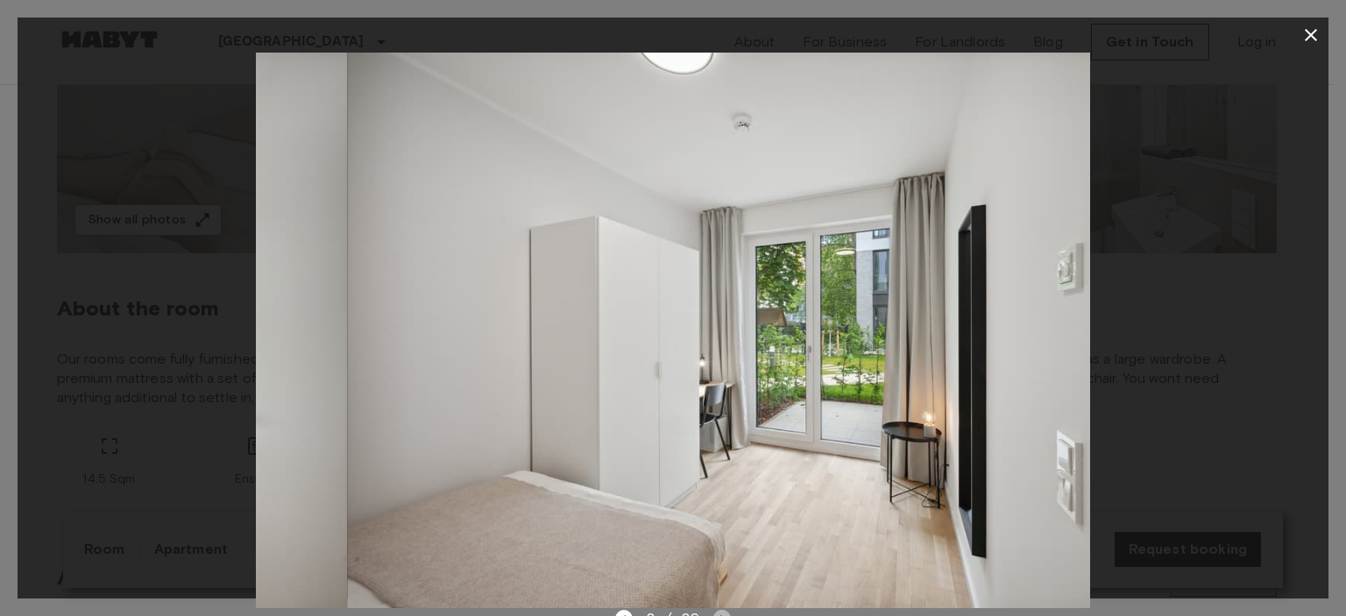
click at [719, 613] on icon "Next image" at bounding box center [722, 619] width 18 height 18
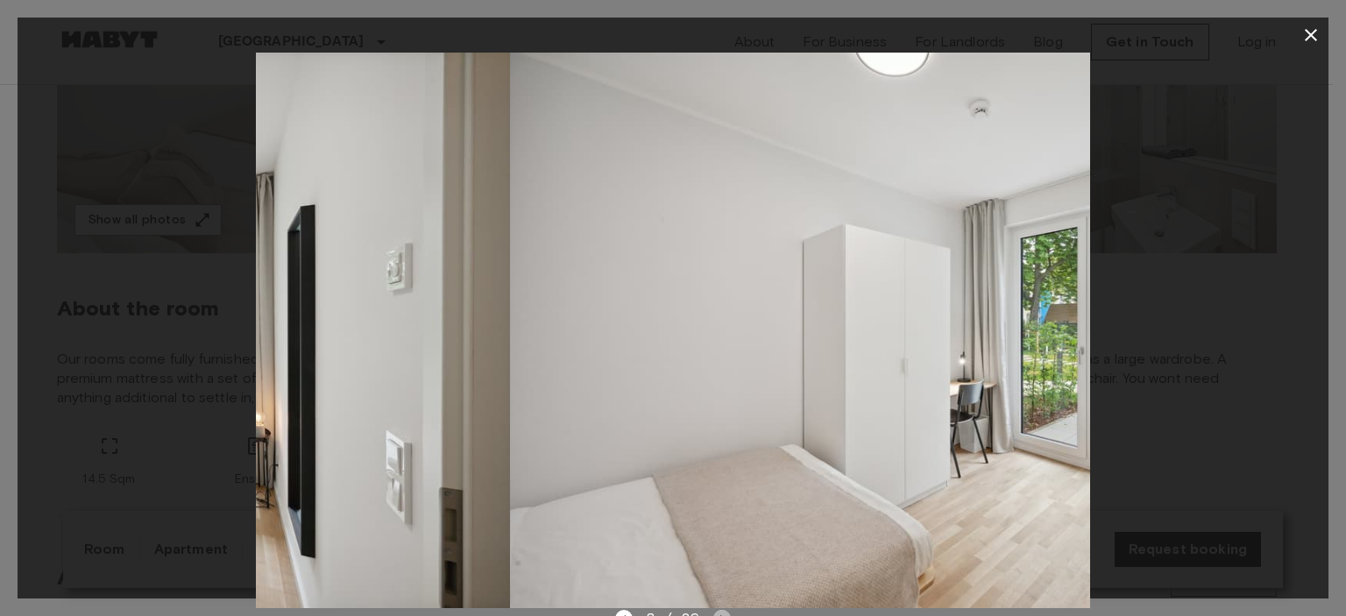
click at [719, 613] on icon "Next image" at bounding box center [722, 619] width 18 height 18
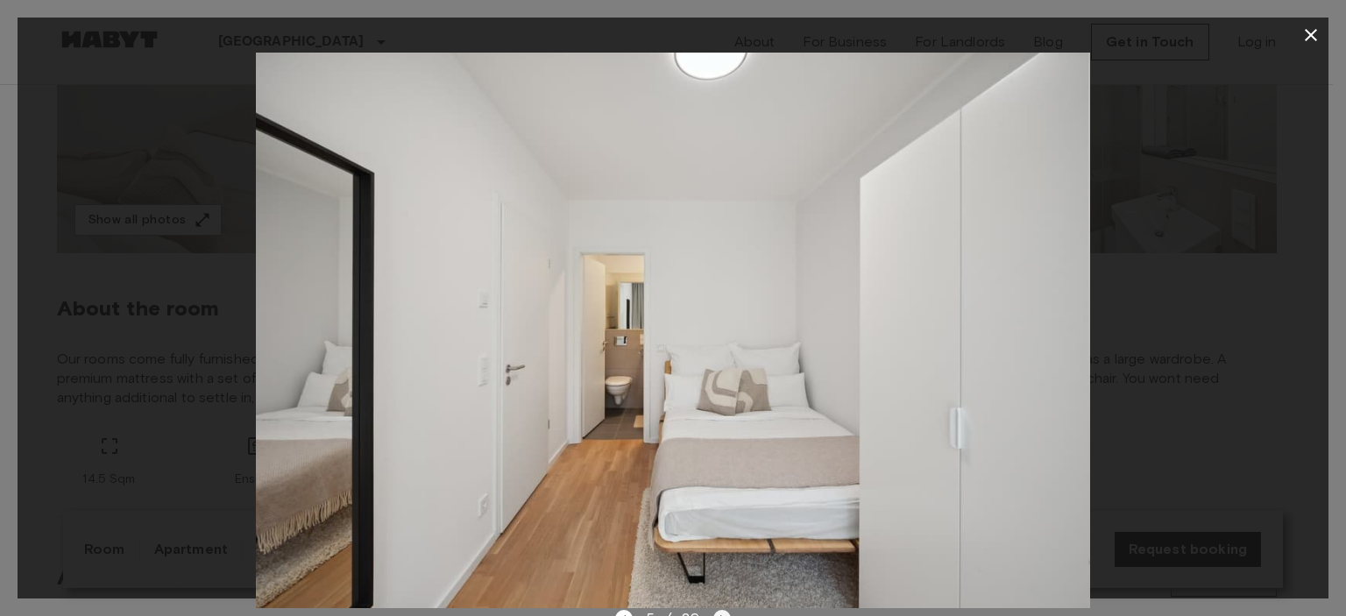
click at [719, 613] on icon "Next image" at bounding box center [722, 619] width 18 height 18
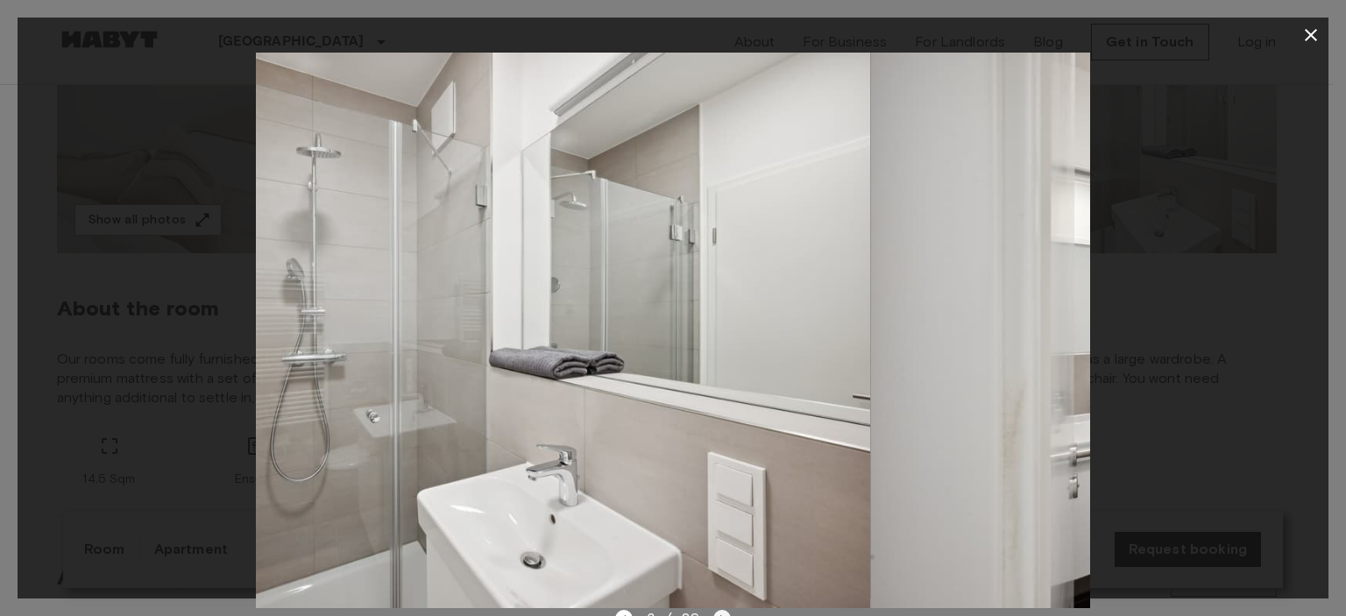
click at [719, 613] on icon "Next image" at bounding box center [722, 619] width 18 height 18
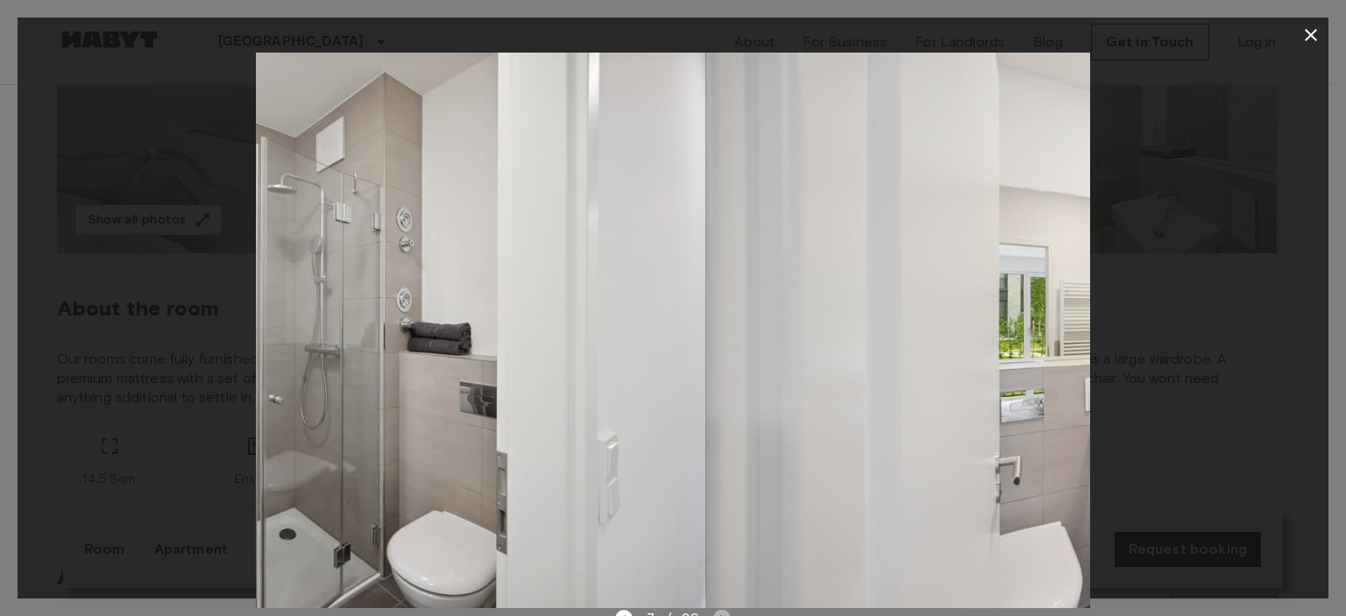
click at [719, 613] on icon "Next image" at bounding box center [722, 619] width 18 height 18
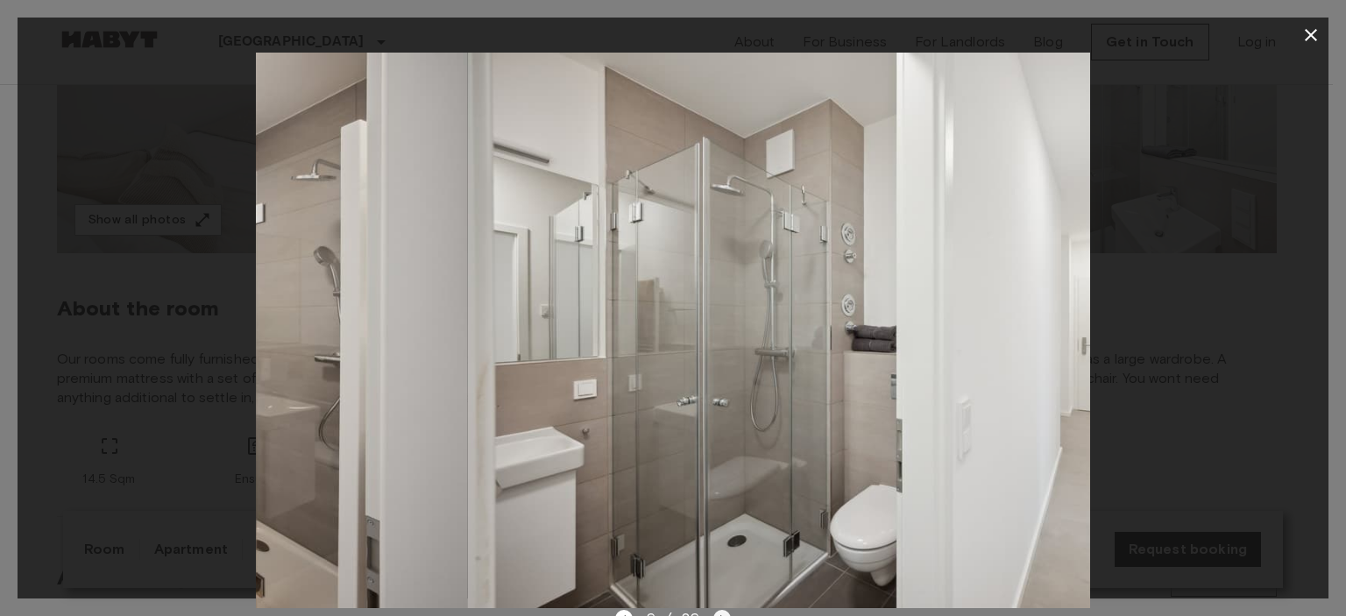
click at [719, 613] on icon "Next image" at bounding box center [722, 619] width 18 height 18
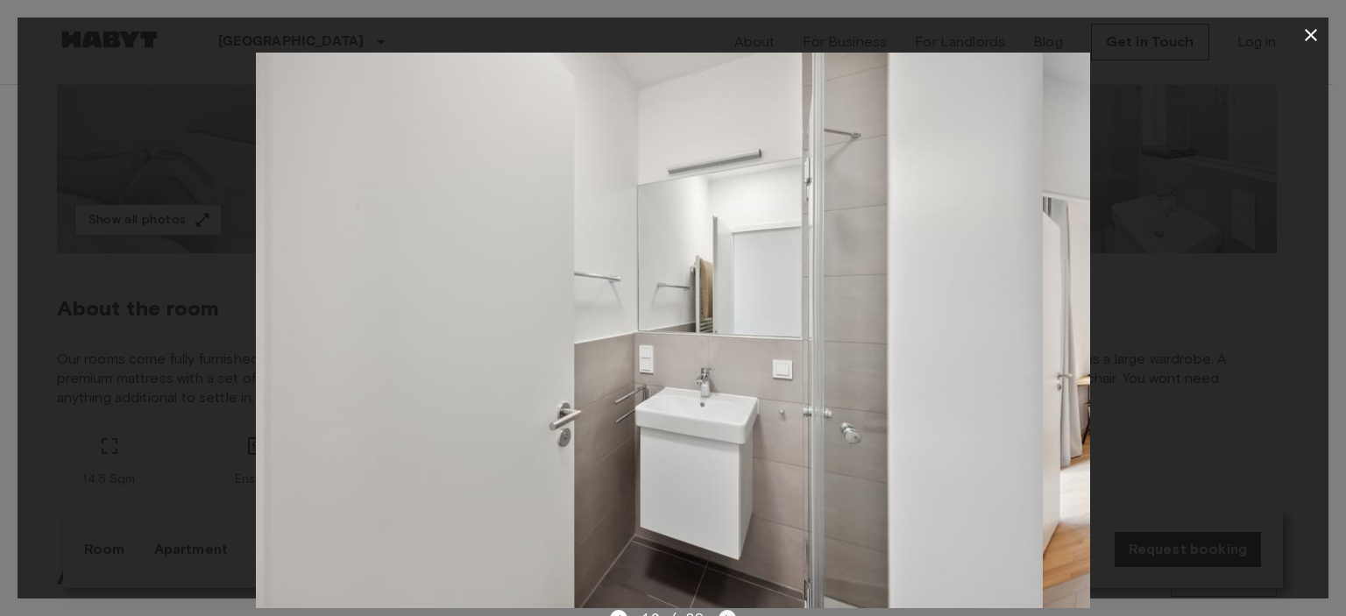
click at [719, 613] on icon "Next image" at bounding box center [728, 619] width 18 height 18
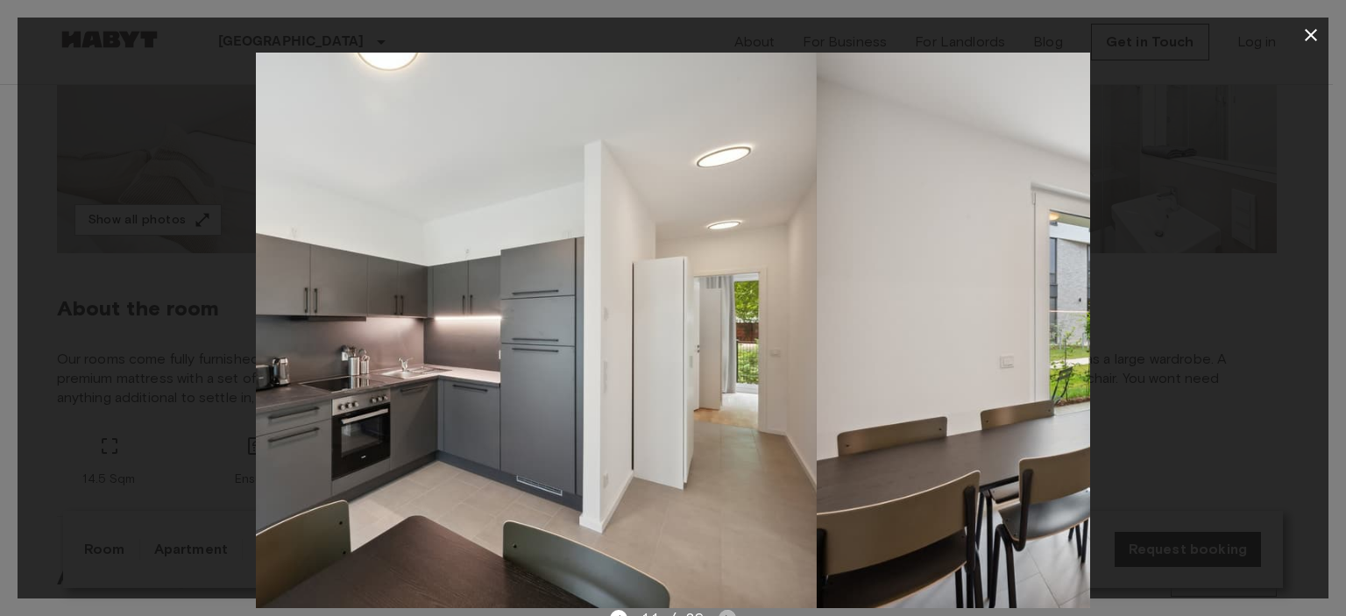
click at [719, 613] on icon "Next image" at bounding box center [728, 619] width 18 height 18
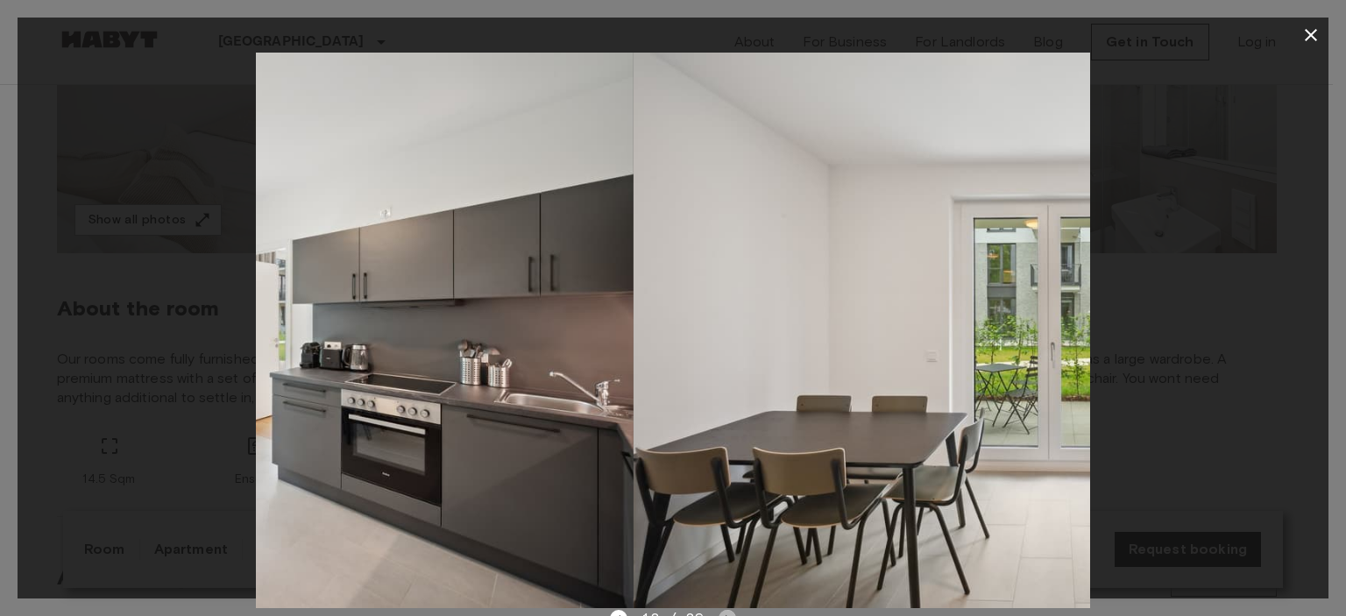
click at [719, 613] on icon "Next image" at bounding box center [728, 619] width 18 height 18
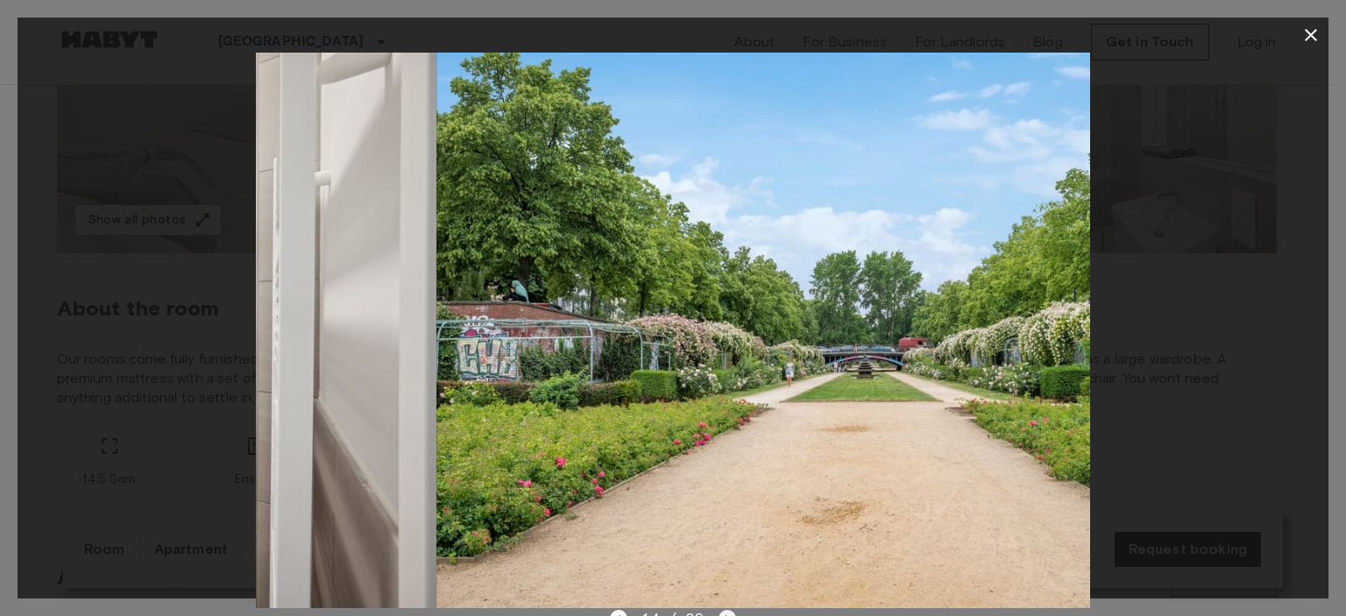
click at [719, 613] on icon "Next image" at bounding box center [728, 619] width 18 height 18
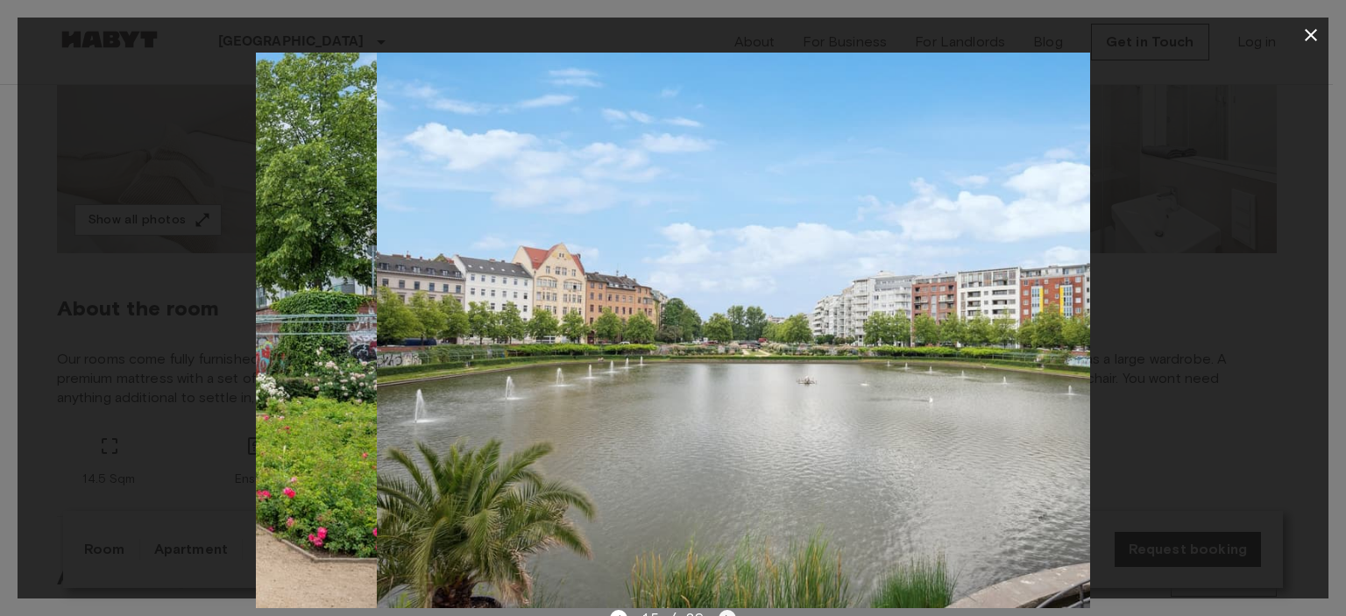
click at [719, 613] on icon "Next image" at bounding box center [728, 619] width 18 height 18
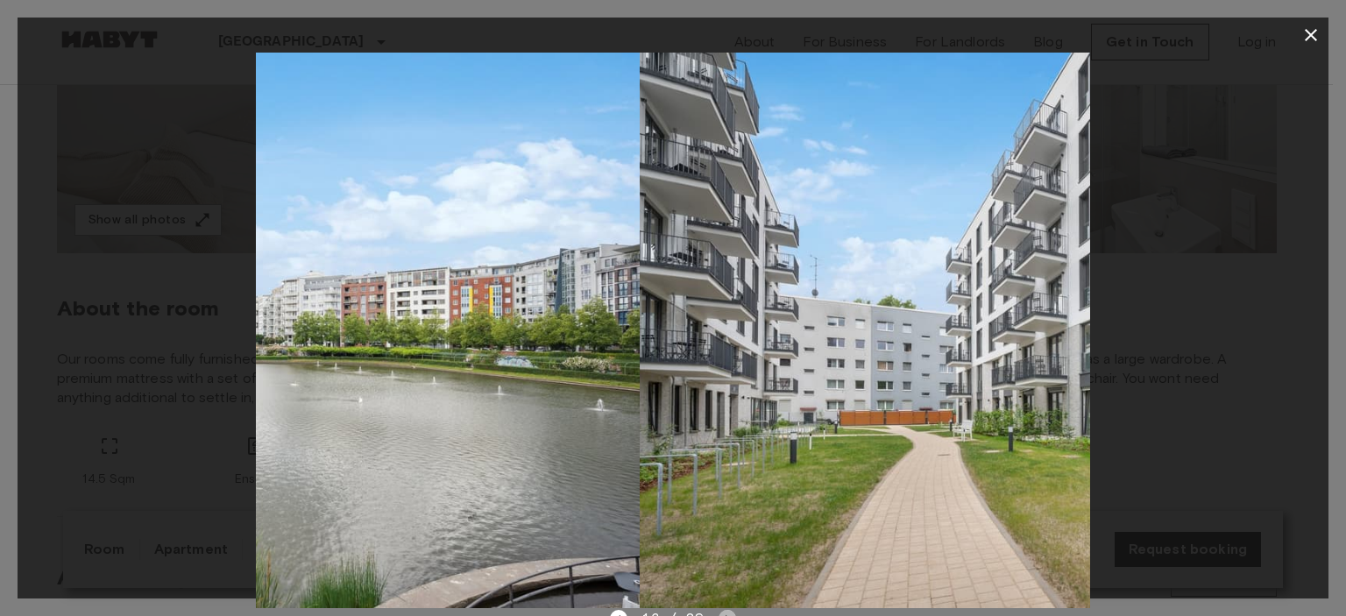
click at [719, 613] on icon "Next image" at bounding box center [728, 619] width 18 height 18
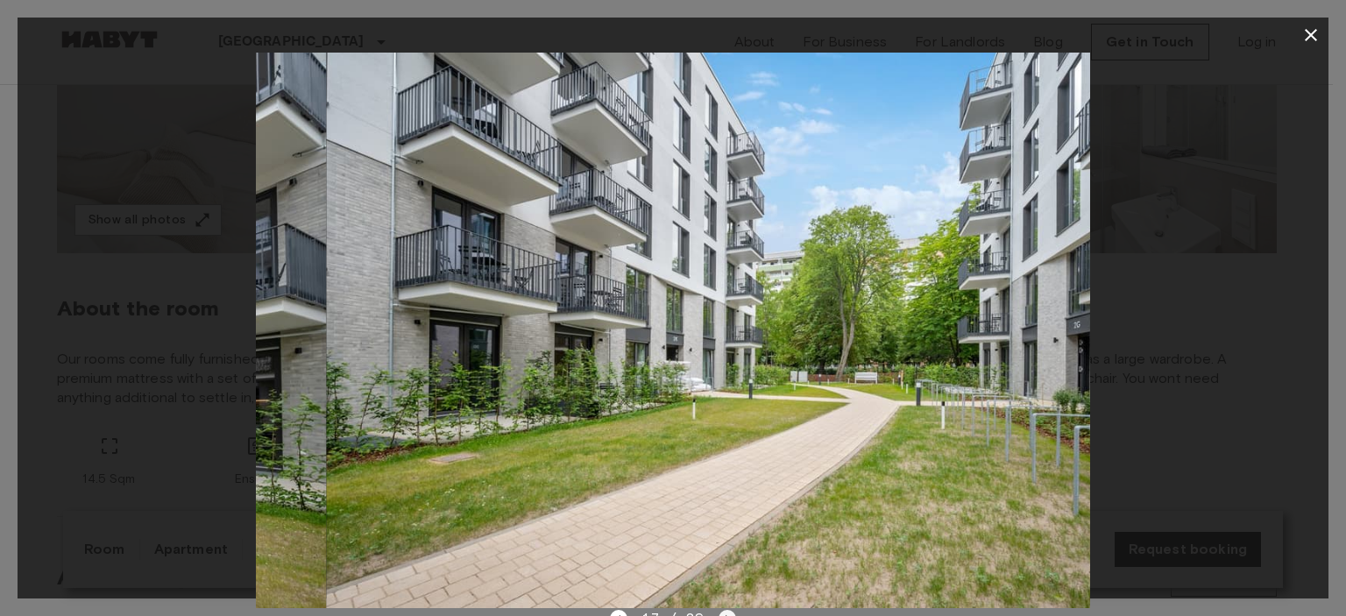
click at [719, 613] on icon "Next image" at bounding box center [728, 619] width 18 height 18
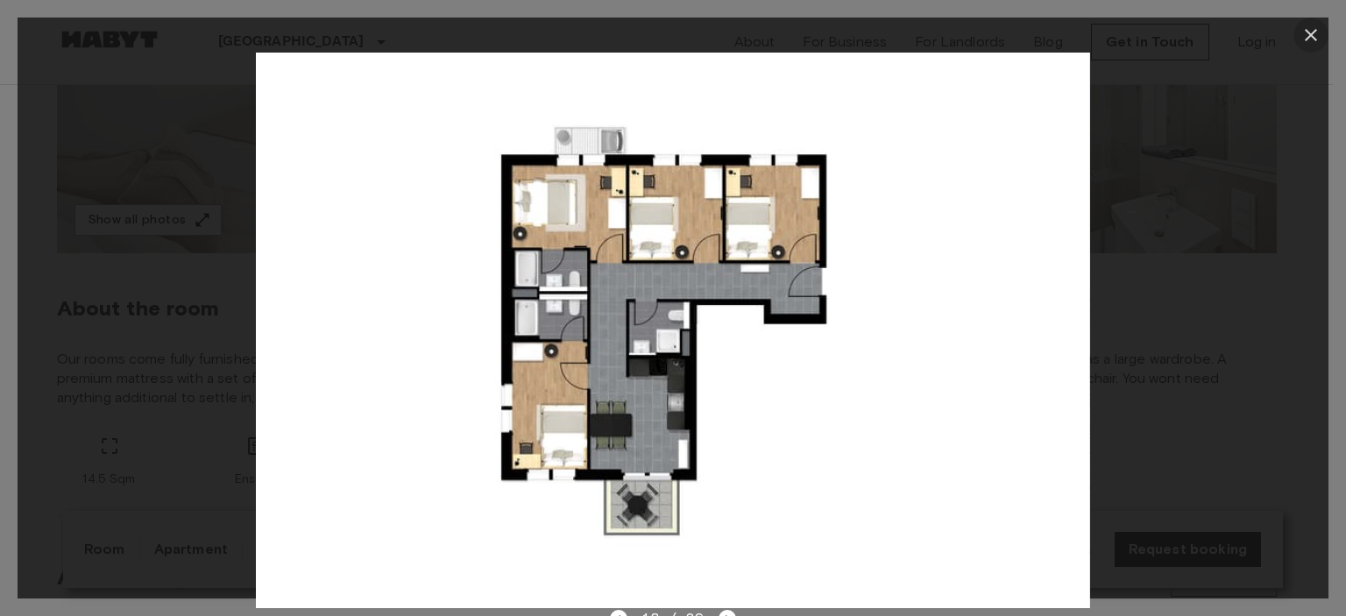
click at [1319, 34] on icon "button" at bounding box center [1311, 35] width 21 height 21
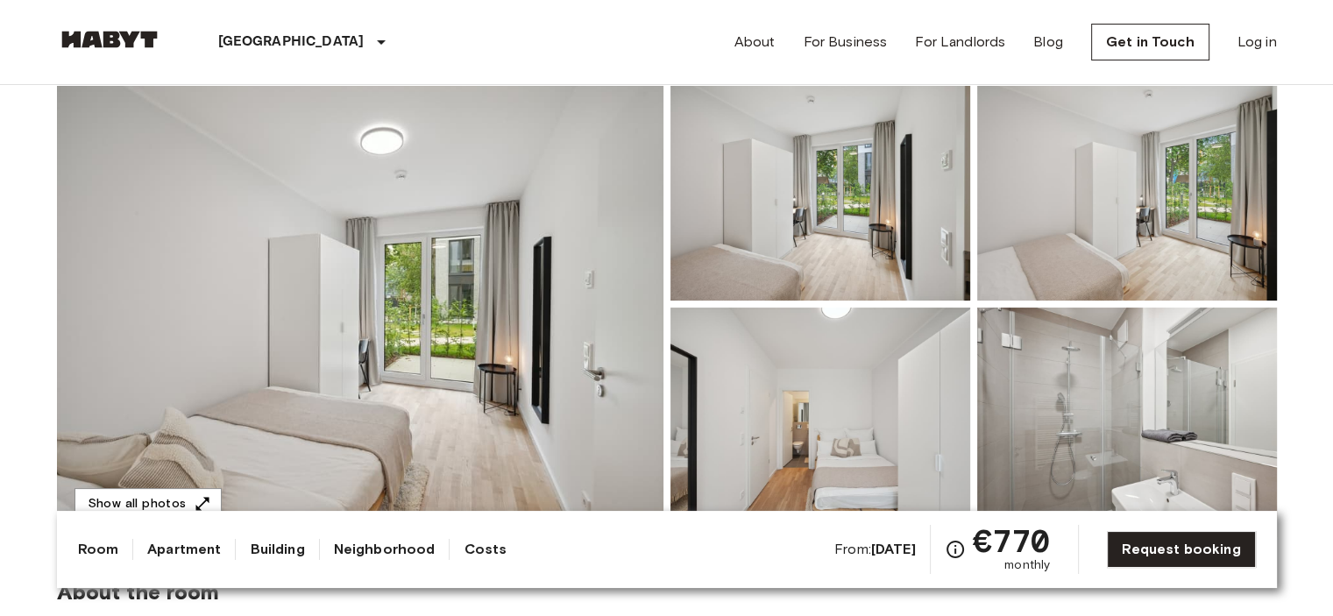
scroll to position [0, 0]
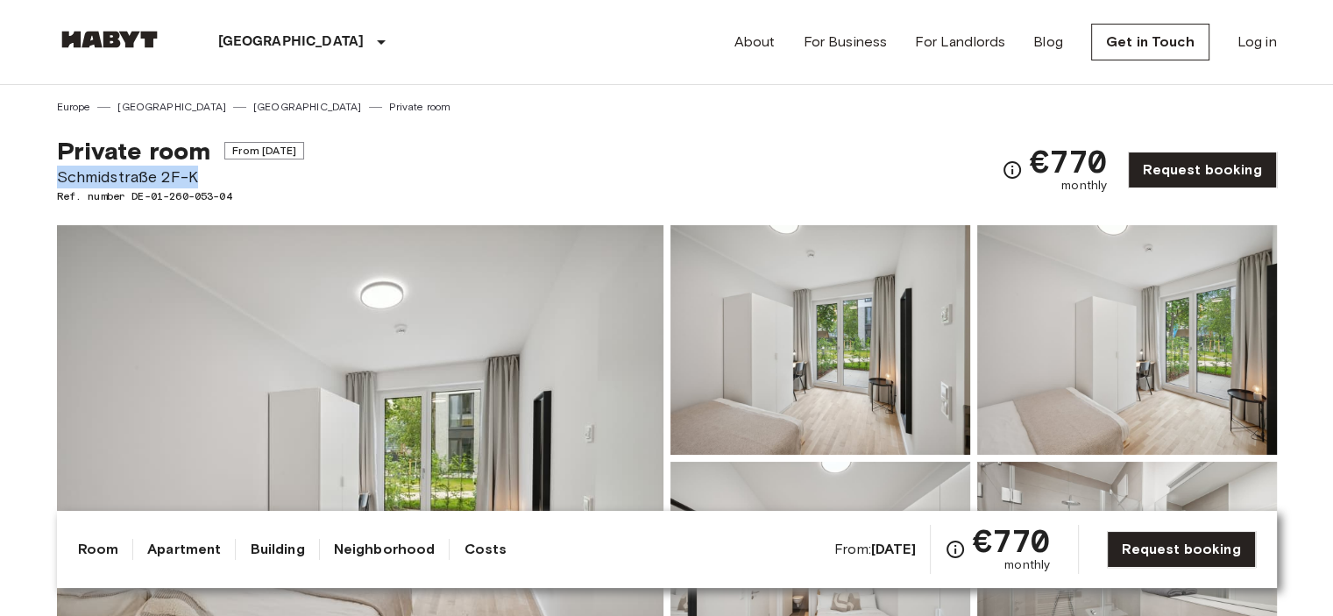
drag, startPoint x: 57, startPoint y: 176, endPoint x: 200, endPoint y: 177, distance: 142.9
click at [200, 177] on span "Schmidstraße 2F-K" at bounding box center [180, 177] width 247 height 23
copy span "Schmidstraße 2F-K"
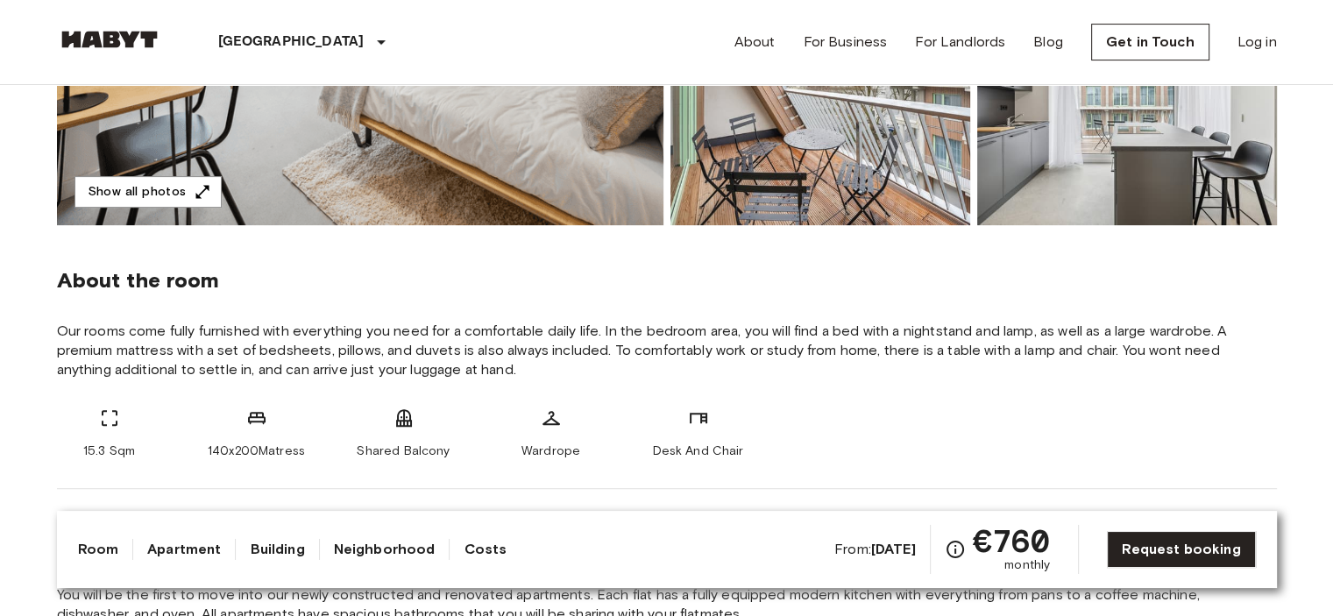
scroll to position [292, 0]
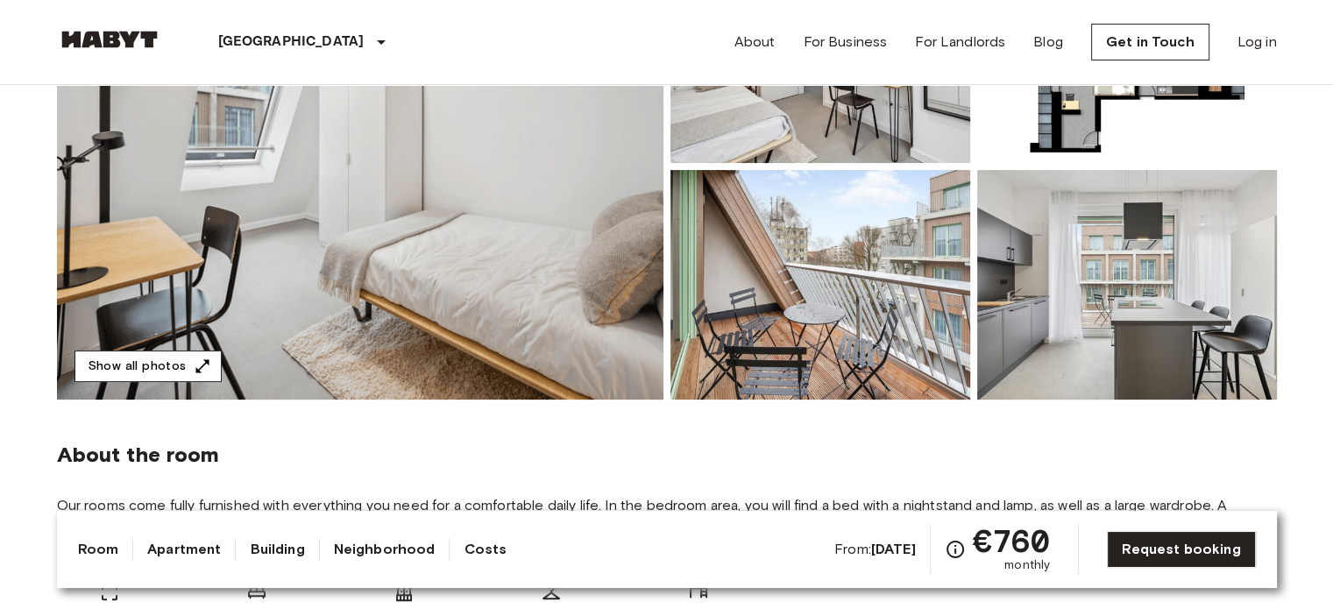
click at [182, 367] on button "Show all photos" at bounding box center [148, 367] width 147 height 32
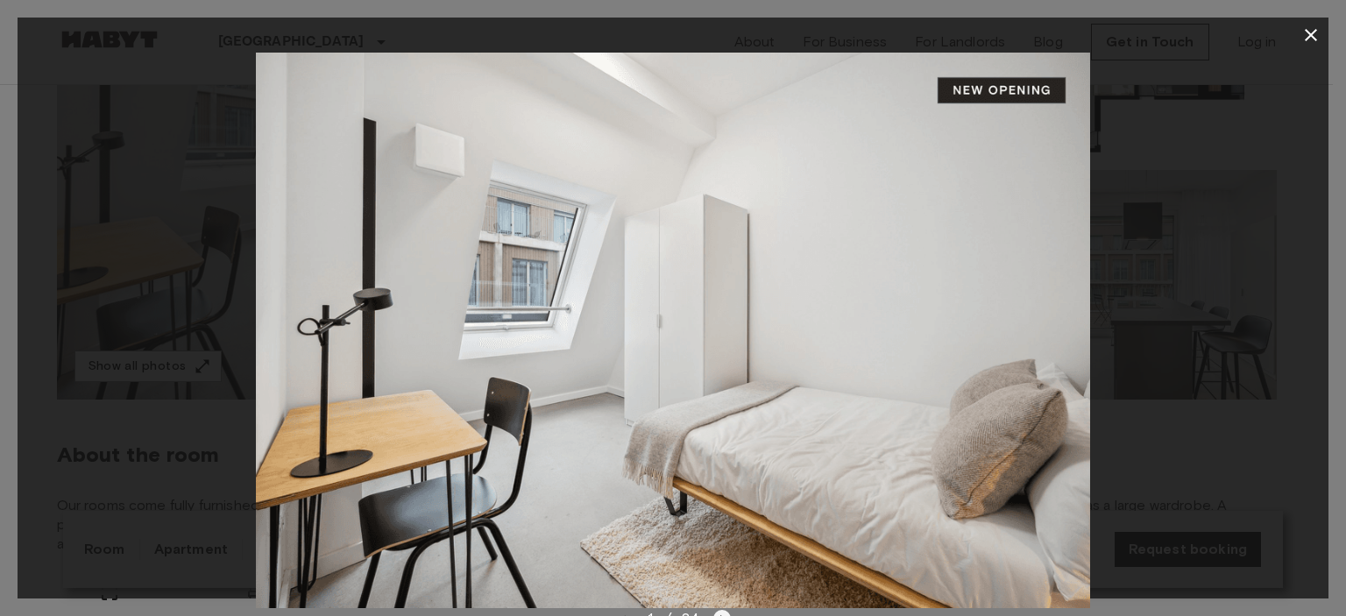
click at [719, 610] on icon "Next image" at bounding box center [722, 619] width 18 height 18
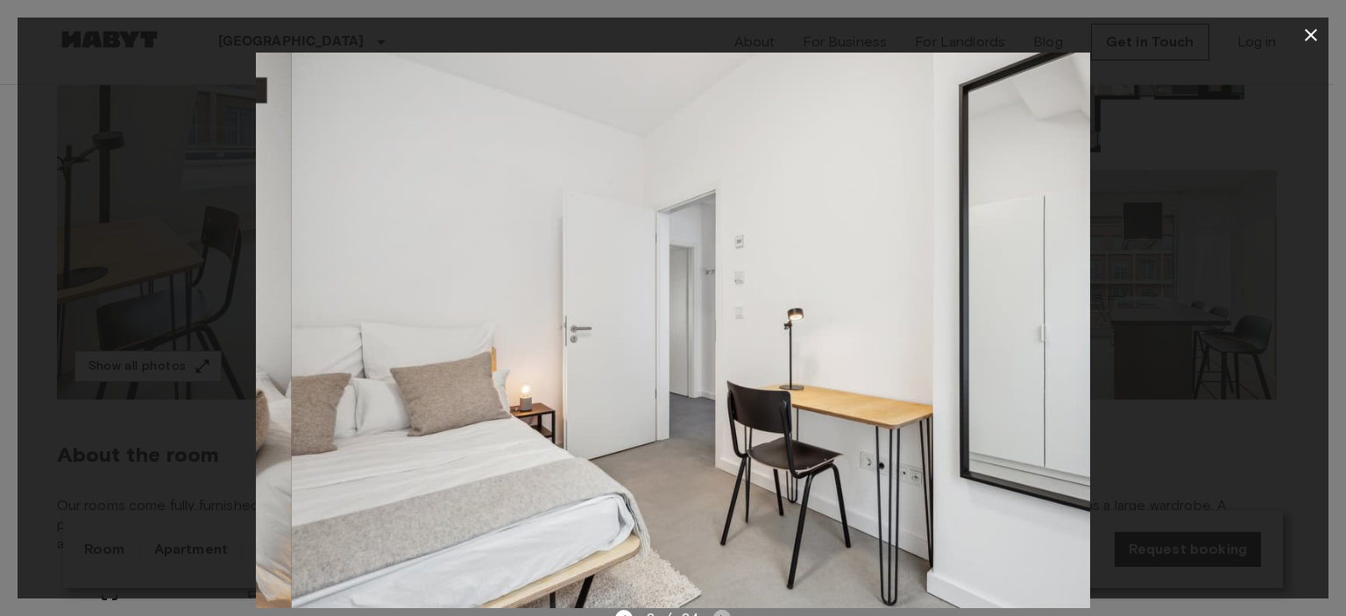
click at [719, 610] on icon "Next image" at bounding box center [722, 619] width 18 height 18
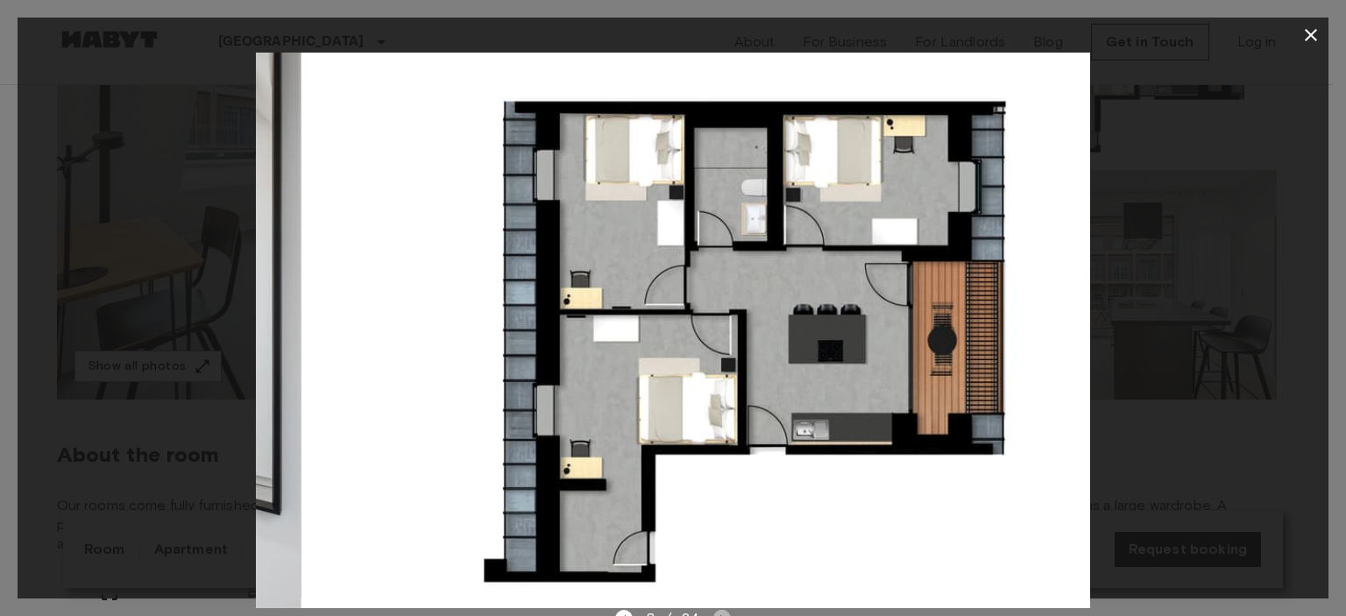
click at [719, 610] on icon "Next image" at bounding box center [722, 619] width 18 height 18
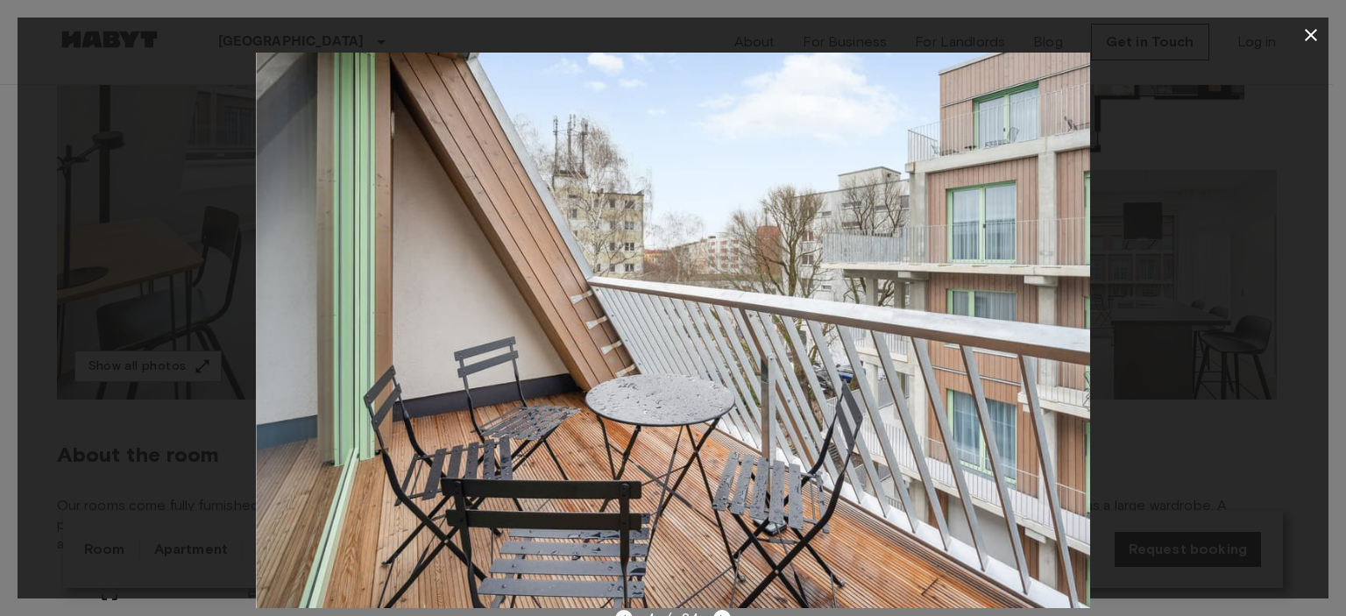
click at [622, 610] on icon "Previous image" at bounding box center [624, 619] width 18 height 18
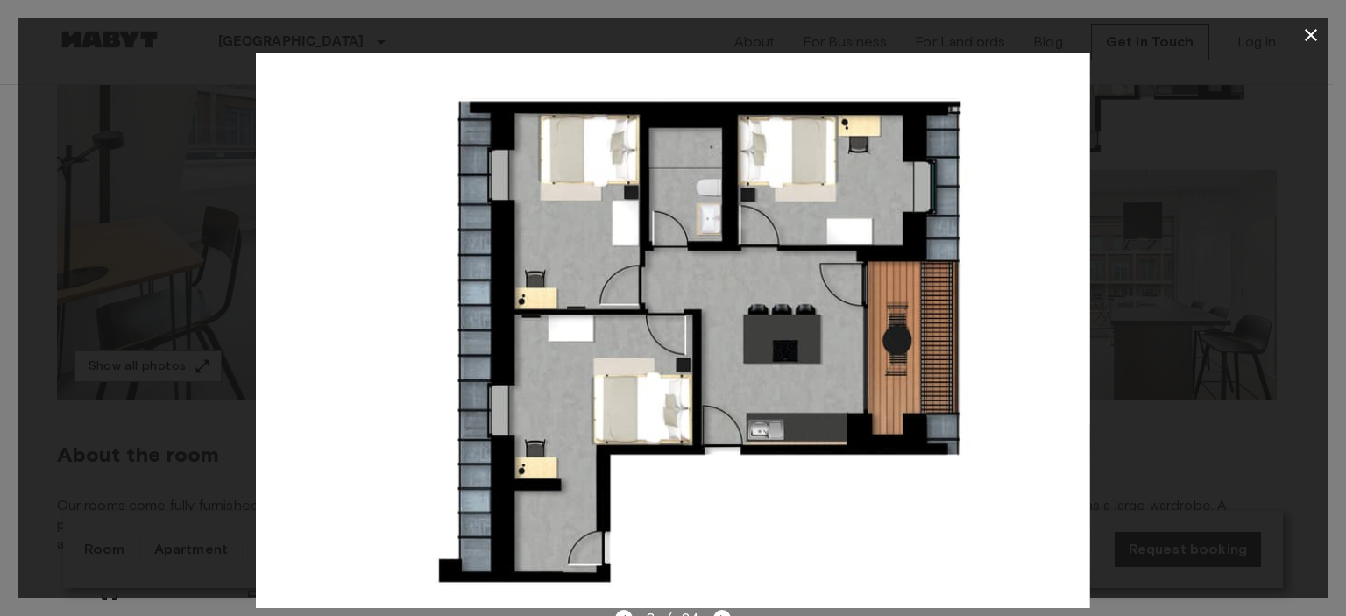
click at [1310, 34] on icon "button" at bounding box center [1311, 35] width 12 height 12
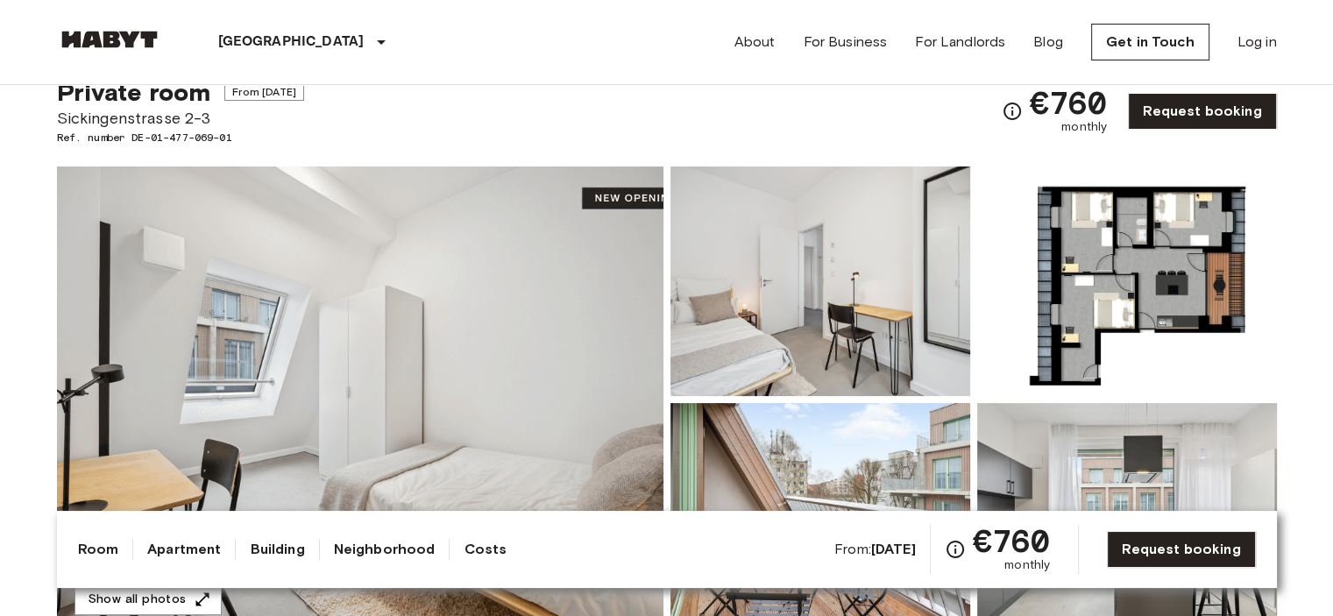
scroll to position [0, 0]
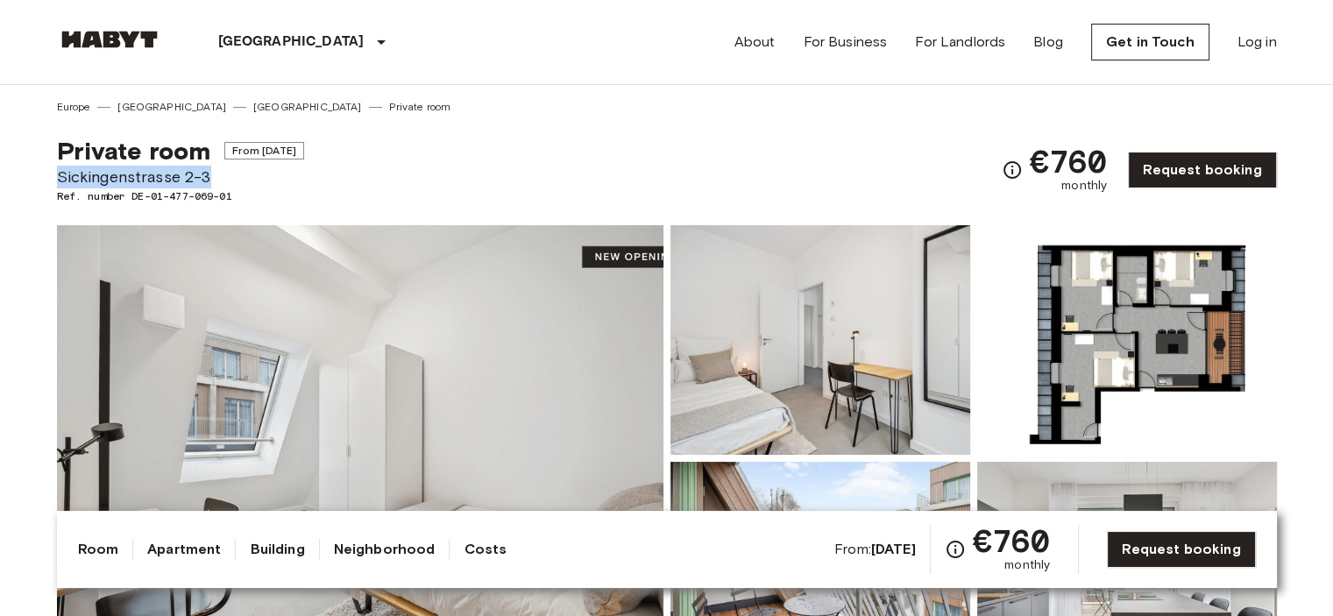
drag, startPoint x: 57, startPoint y: 173, endPoint x: 209, endPoint y: 178, distance: 152.6
click at [209, 178] on span "Sickingenstrasse 2-3" at bounding box center [180, 177] width 247 height 23
copy span "Sickingenstrasse 2-3"
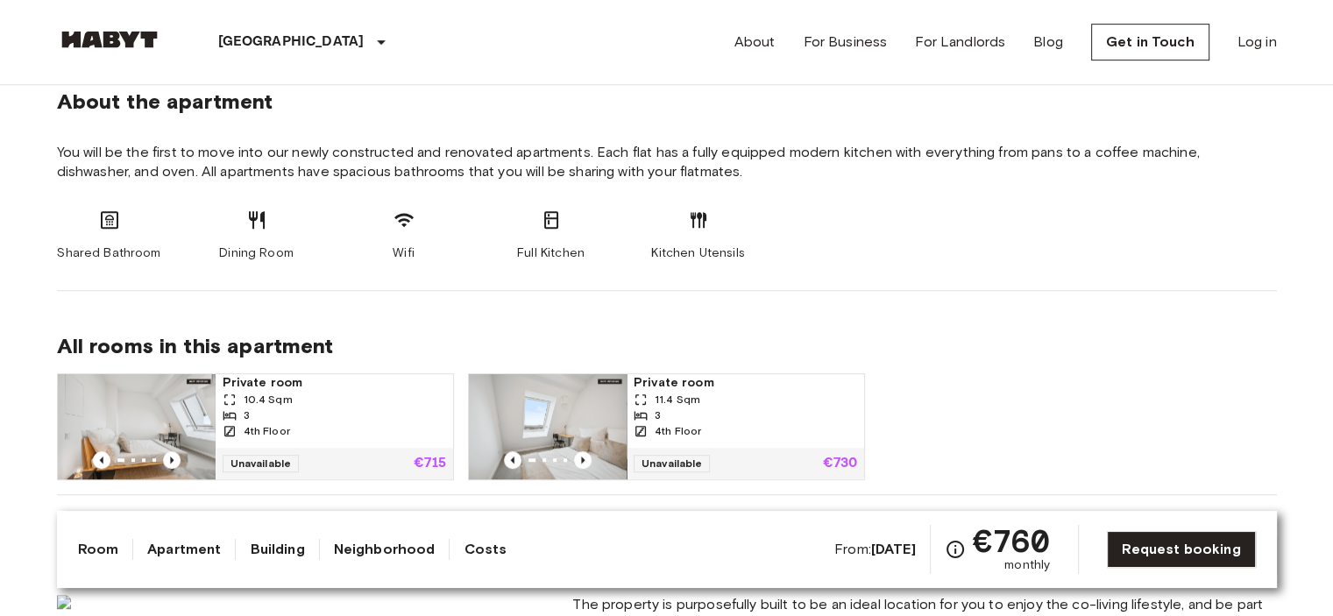
scroll to position [877, 0]
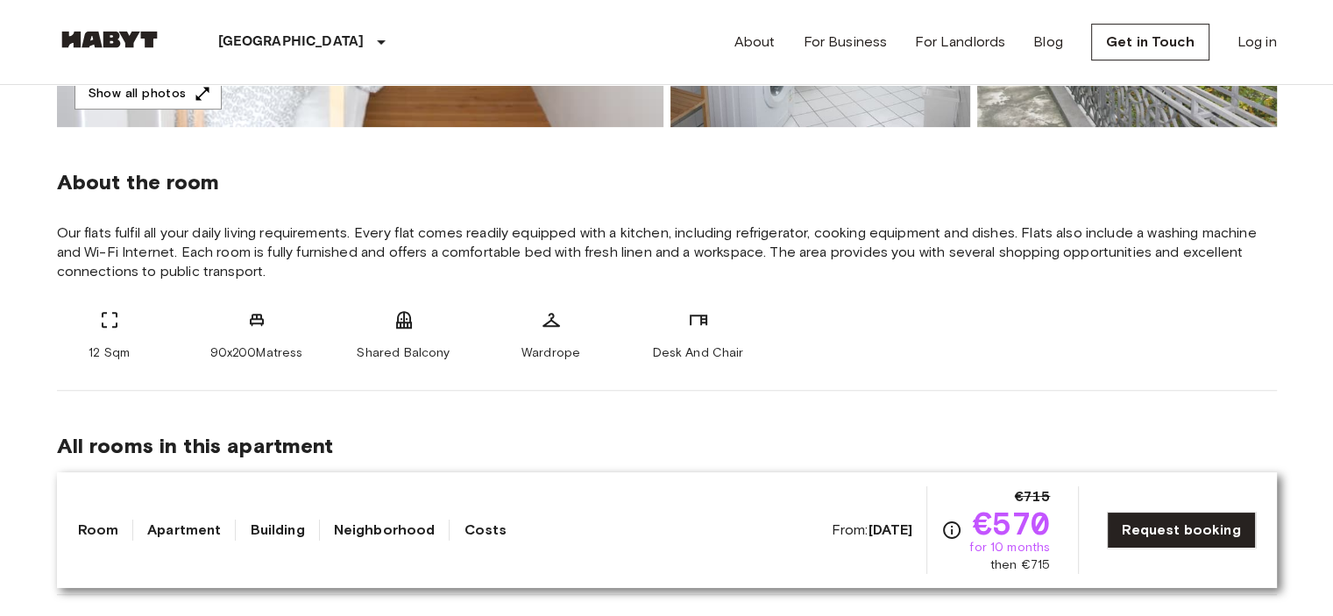
scroll to position [877, 0]
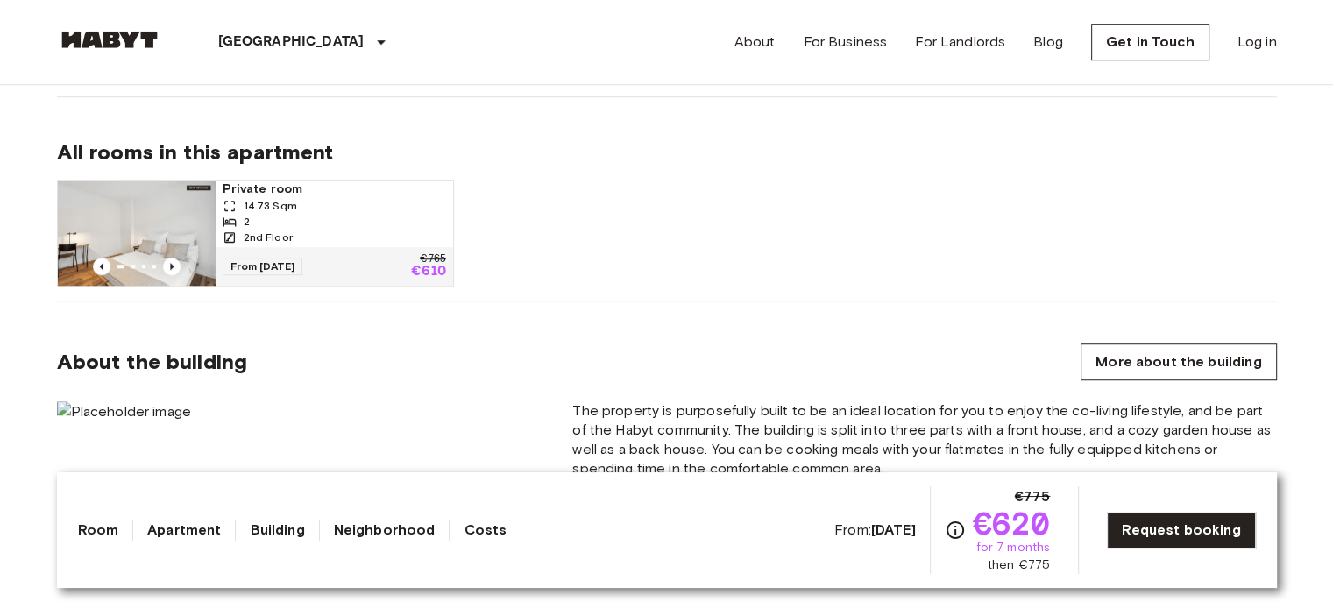
scroll to position [1168, 0]
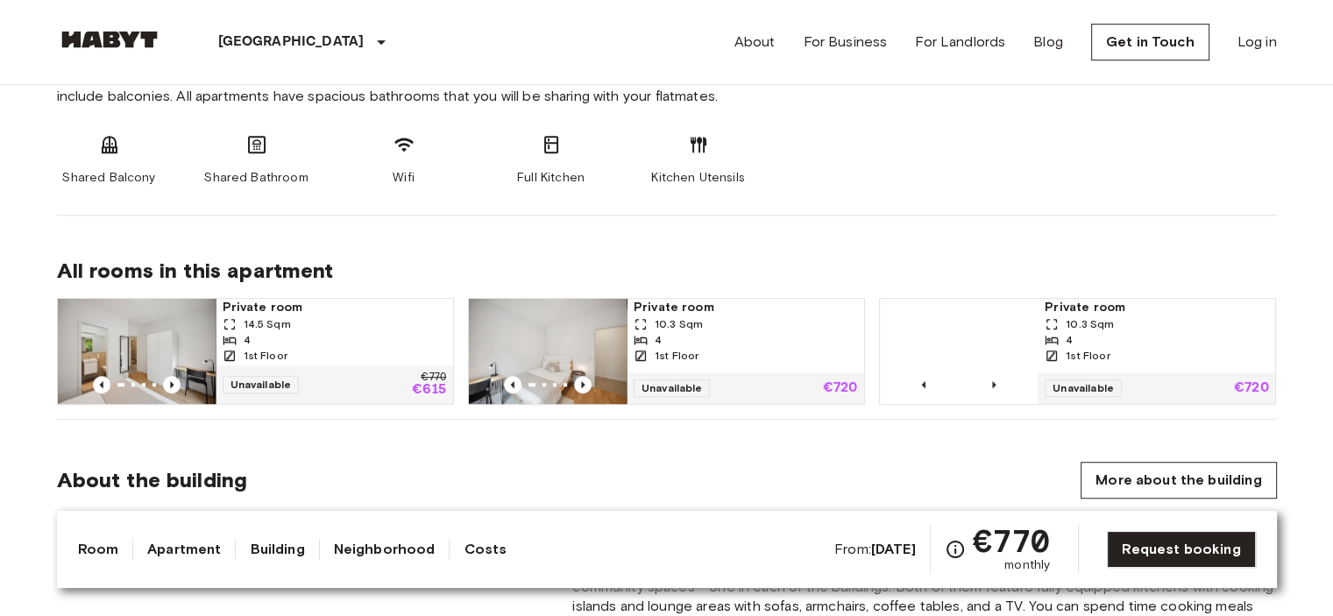
scroll to position [1022, 0]
